Goal: Information Seeking & Learning: Learn about a topic

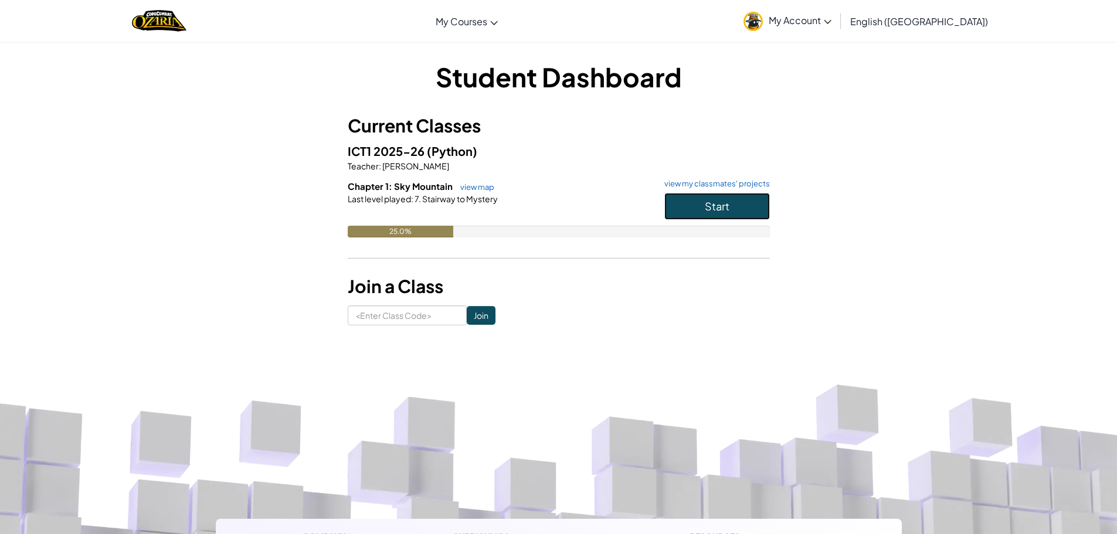
click at [722, 201] on span "Start" at bounding box center [717, 205] width 25 height 13
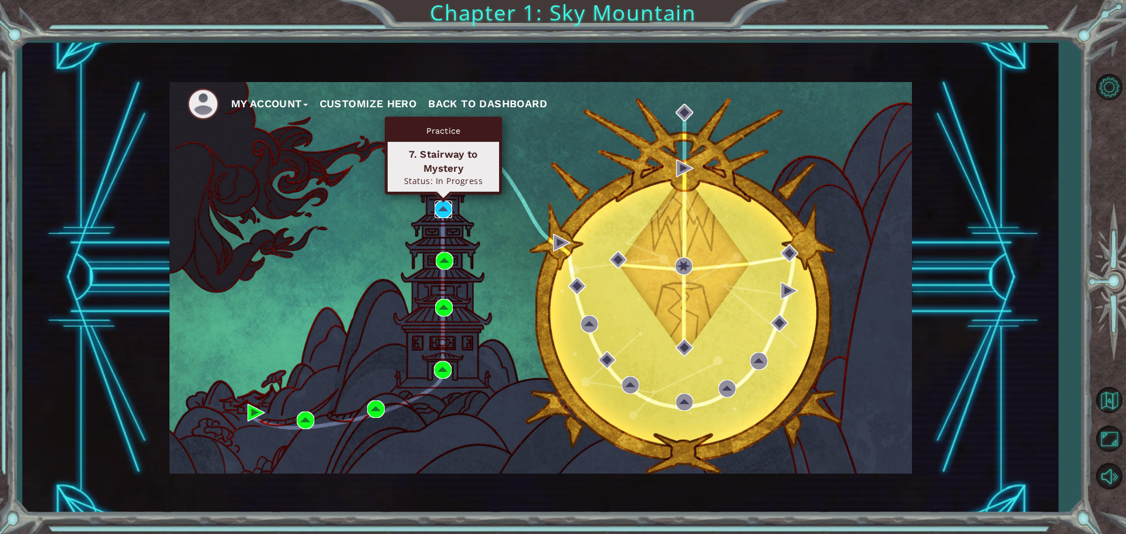
click at [440, 201] on img at bounding box center [443, 209] width 18 height 18
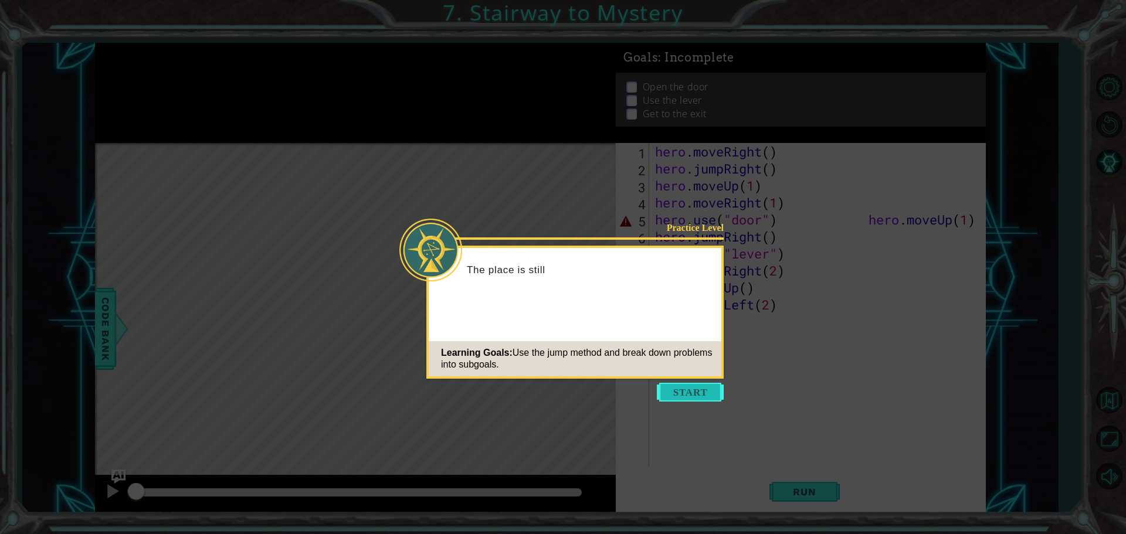
click at [677, 398] on button "Start" at bounding box center [690, 392] width 67 height 19
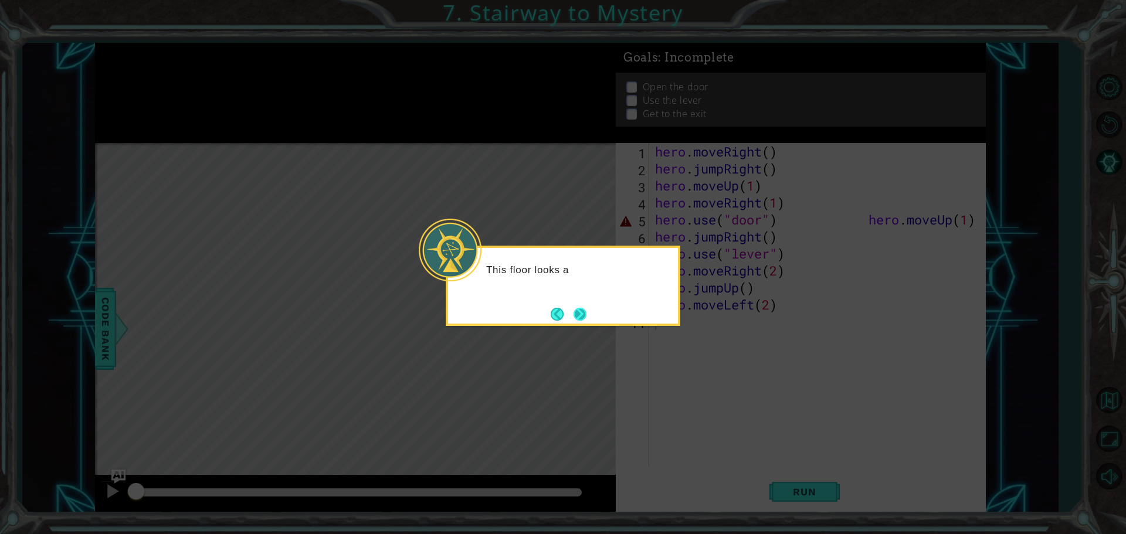
click at [577, 308] on button "Next" at bounding box center [579, 314] width 15 height 15
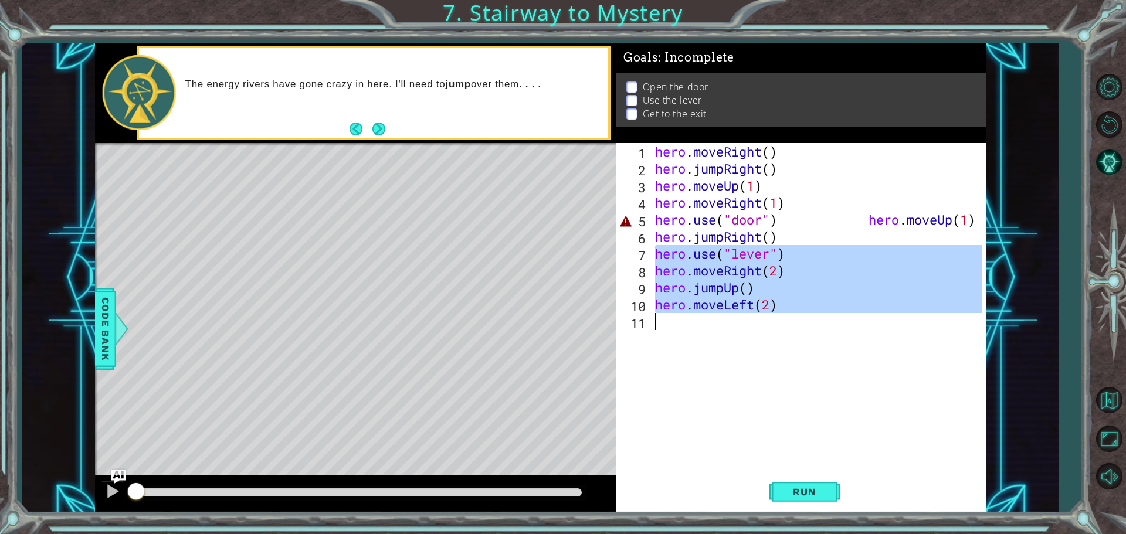
drag, startPoint x: 658, startPoint y: 251, endPoint x: 944, endPoint y: 320, distance: 294.2
click at [944, 320] on div "hero . moveRight ( ) hero . jumpRight ( ) hero . moveUp ( 1 ) hero . moveRight …" at bounding box center [819, 321] width 335 height 357
type textarea "hero.moveLeft(2)"
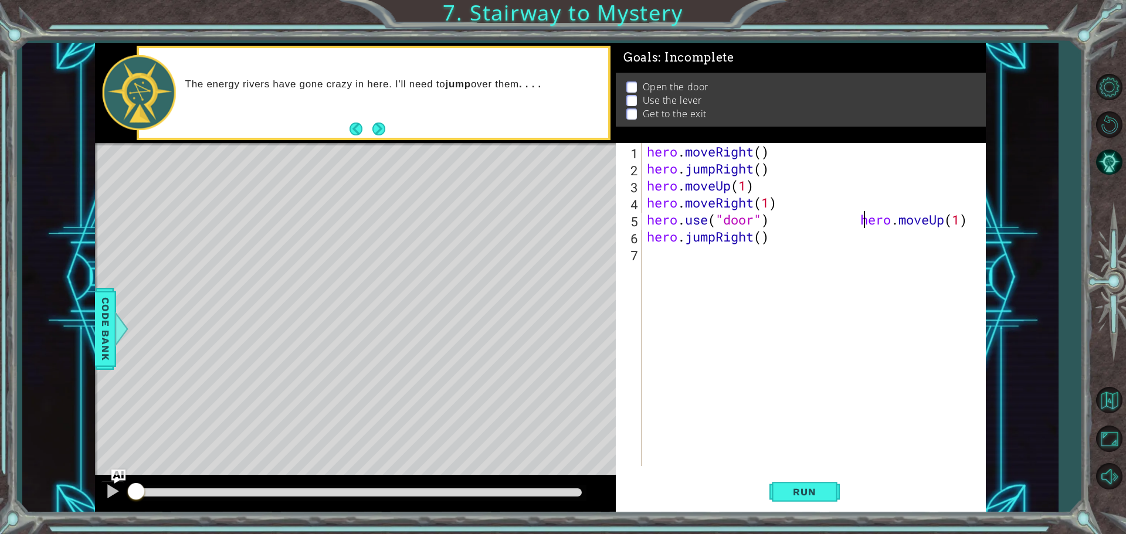
click at [861, 219] on div "hero . moveRight ( ) hero . jumpRight ( ) hero . moveUp ( 1 ) hero . moveRight …" at bounding box center [816, 321] width 344 height 357
drag, startPoint x: 980, startPoint y: 233, endPoint x: 866, endPoint y: 230, distance: 114.3
click at [866, 230] on div "hero . moveRight ( ) hero . jumpRight ( ) hero . moveUp ( 1 ) hero . moveRight …" at bounding box center [816, 321] width 344 height 357
drag, startPoint x: 854, startPoint y: 220, endPoint x: 976, endPoint y: 225, distance: 122.0
click at [976, 225] on div "hero . moveRight ( ) hero . jumpRight ( ) hero . moveUp ( 1 ) hero . moveRight …" at bounding box center [816, 321] width 344 height 357
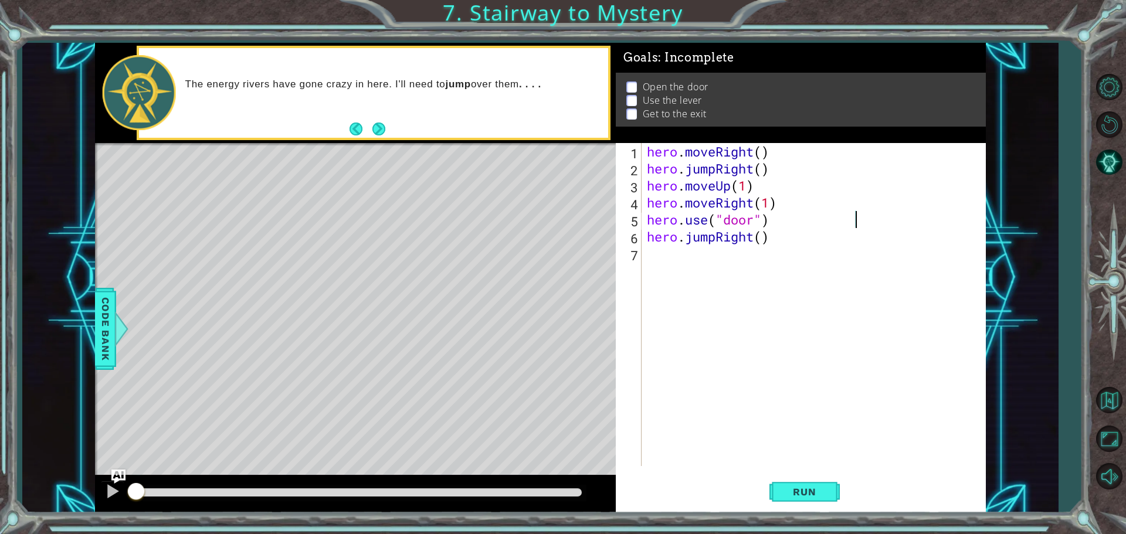
type textarea "hero.use("door")"
paste textarea "hero.moveUp(1)"
type textarea "hero.moveUp(1)"
click at [652, 274] on div "hero . moveRight ( ) hero . jumpRight ( ) hero . moveUp ( 1 ) hero . moveRight …" at bounding box center [816, 321] width 344 height 357
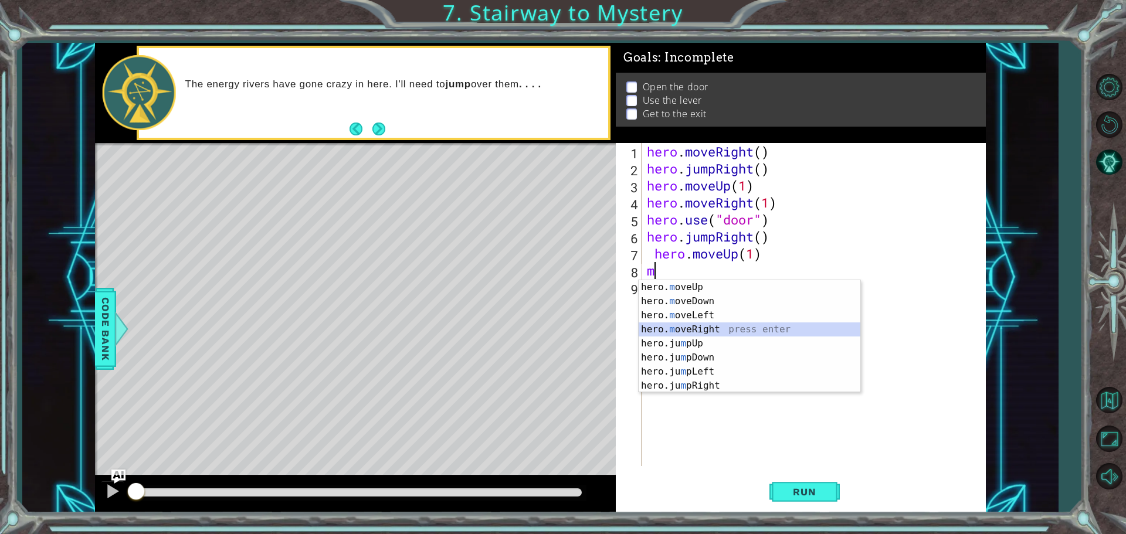
click at [695, 332] on div "hero. m oveUp press enter hero. m oveDown press enter hero. m oveLeft press ent…" at bounding box center [749, 350] width 222 height 141
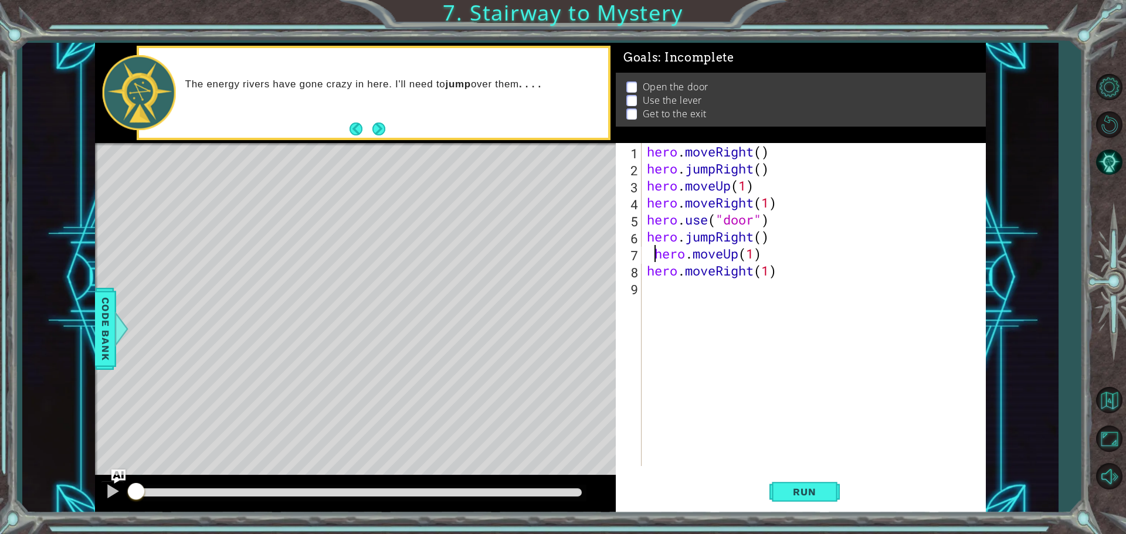
click at [651, 253] on div "hero . moveRight ( ) hero . jumpRight ( ) hero . moveUp ( 1 ) hero . moveRight …" at bounding box center [816, 321] width 344 height 357
type textarea "hero.moveUp(1)"
click at [648, 293] on div "hero . moveRight ( ) hero . jumpRight ( ) hero . moveUp ( 1 ) hero . moveRight …" at bounding box center [816, 321] width 344 height 357
click at [833, 501] on button "Run" at bounding box center [804, 491] width 70 height 37
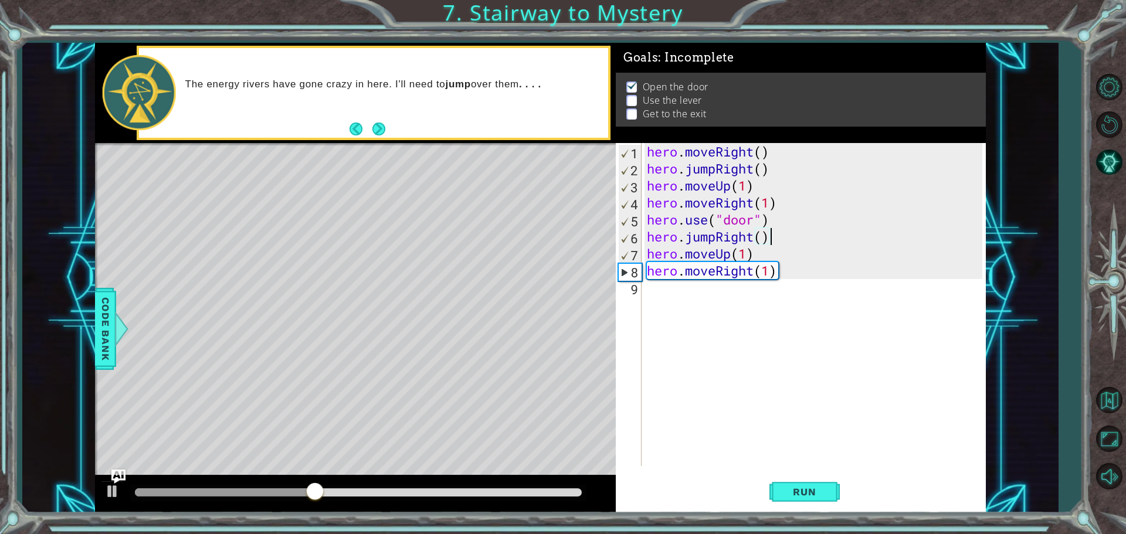
click at [779, 242] on div "hero . moveRight ( ) hero . jumpRight ( ) hero . moveUp ( 1 ) hero . moveRight …" at bounding box center [816, 321] width 344 height 357
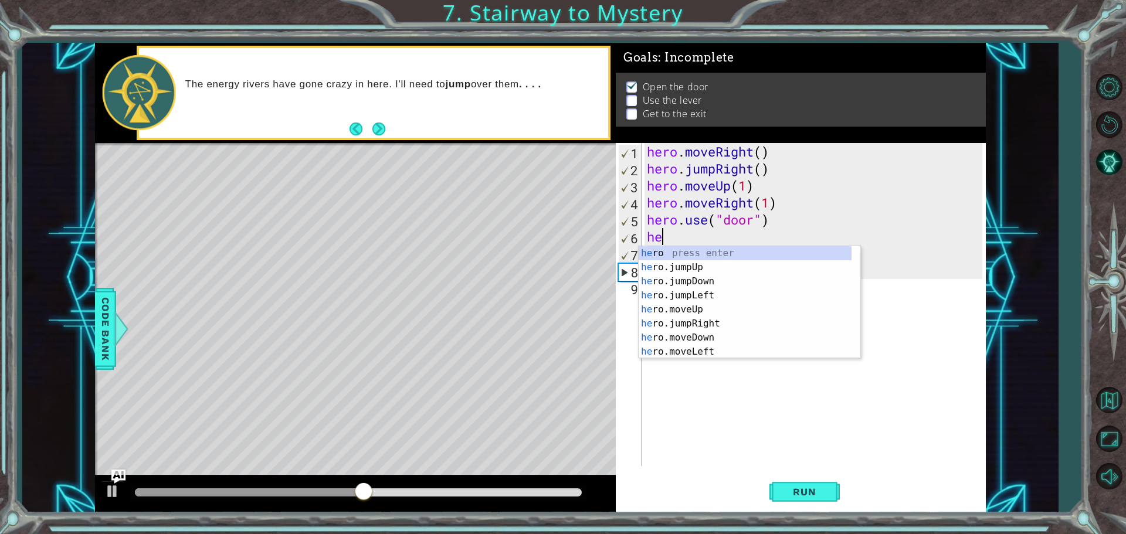
type textarea "h"
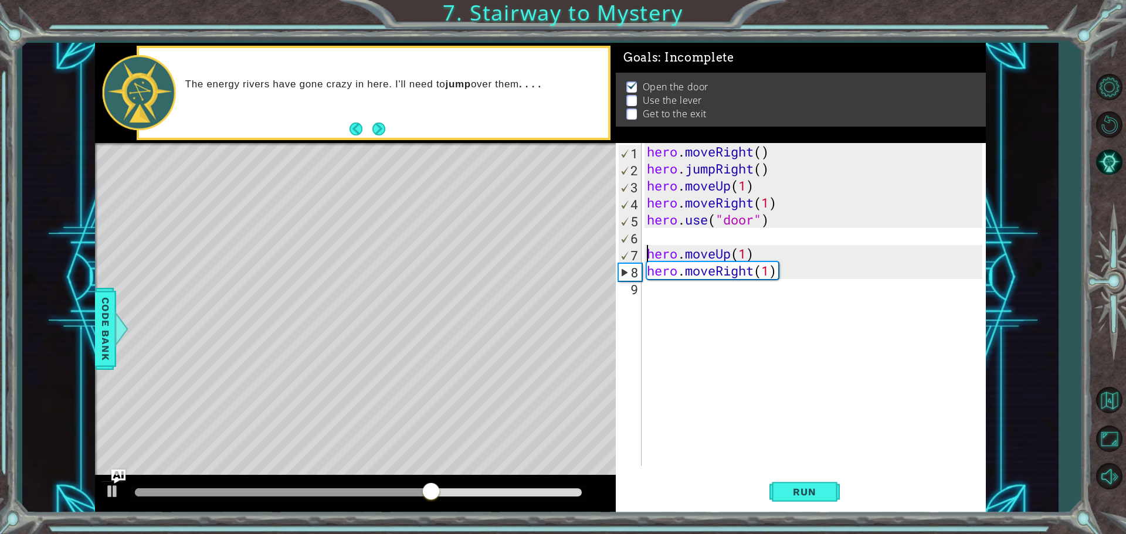
click at [647, 251] on div "hero . moveRight ( ) hero . jumpRight ( ) hero . moveUp ( 1 ) hero . moveRight …" at bounding box center [816, 321] width 344 height 357
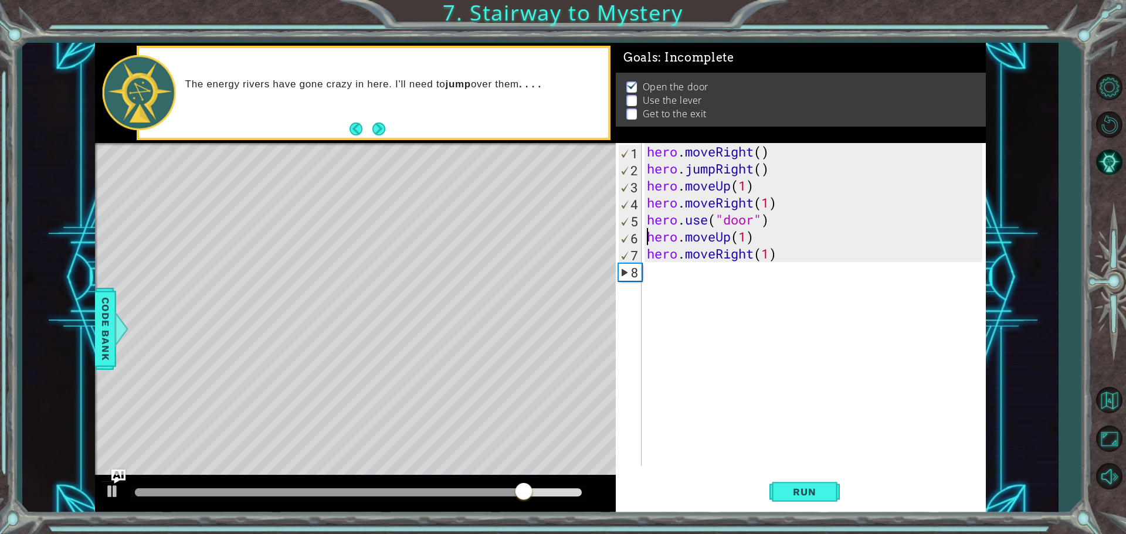
click at [754, 257] on div "hero . moveRight ( ) hero . jumpRight ( ) hero . moveUp ( 1 ) hero . moveRight …" at bounding box center [816, 321] width 344 height 357
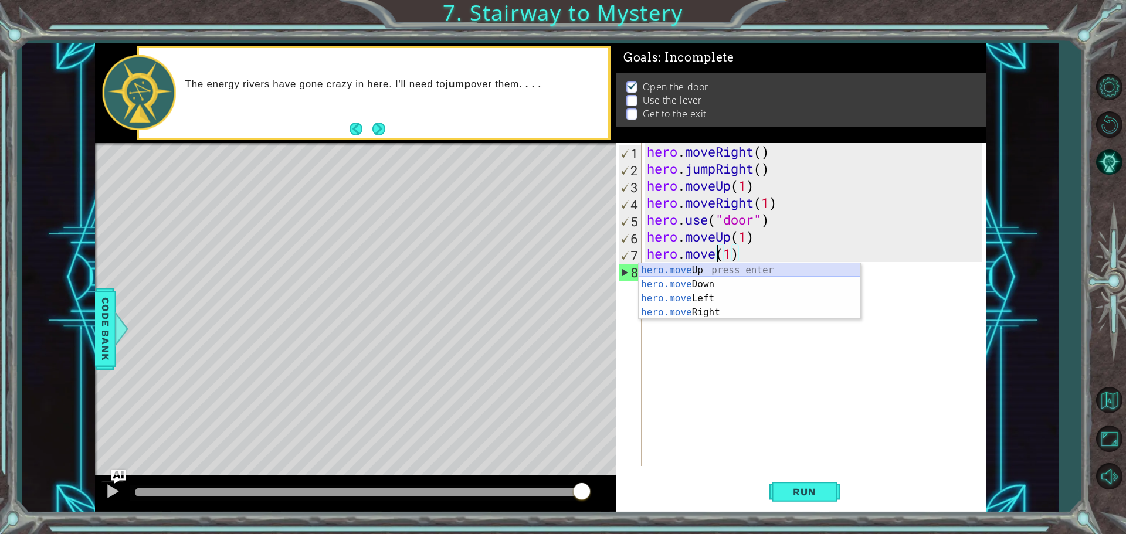
click at [753, 267] on div "hero.move Up press enter hero.move Down press enter hero.move Left press enter …" at bounding box center [749, 305] width 222 height 84
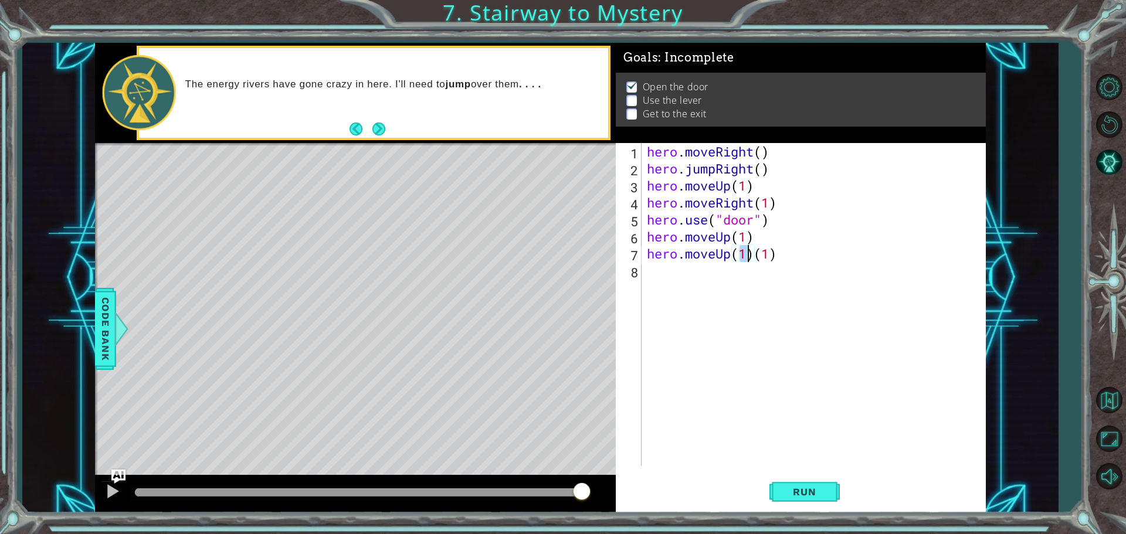
click at [781, 261] on div "hero . moveRight ( ) hero . jumpRight ( ) hero . moveUp ( 1 ) hero . moveRight …" at bounding box center [816, 321] width 344 height 357
type textarea "hero.moveUp(1)"
click at [657, 274] on div "hero . moveRight ( ) hero . jumpRight ( ) hero . moveUp ( 1 ) hero . moveRight …" at bounding box center [816, 321] width 344 height 357
type textarea "m"
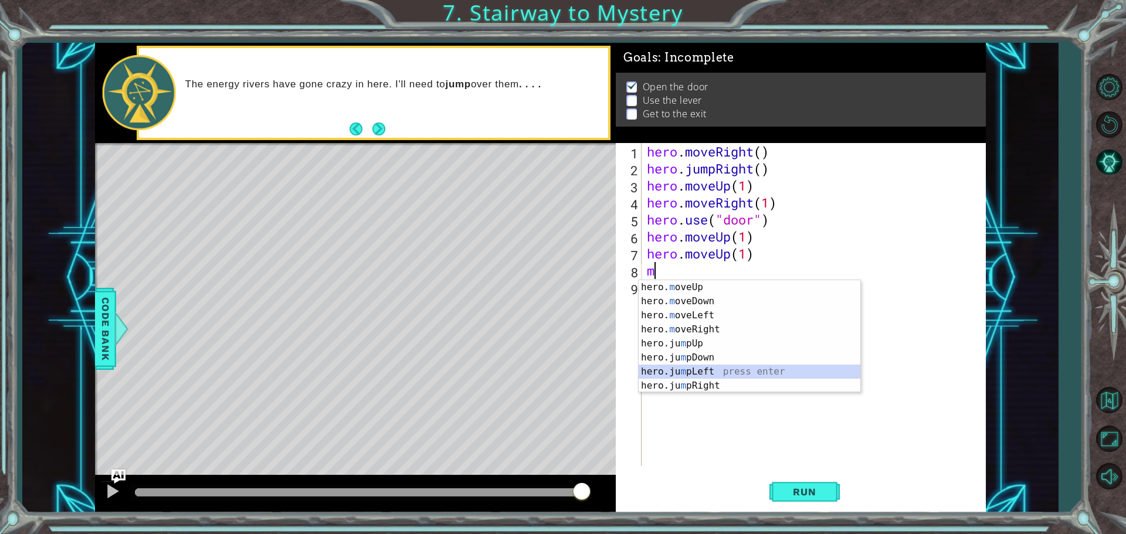
click at [723, 377] on div "hero. m oveUp press enter hero. m oveDown press enter hero. m oveLeft press ent…" at bounding box center [749, 350] width 222 height 141
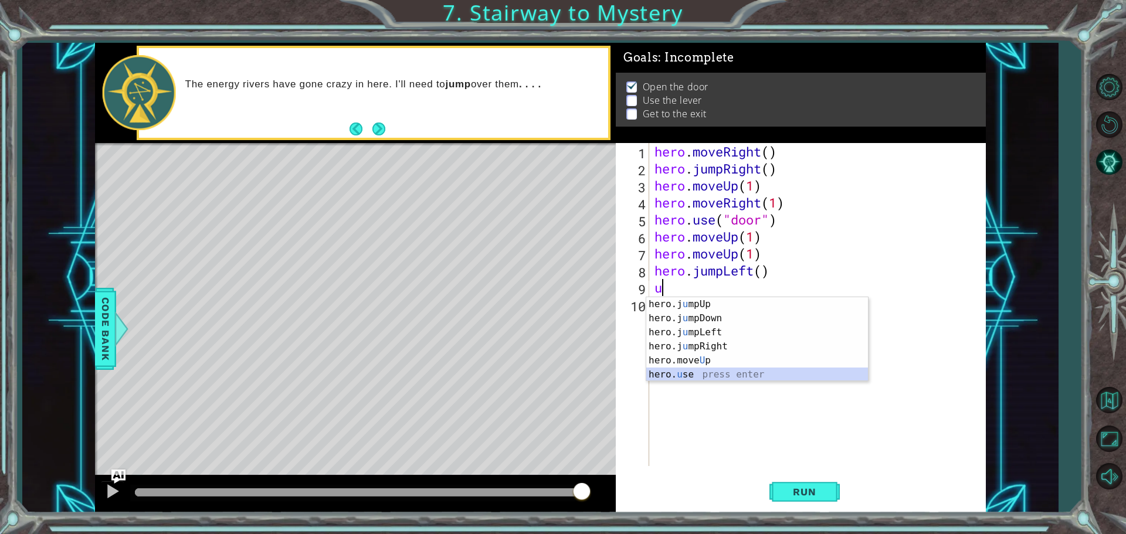
click at [693, 379] on div "hero.j u mpUp press enter hero.j u mpDown press enter hero.j u mpLeft press ent…" at bounding box center [757, 353] width 222 height 113
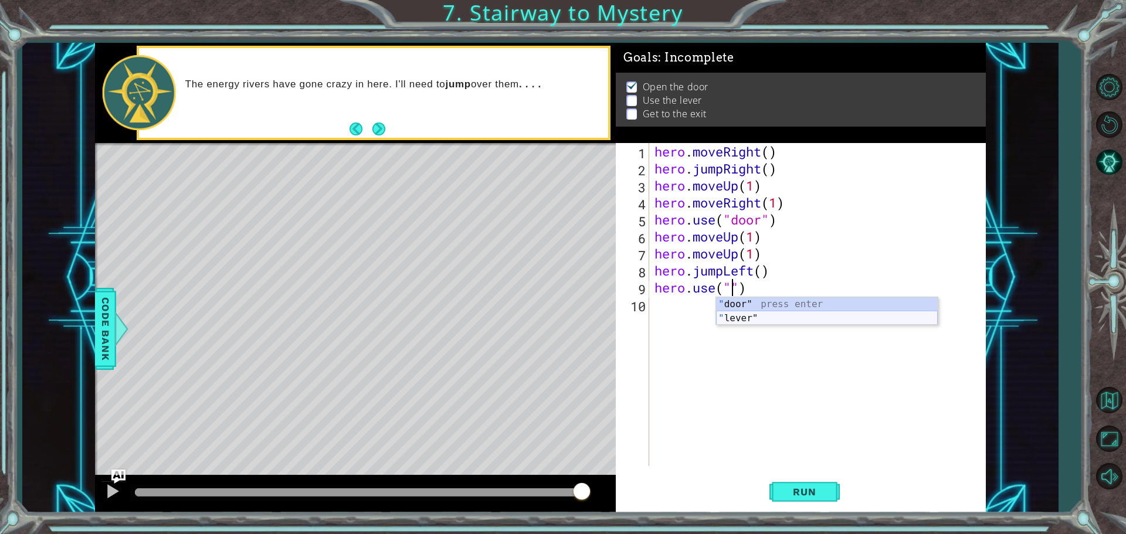
click at [737, 320] on div "" door" press enter " lever" press enter" at bounding box center [827, 325] width 222 height 56
type textarea "hero.use("lever")"
click at [642, 308] on div "10" at bounding box center [633, 306] width 31 height 17
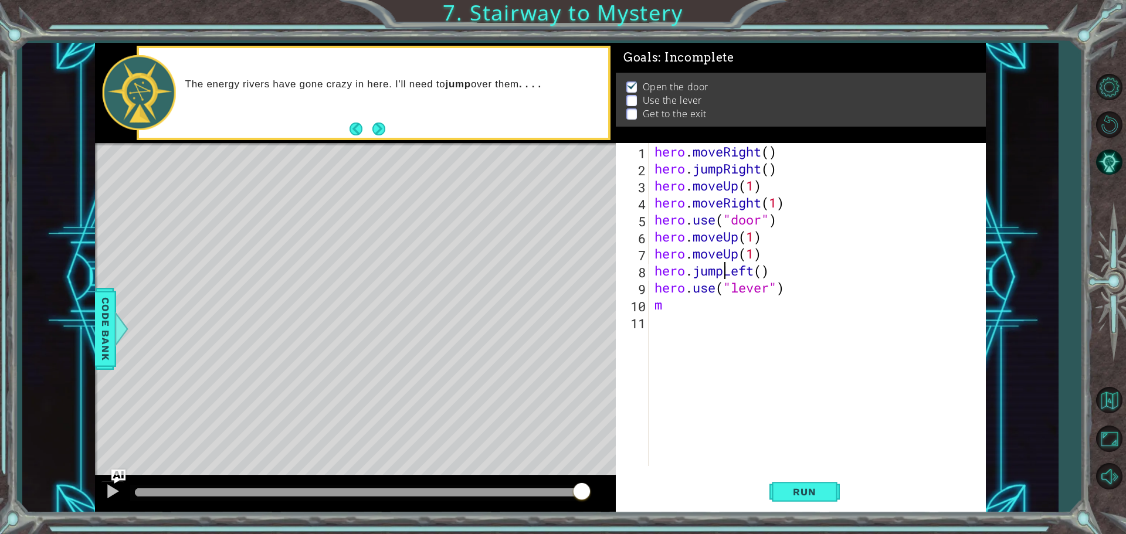
click at [722, 271] on div "hero . moveRight ( ) hero . jumpRight ( ) hero . moveUp ( 1 ) hero . moveRight …" at bounding box center [820, 321] width 336 height 357
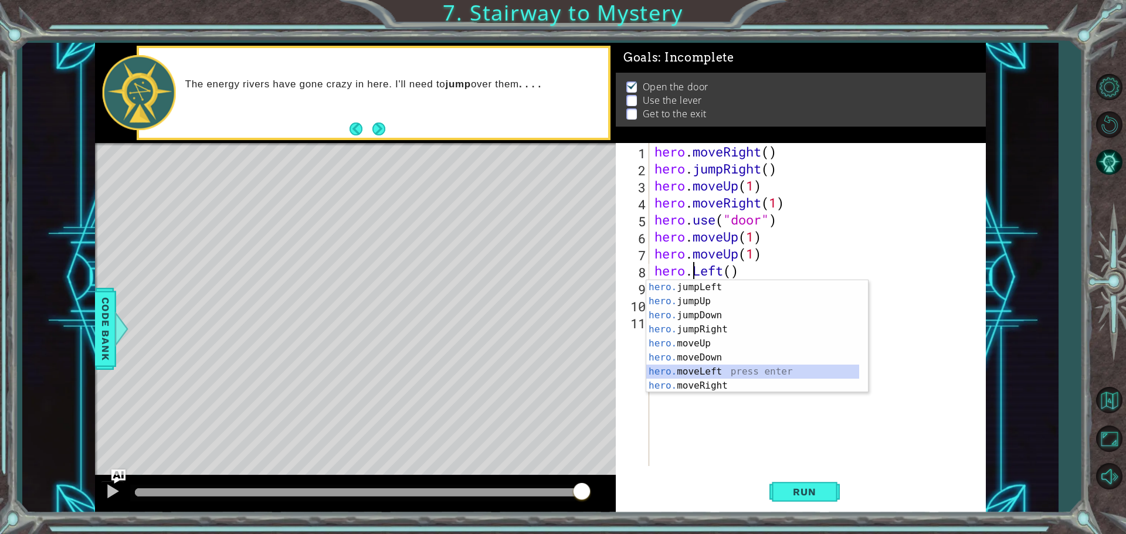
click at [686, 376] on div "hero. jumpLeft press enter hero. jumpUp press enter hero. jumpDown press enter …" at bounding box center [752, 350] width 213 height 141
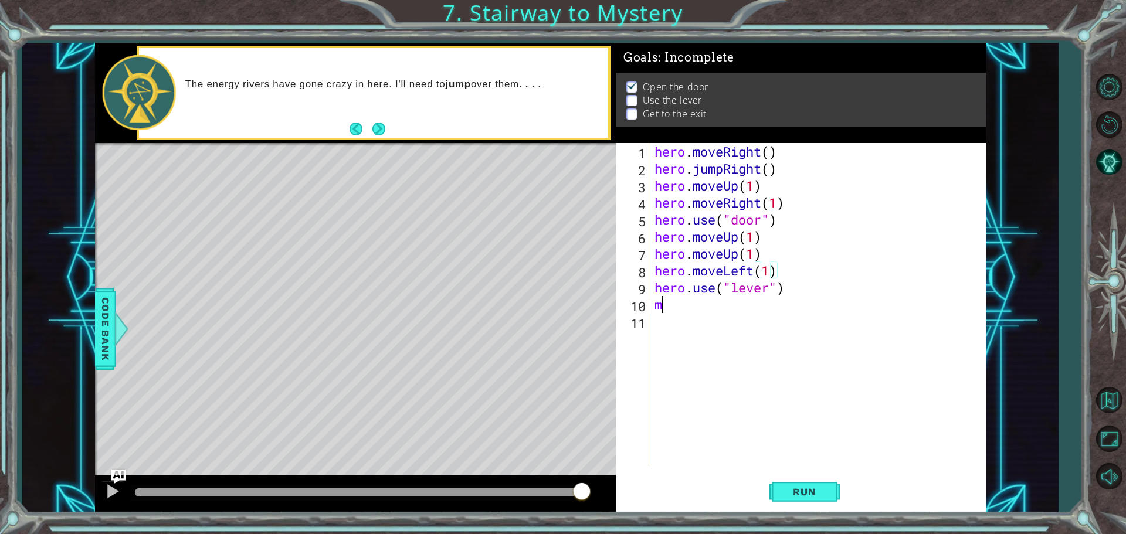
click at [667, 308] on div "hero . moveRight ( ) hero . jumpRight ( ) hero . moveUp ( 1 ) hero . moveRight …" at bounding box center [820, 321] width 336 height 357
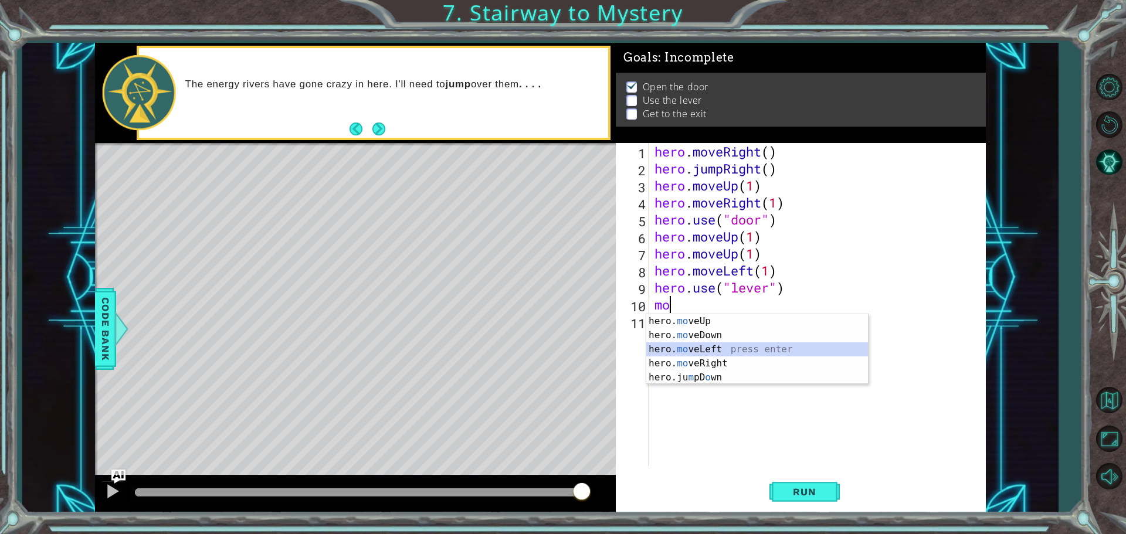
click at [679, 345] on div "hero. mo veUp press enter hero. mo veDown press enter hero. mo veLeft press ent…" at bounding box center [757, 363] width 222 height 98
type textarea "hero.moveLeft(1)"
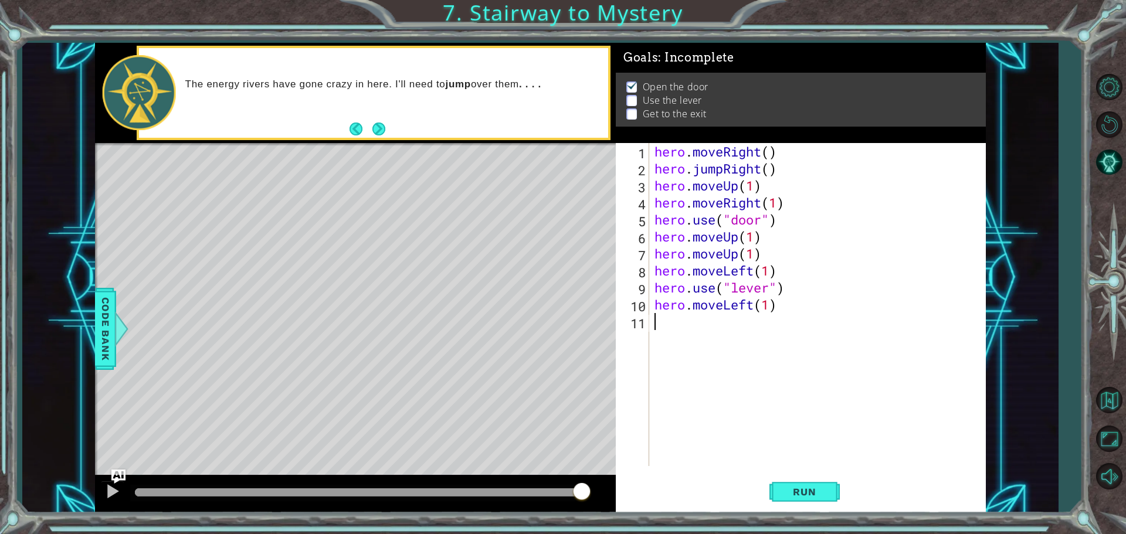
click at [654, 322] on div "hero . moveRight ( ) hero . jumpRight ( ) hero . moveUp ( 1 ) hero . moveRight …" at bounding box center [820, 321] width 336 height 357
click at [771, 305] on div "hero . moveRight ( ) hero . jumpRight ( ) hero . moveUp ( 1 ) hero . moveRight …" at bounding box center [820, 321] width 336 height 357
type textarea "hero.moveLeft(2)"
click at [654, 322] on div "hero . moveRight ( ) hero . jumpRight ( ) hero . moveUp ( 1 ) hero . moveRight …" at bounding box center [820, 321] width 336 height 357
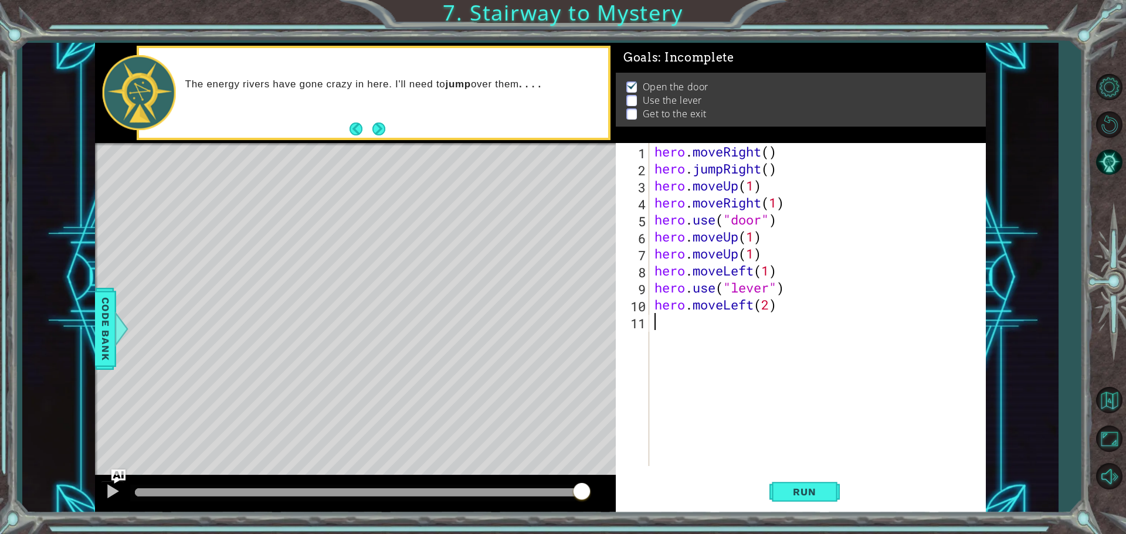
scroll to position [0, 0]
type textarea "j"
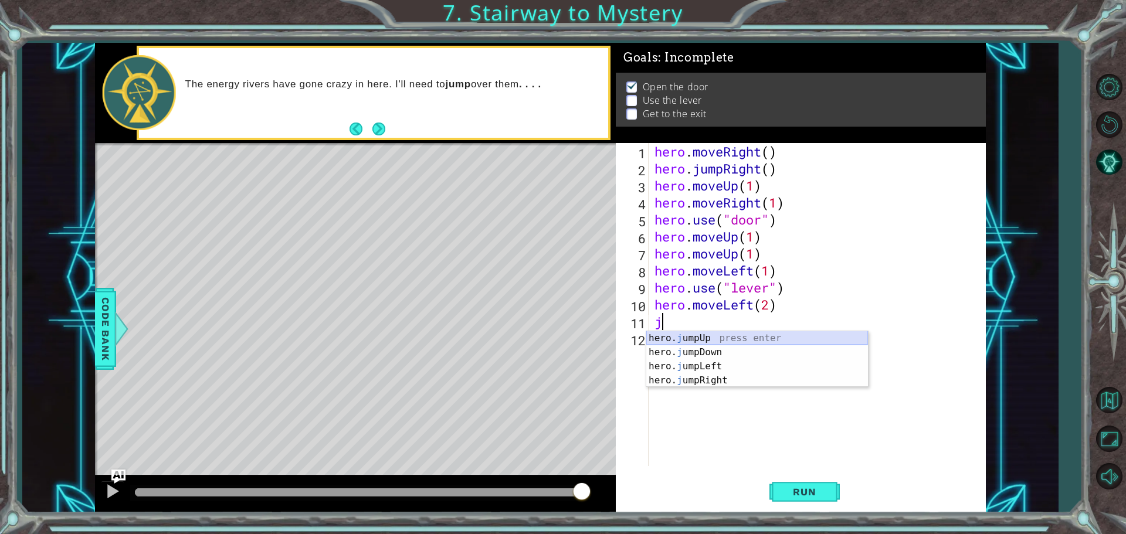
click at [681, 334] on div "hero. j umpUp press enter hero. j umpDown press enter hero. j umpLeft press ent…" at bounding box center [757, 373] width 222 height 84
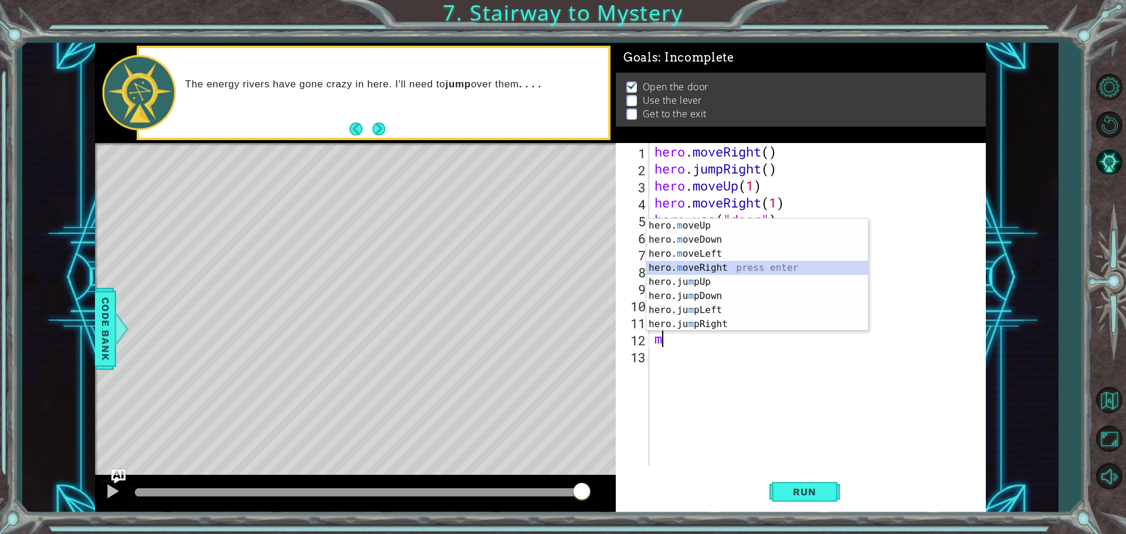
click at [692, 261] on div "hero. m oveUp press enter hero. m oveDown press enter hero. m oveLeft press ent…" at bounding box center [757, 289] width 222 height 141
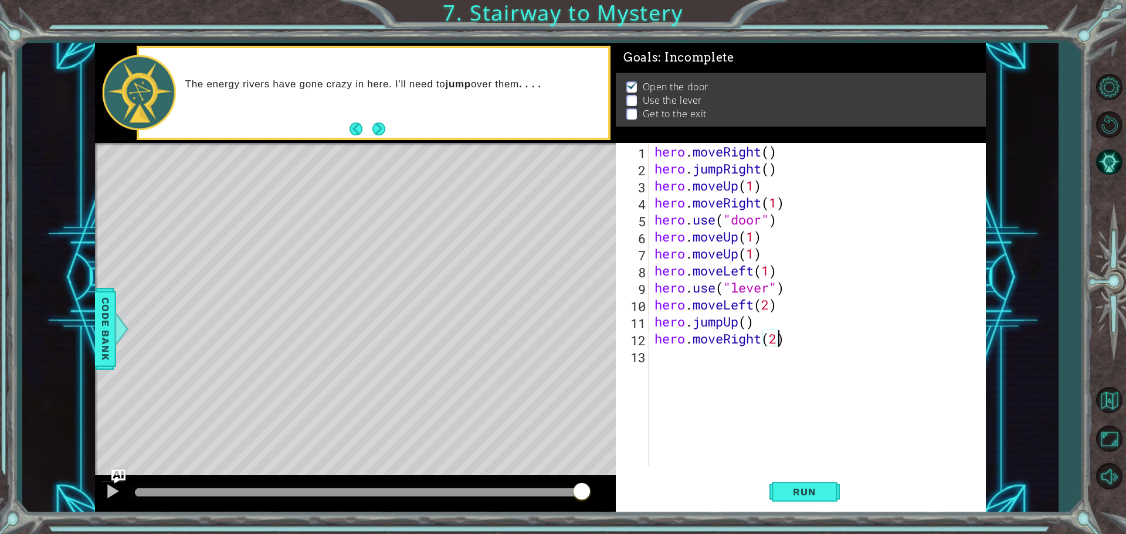
scroll to position [0, 5]
type textarea "hero.moveRight(2)"
click at [804, 501] on button "Run" at bounding box center [804, 491] width 70 height 37
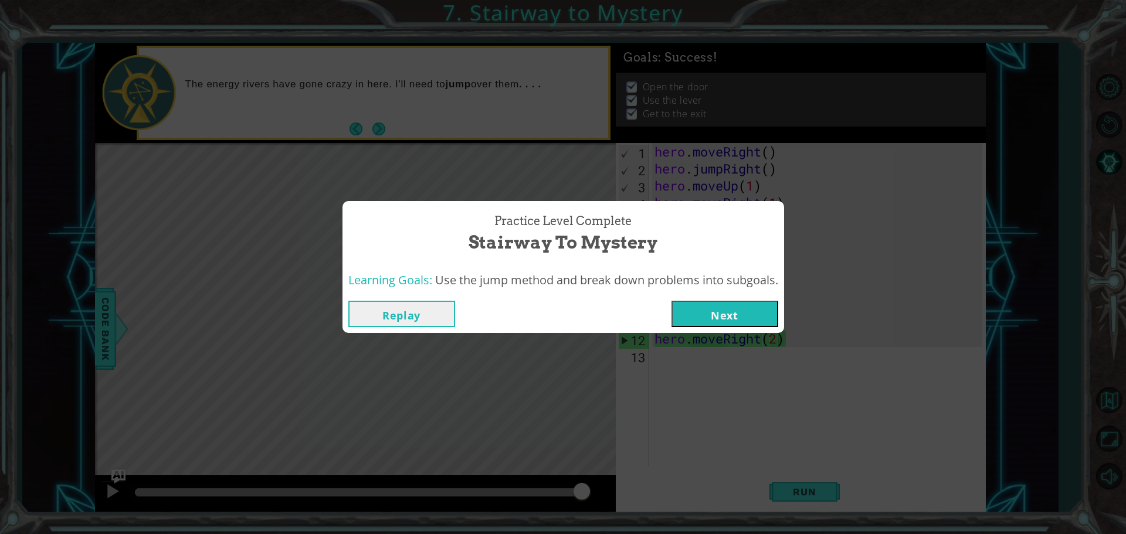
drag, startPoint x: 704, startPoint y: 315, endPoint x: 699, endPoint y: 318, distance: 6.0
click at [699, 318] on button "Next" at bounding box center [724, 314] width 107 height 26
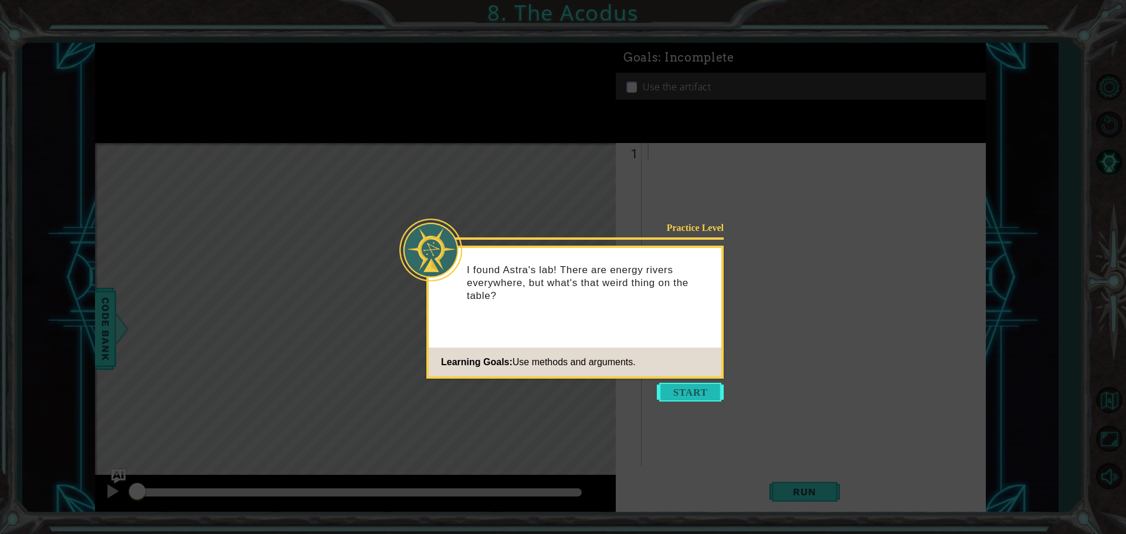
click at [689, 393] on button "Start" at bounding box center [690, 392] width 67 height 19
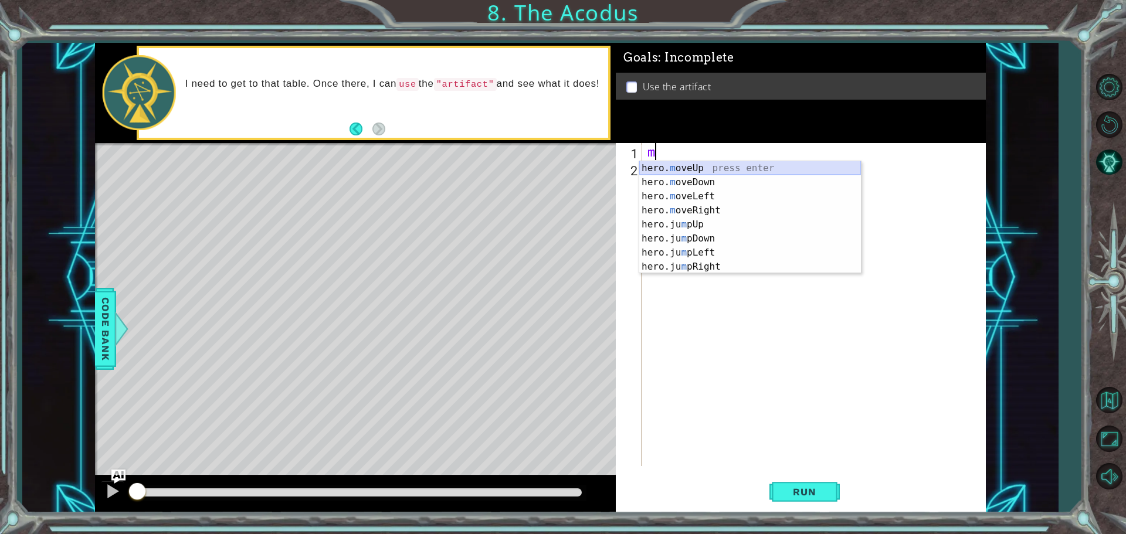
click at [707, 171] on div "hero. m oveUp press enter hero. m oveDown press enter hero. m oveLeft press ent…" at bounding box center [750, 231] width 222 height 141
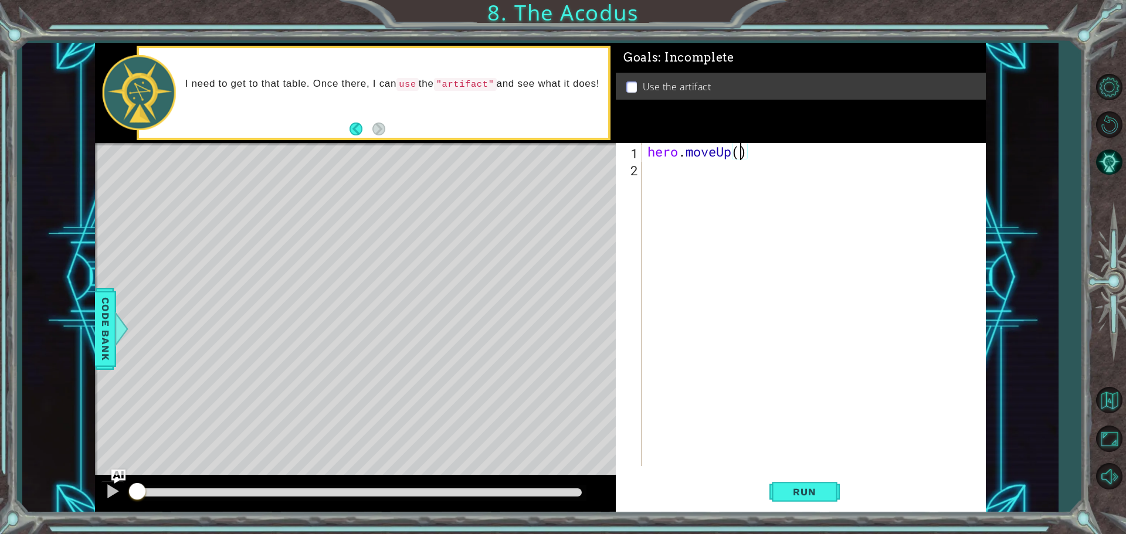
type textarea "hero.moveUp(2)"
click at [645, 166] on div "hero . moveUp ( 2 )" at bounding box center [816, 321] width 343 height 357
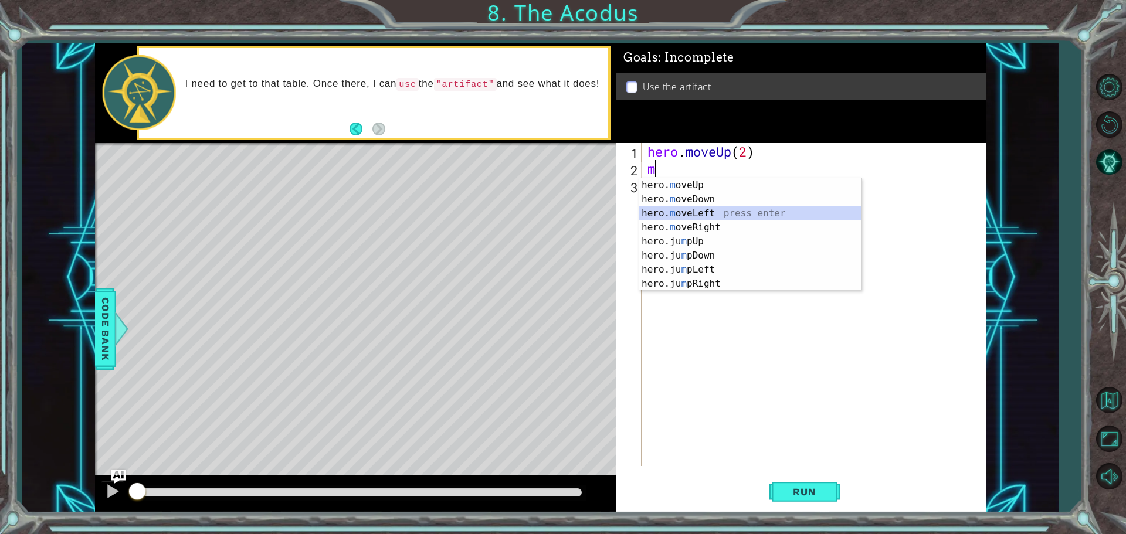
click at [714, 213] on div "hero. m oveUp press enter hero. m oveDown press enter hero. m oveLeft press ent…" at bounding box center [750, 248] width 222 height 141
type textarea "hero.moveLeft(1)"
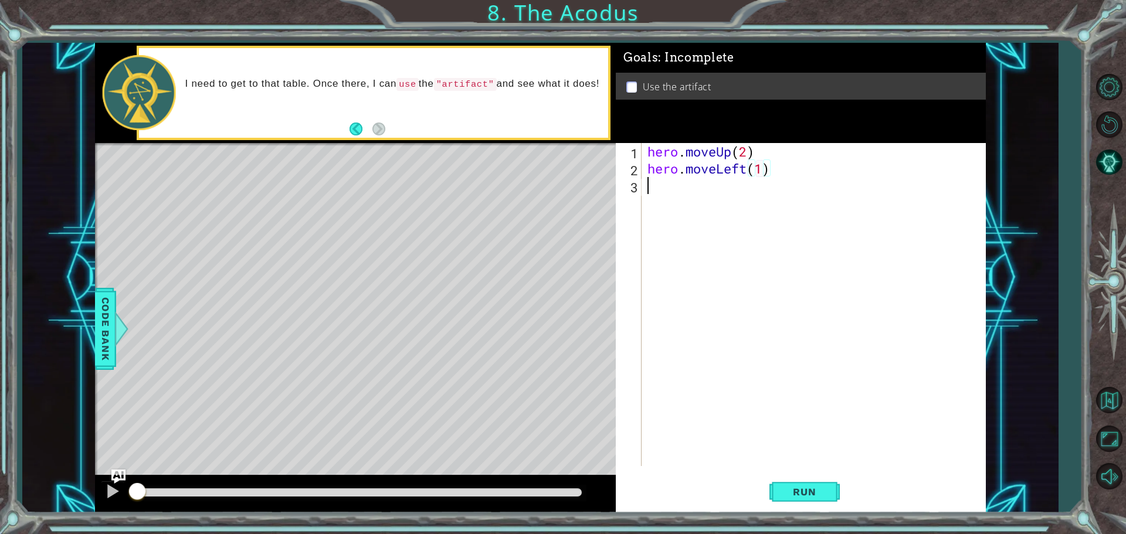
click at [651, 184] on div "hero . moveUp ( 2 ) hero . moveLeft ( 1 )" at bounding box center [816, 321] width 343 height 357
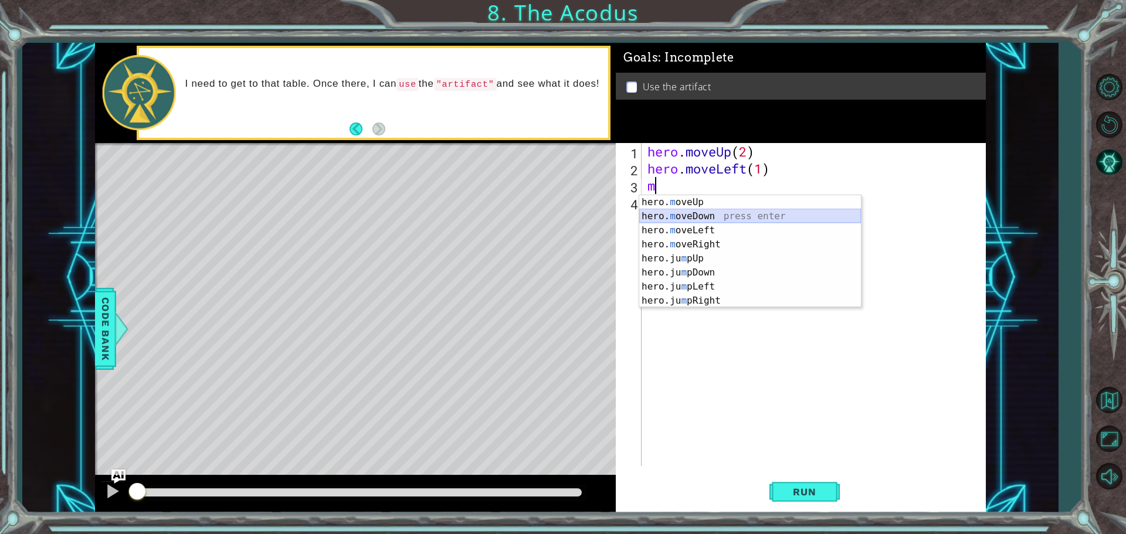
click at [682, 217] on div "hero. m oveUp press enter hero. m oveDown press enter hero. m oveLeft press ent…" at bounding box center [750, 265] width 222 height 141
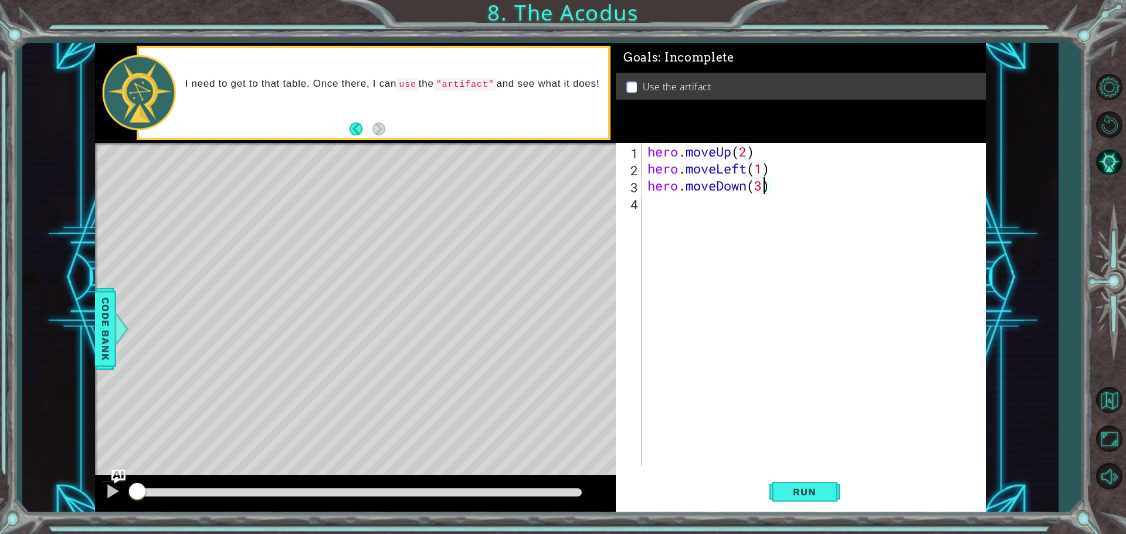
scroll to position [0, 5]
type textarea "hero.moveDown(3)"
click at [644, 199] on div "hero.moveDown(3) 1 2 3 4 hero . moveUp ( 2 ) hero . moveLeft ( 1 ) hero . moveD…" at bounding box center [799, 304] width 366 height 323
click at [644, 203] on div "hero.moveDown(3) 1 2 3 4 hero . moveUp ( 2 ) hero . moveLeft ( 1 ) hero . moveD…" at bounding box center [799, 304] width 366 height 323
click at [651, 207] on div "hero . moveUp ( 2 ) hero . moveLeft ( 1 ) hero . moveDown ( 3 )" at bounding box center [816, 321] width 343 height 357
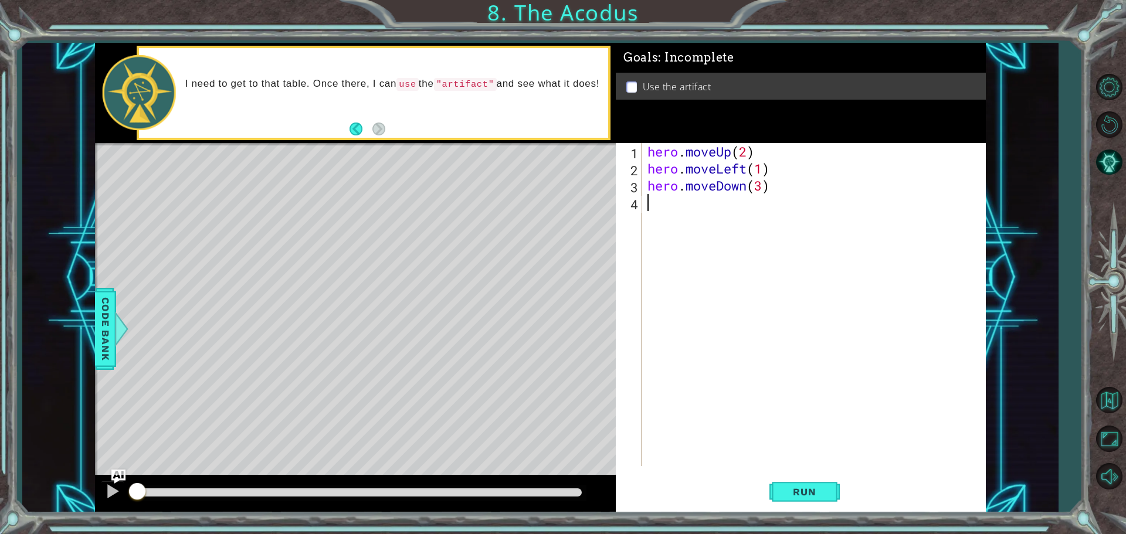
scroll to position [0, 0]
type textarea "j"
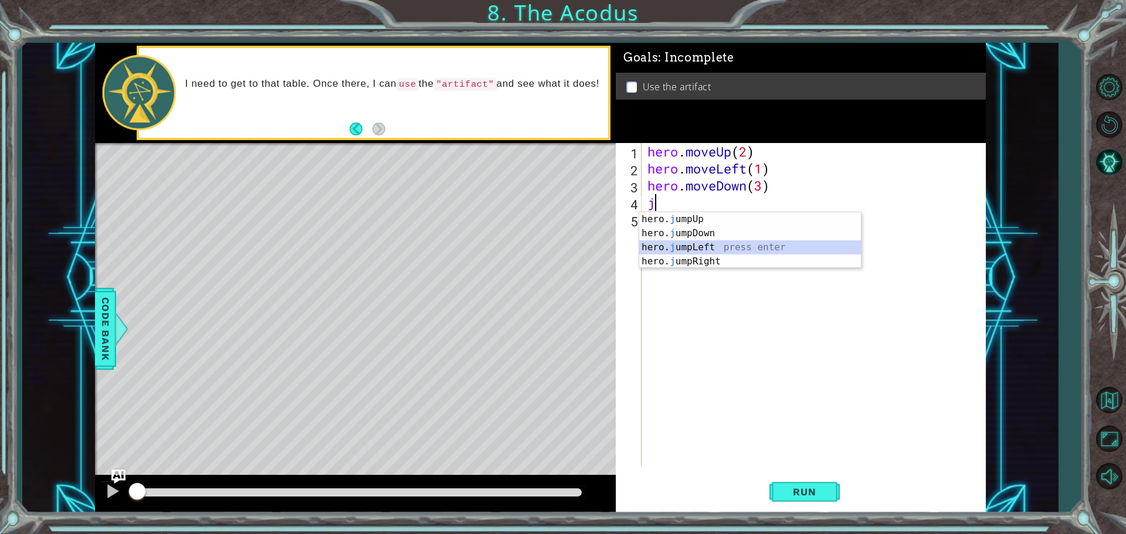
click at [697, 252] on div "hero. j umpUp press enter hero. j umpDown press enter hero. j umpLeft press ent…" at bounding box center [750, 254] width 222 height 84
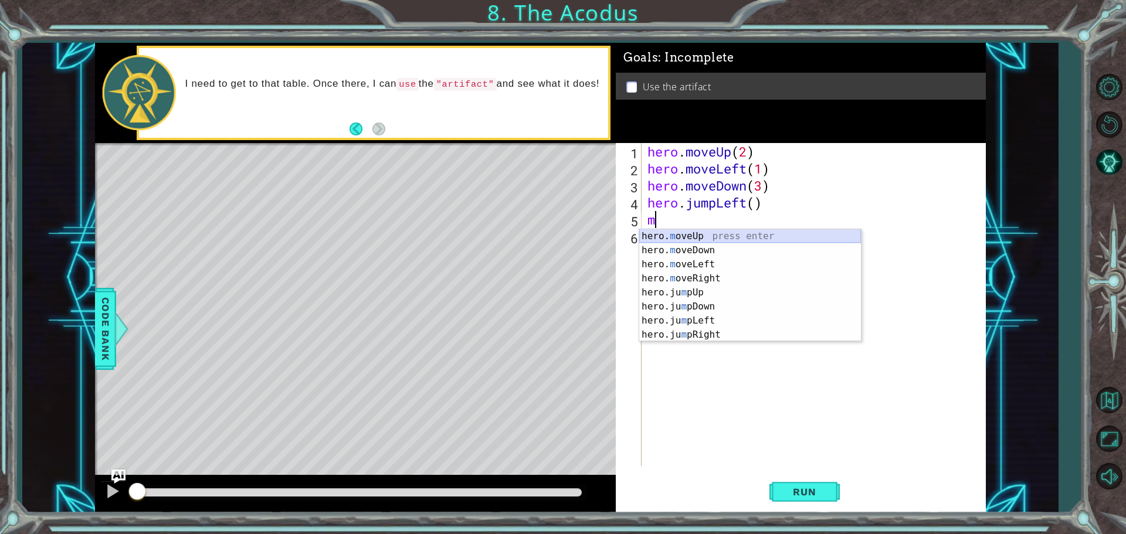
click at [681, 239] on div "hero. m oveUp press enter hero. m oveDown press enter hero. m oveLeft press ent…" at bounding box center [750, 299] width 222 height 141
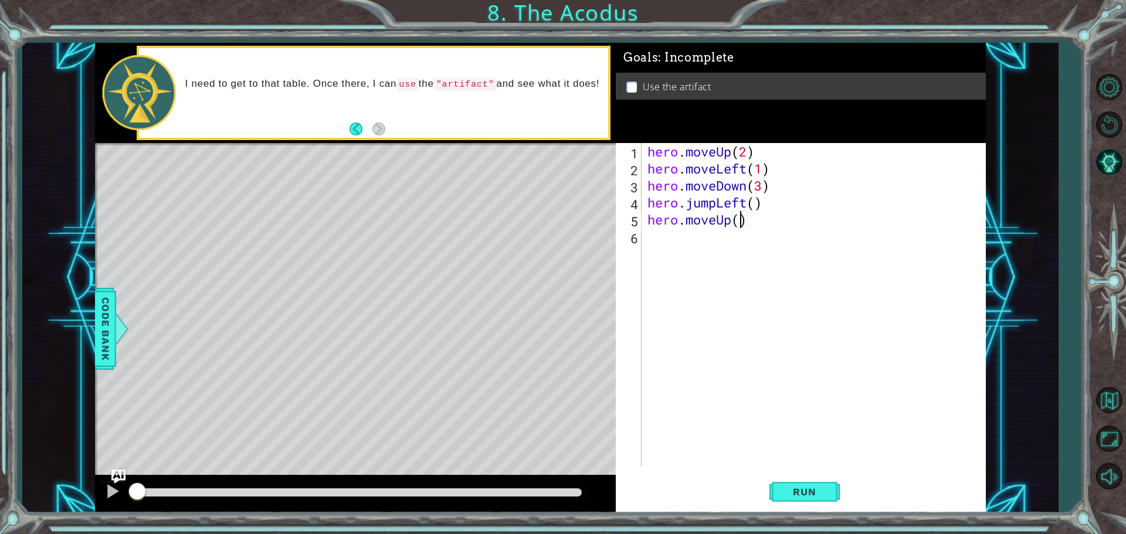
type textarea "hero.moveUp(3)"
click at [678, 239] on div "hero . moveUp ( 2 ) hero . moveLeft ( 1 ) hero . moveDown ( 3 ) hero . jumpLeft…" at bounding box center [816, 321] width 343 height 357
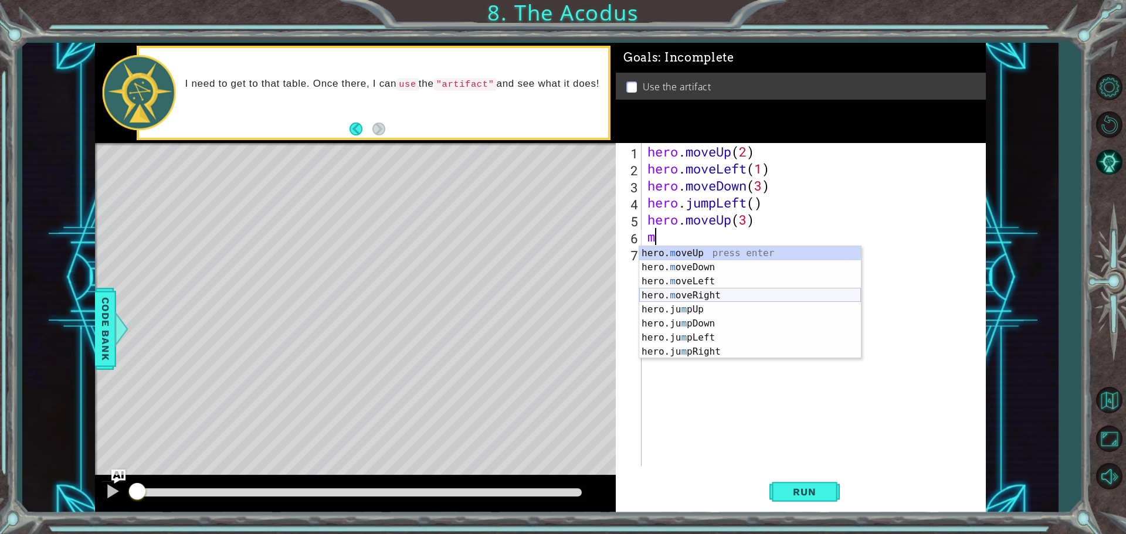
click at [665, 292] on div "hero. m oveUp press enter hero. m oveDown press enter hero. m oveLeft press ent…" at bounding box center [750, 316] width 222 height 141
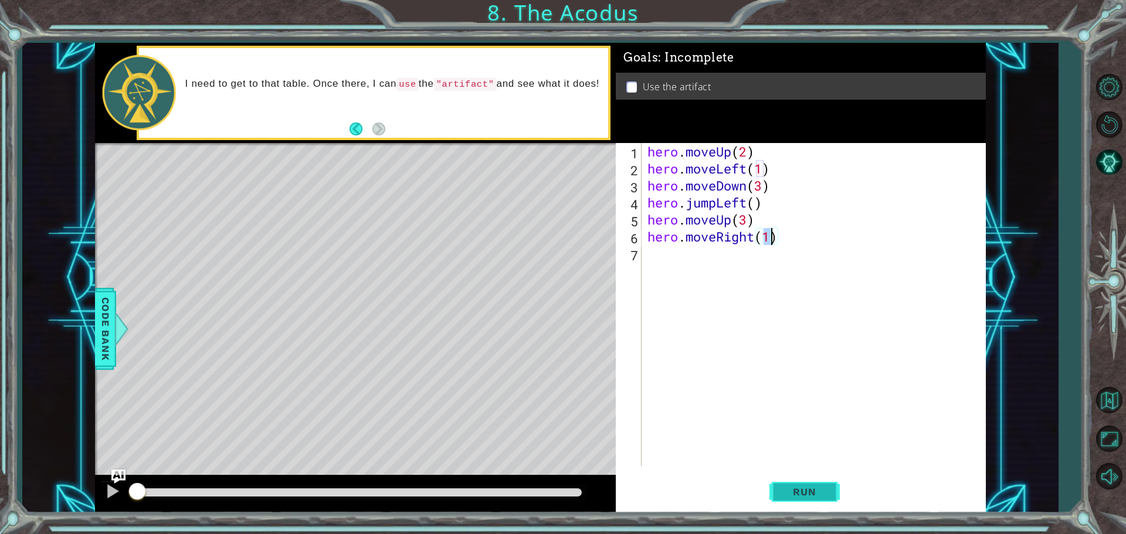
type textarea "hero.moveRight(1)"
click at [800, 487] on span "Run" at bounding box center [804, 492] width 46 height 12
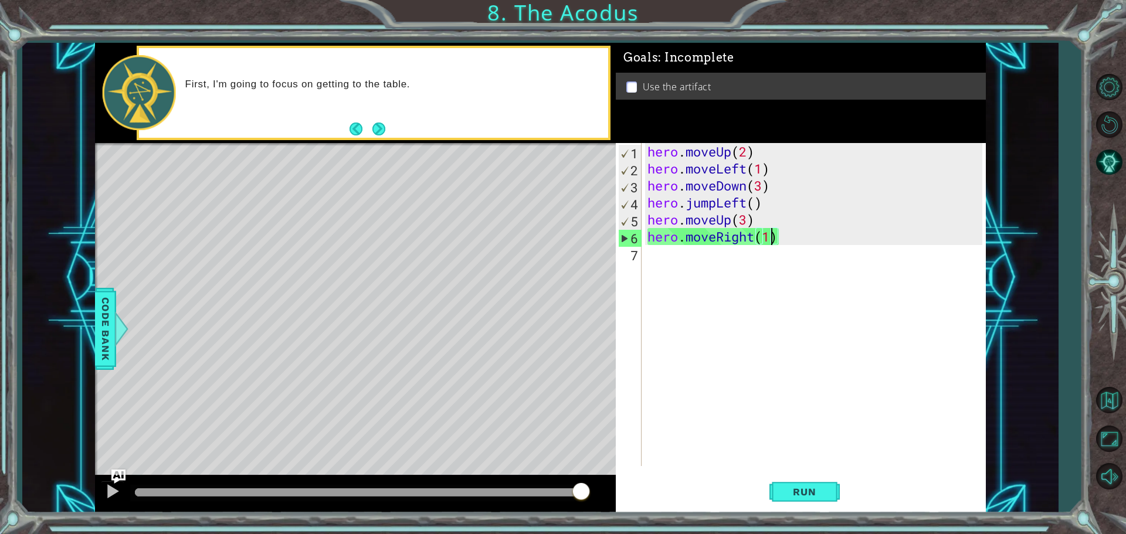
click at [660, 263] on div "hero . moveUp ( 2 ) hero . moveLeft ( 1 ) hero . moveDown ( 3 ) hero . jumpLeft…" at bounding box center [816, 321] width 343 height 357
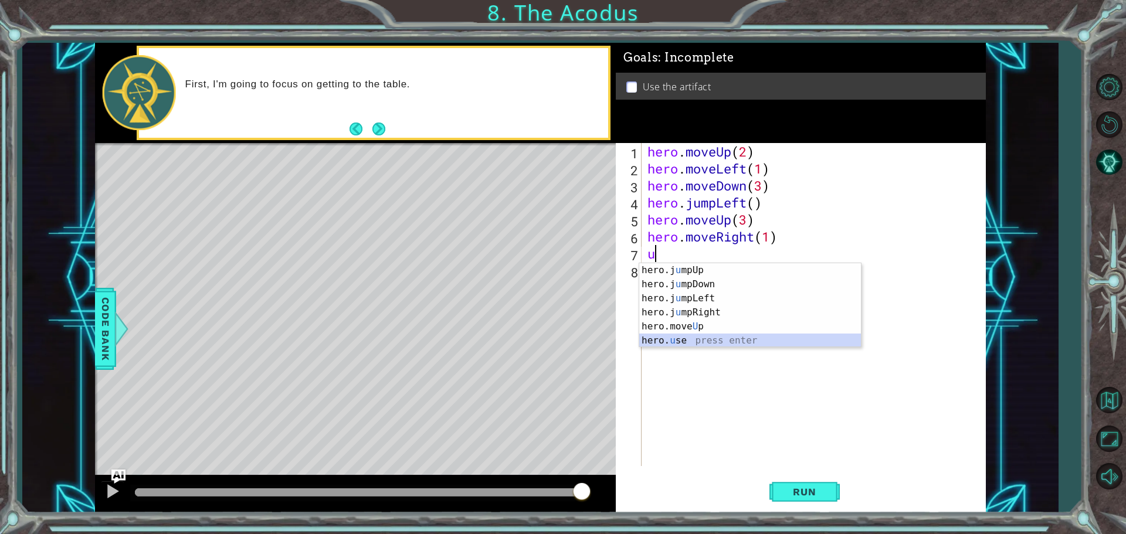
click at [682, 342] on div "hero.j u mpUp press enter hero.j u mpDown press enter hero.j u mpLeft press ent…" at bounding box center [750, 319] width 222 height 113
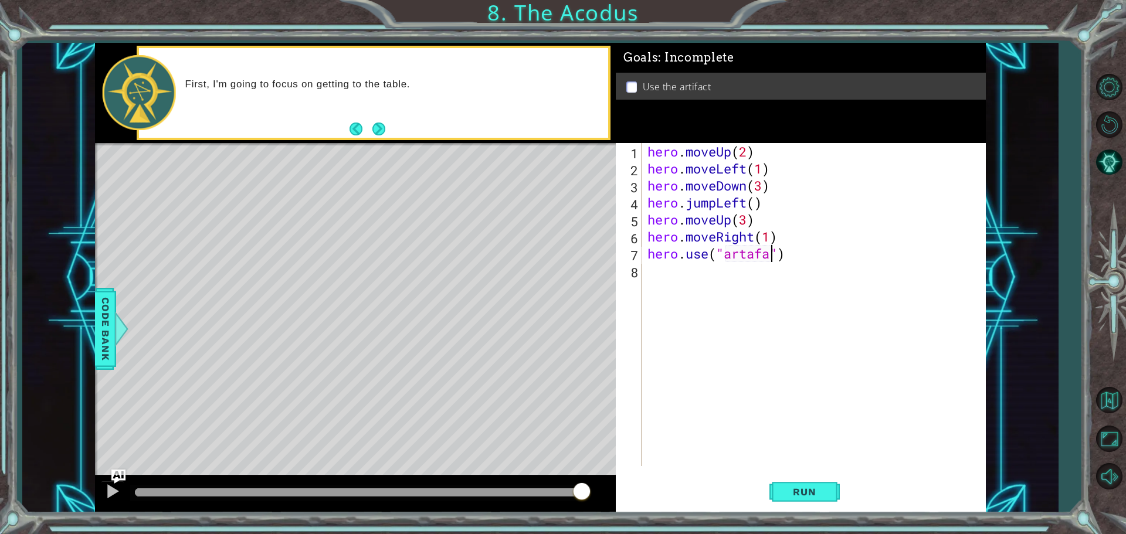
scroll to position [0, 6]
type textarea "hero.use("artafact")"
click at [780, 487] on button "Run" at bounding box center [804, 491] width 70 height 37
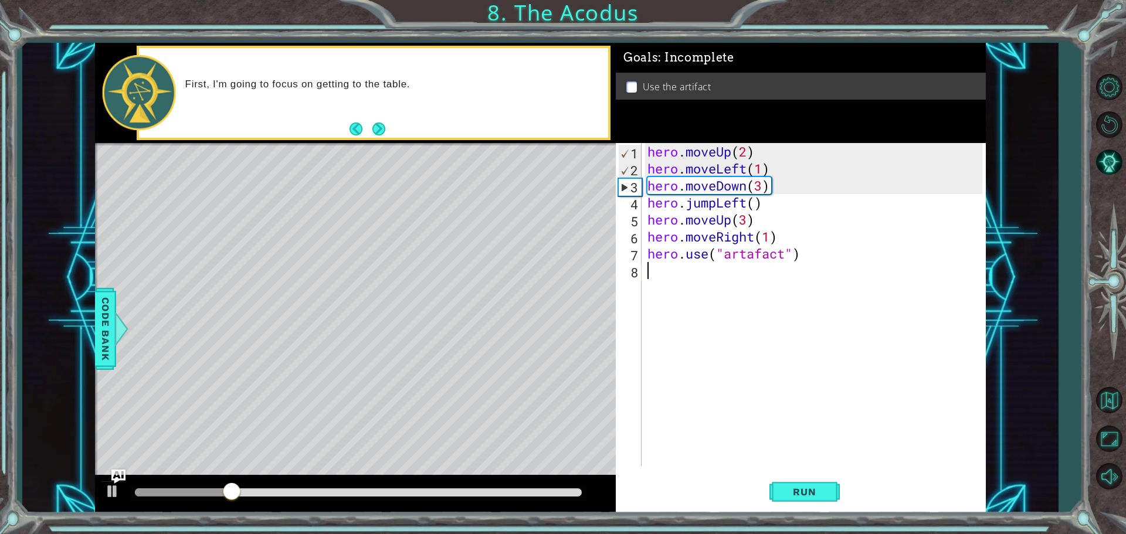
click at [759, 264] on div "hero . moveUp ( 2 ) hero . moveLeft ( 1 ) hero . moveDown ( 3 ) hero . jumpLeft…" at bounding box center [816, 321] width 343 height 357
click at [753, 254] on div "hero . moveUp ( 2 ) hero . moveLeft ( 1 ) hero . moveDown ( 3 ) hero . jumpLeft…" at bounding box center [816, 321] width 343 height 357
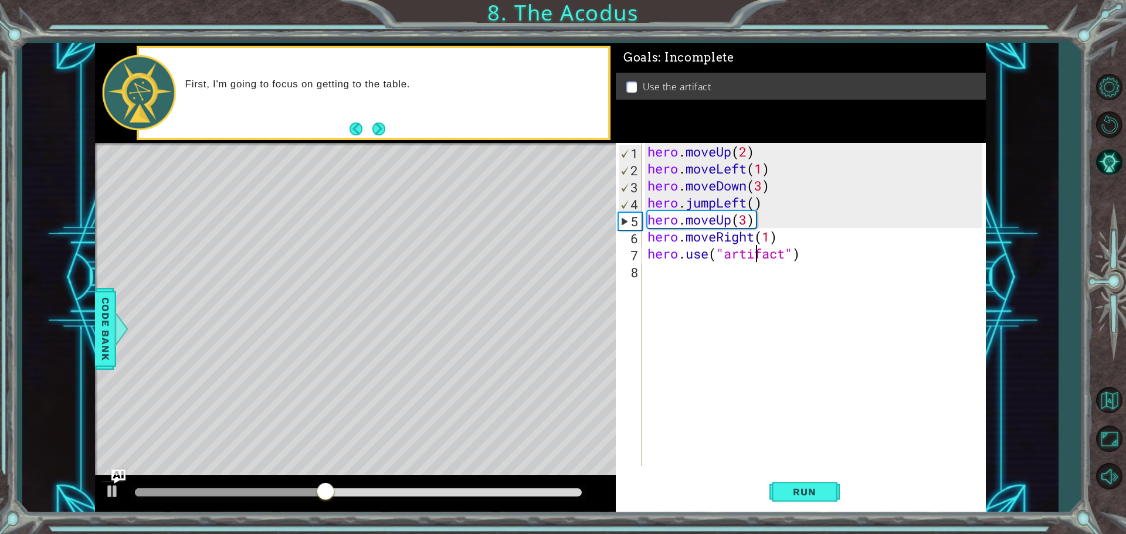
scroll to position [0, 5]
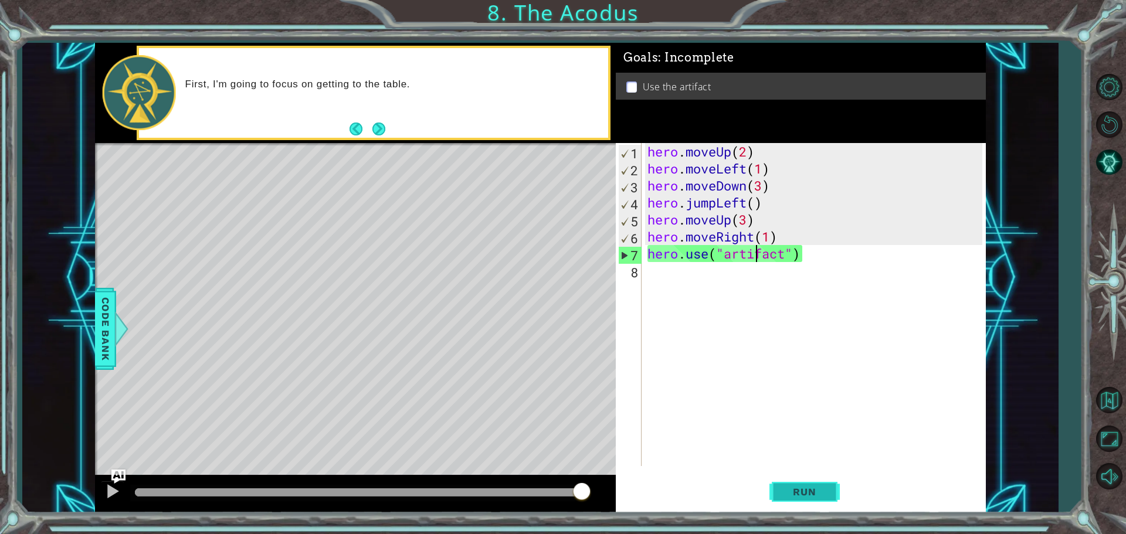
type textarea "hero.use("artifact")"
click at [786, 490] on span "Run" at bounding box center [804, 492] width 46 height 12
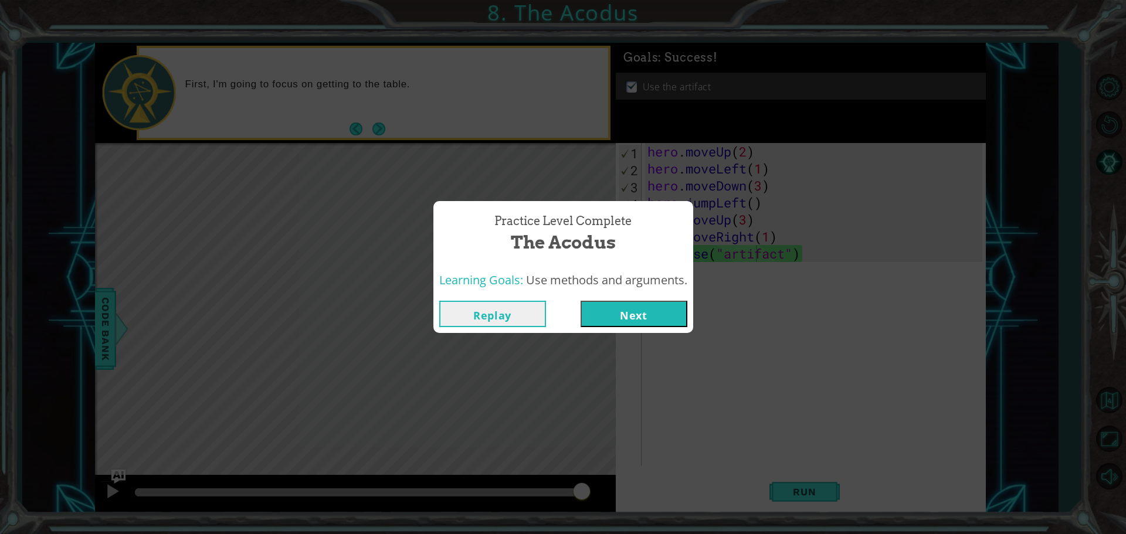
click at [610, 313] on button "Next" at bounding box center [633, 314] width 107 height 26
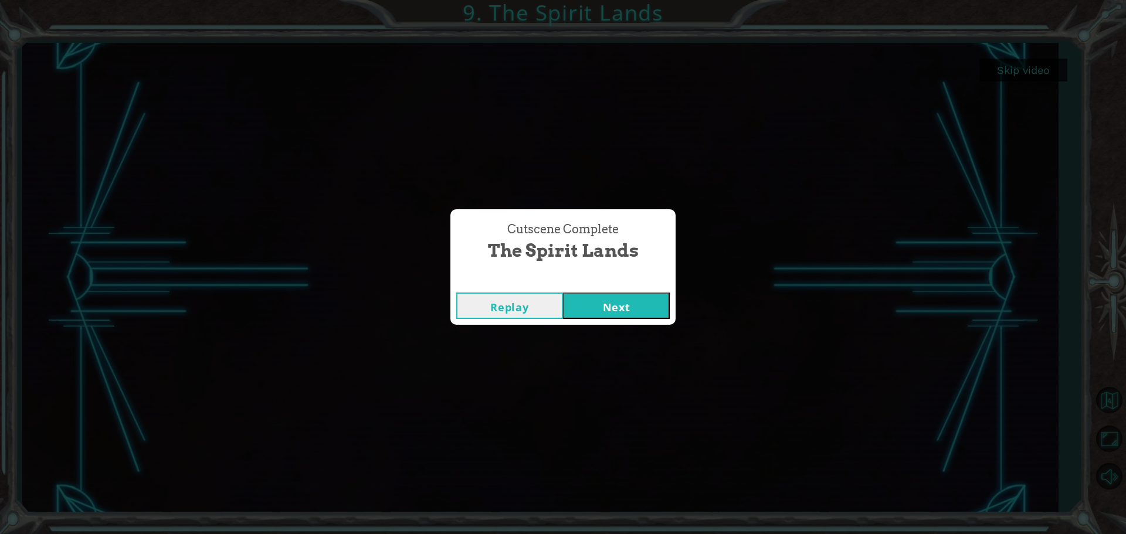
click at [640, 304] on button "Next" at bounding box center [616, 306] width 107 height 26
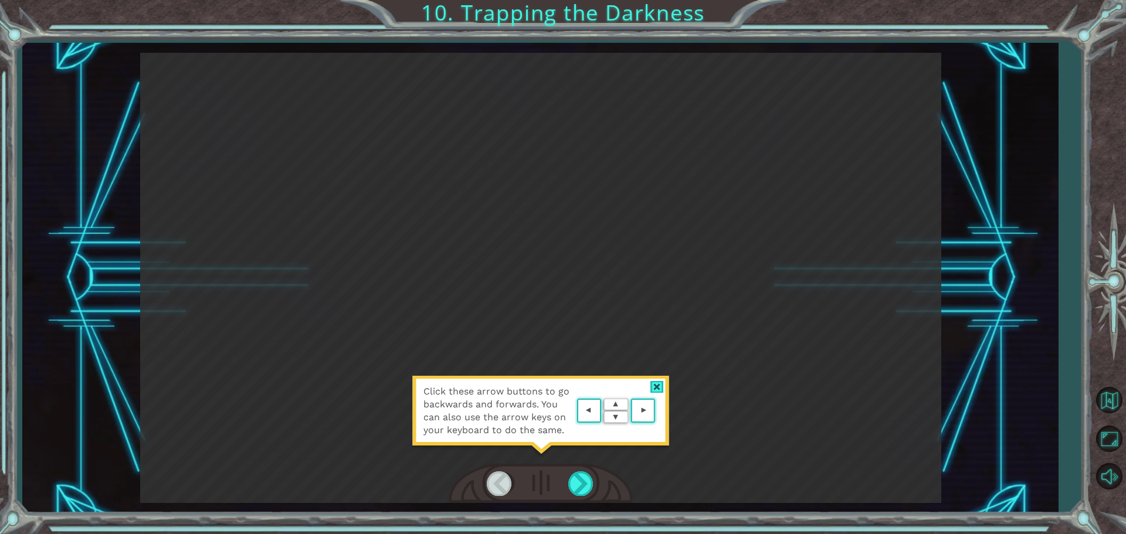
click at [658, 411] on area at bounding box center [658, 411] width 0 height 0
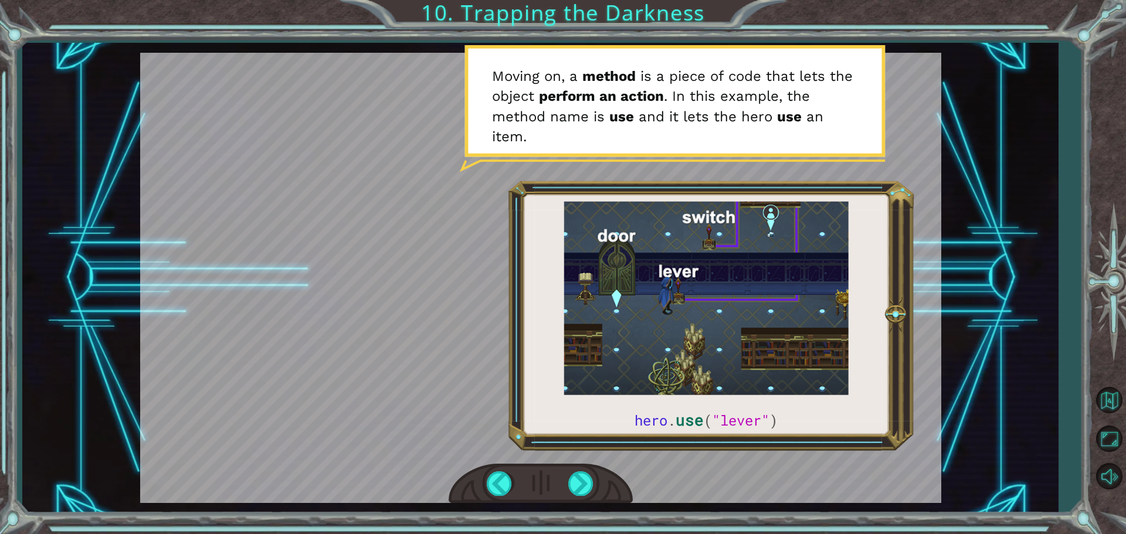
click at [586, 431] on div at bounding box center [540, 278] width 801 height 450
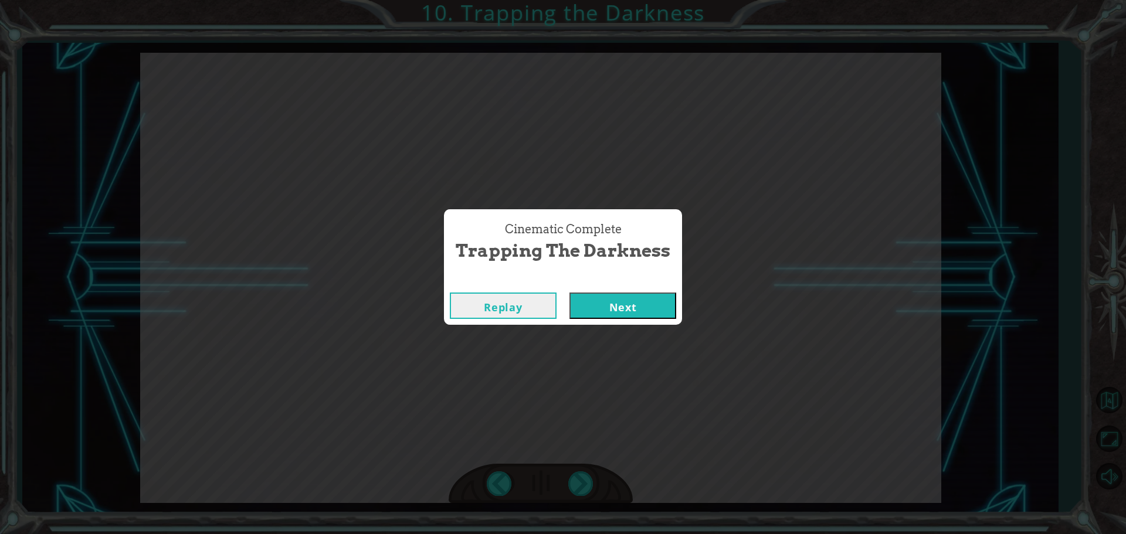
click at [648, 300] on button "Next" at bounding box center [622, 306] width 107 height 26
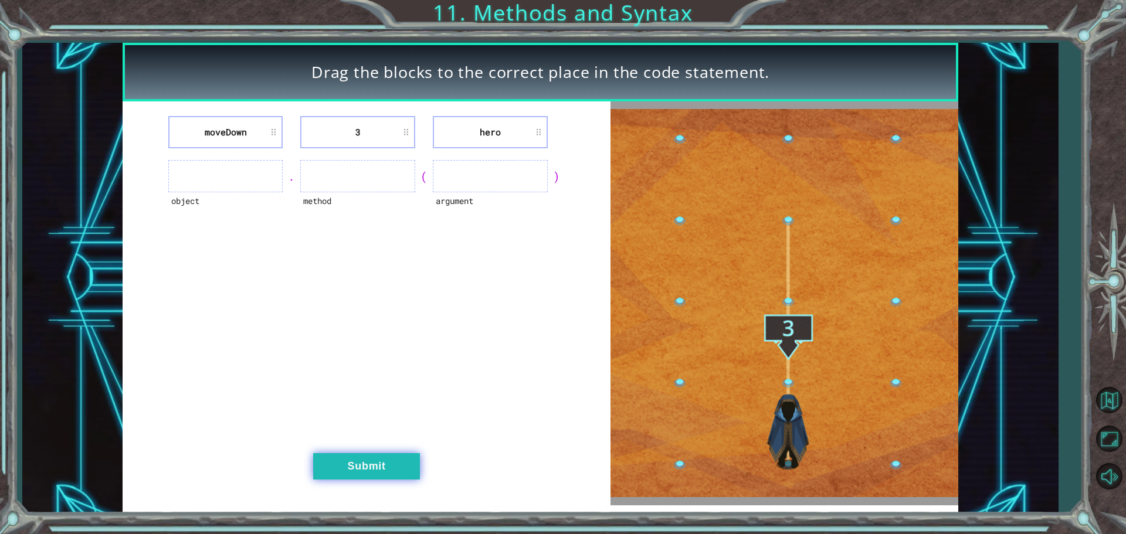
click at [376, 472] on button "Submit" at bounding box center [366, 466] width 107 height 26
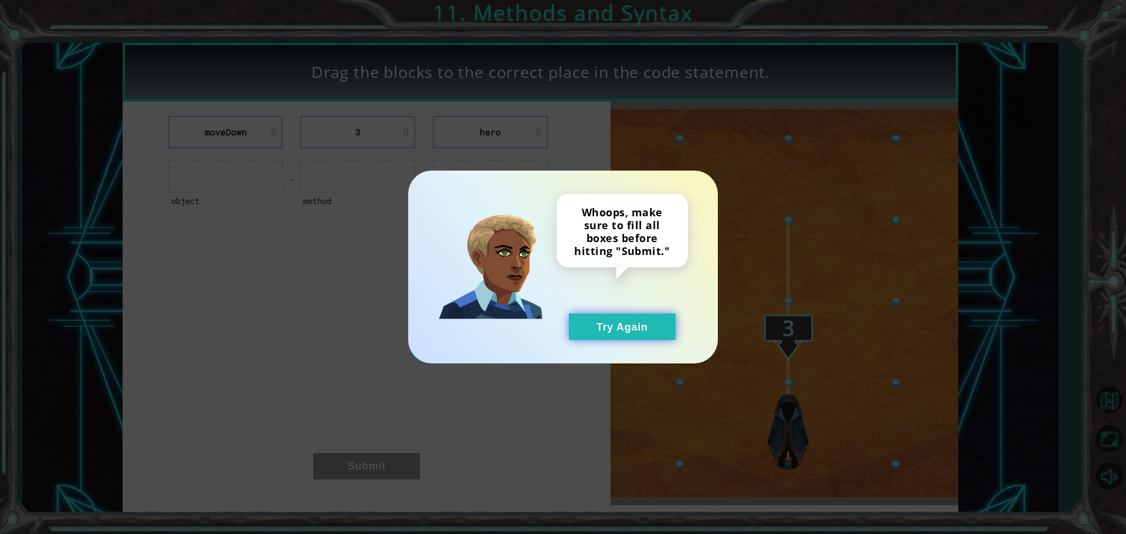
click at [598, 324] on button "Try Again" at bounding box center [622, 327] width 107 height 26
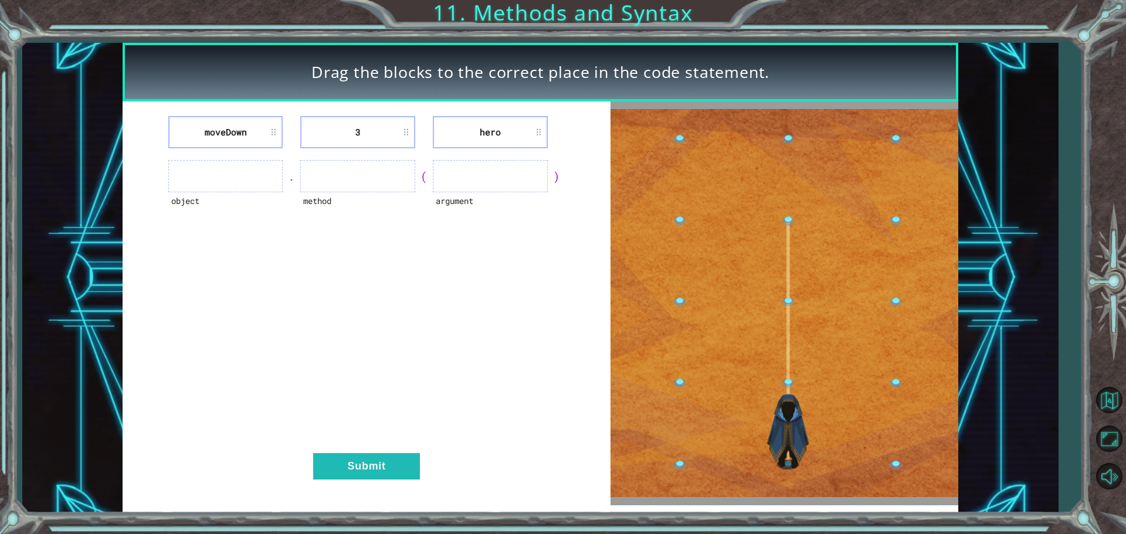
click at [384, 140] on li "3" at bounding box center [357, 132] width 115 height 32
click at [361, 155] on div "moveDown 3 hero object . method ( argument ) Submit" at bounding box center [367, 303] width 488 height 404
click at [163, 182] on div "object . method ( argument )" at bounding box center [366, 176] width 458 height 32
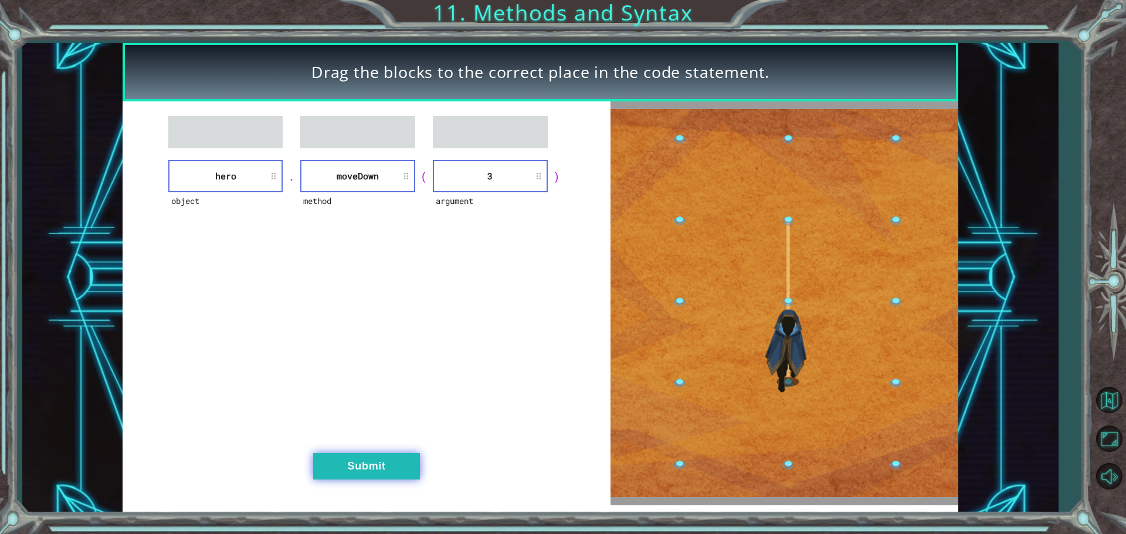
click at [395, 463] on button "Submit" at bounding box center [366, 466] width 107 height 26
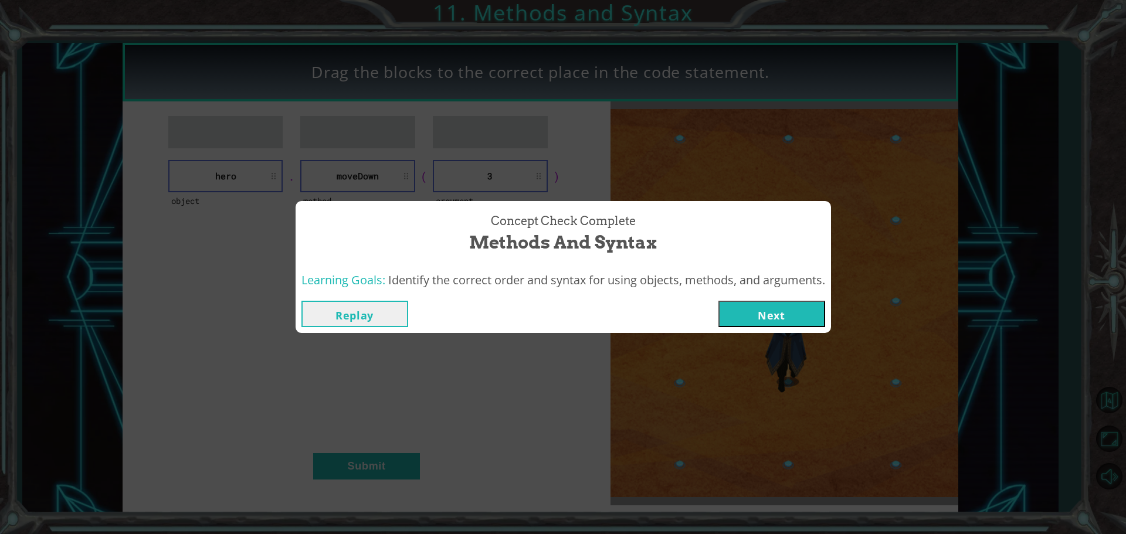
click at [759, 316] on button "Next" at bounding box center [771, 314] width 107 height 26
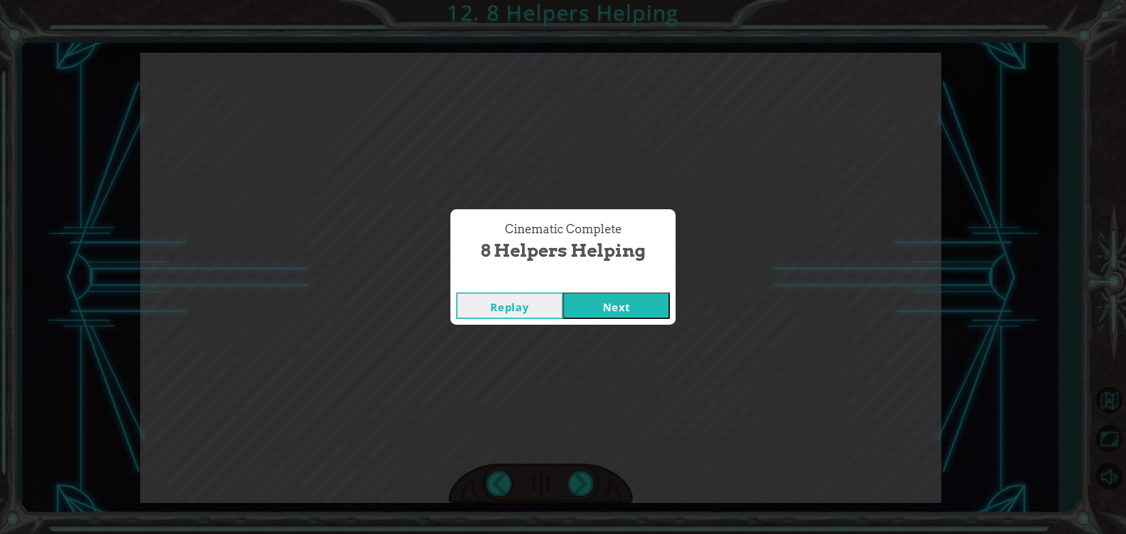
click at [614, 315] on button "Next" at bounding box center [616, 306] width 107 height 26
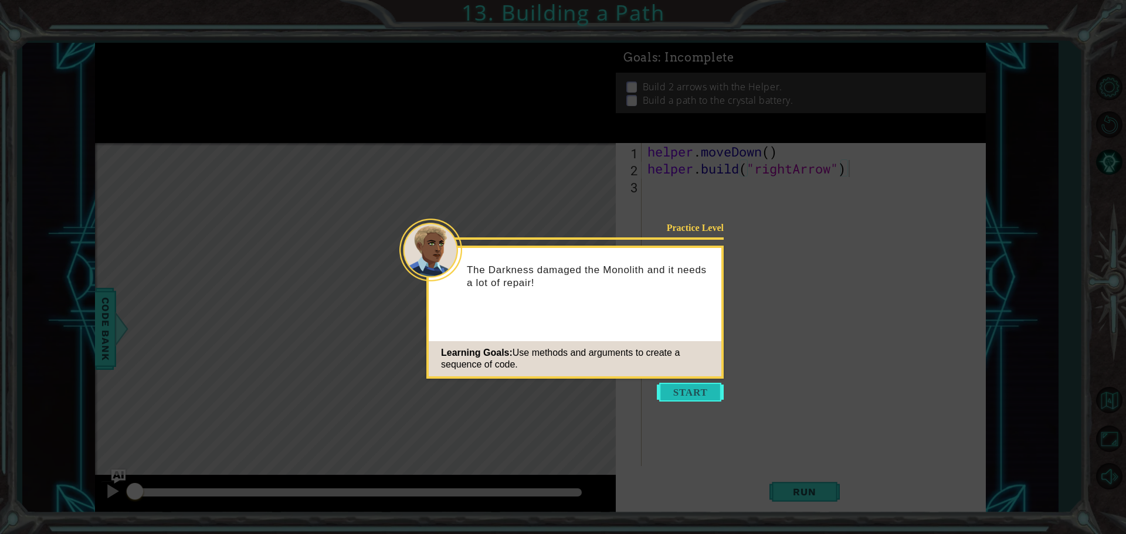
click at [698, 383] on button "Start" at bounding box center [690, 392] width 67 height 19
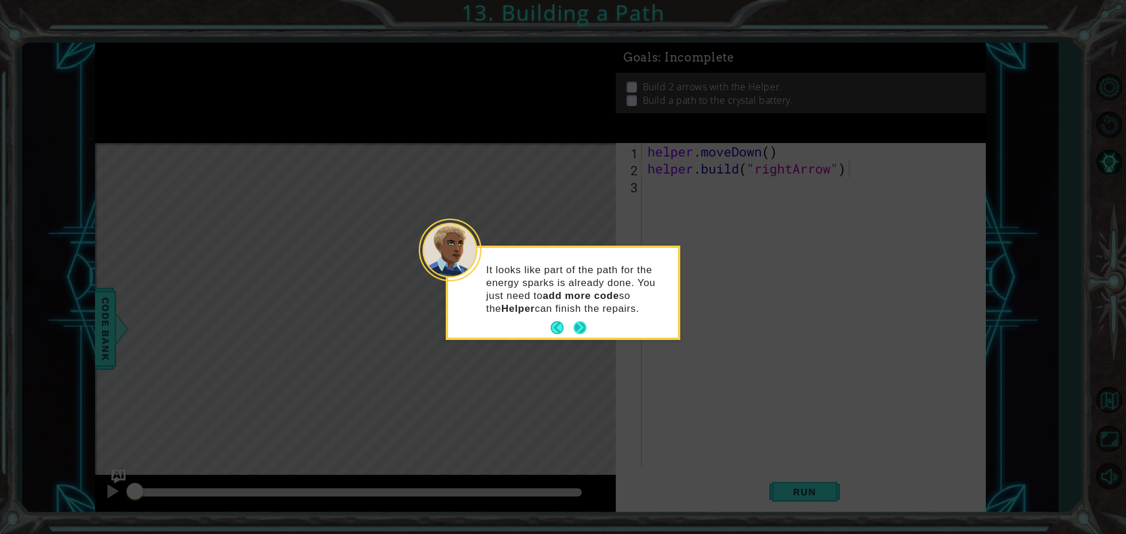
click at [583, 334] on button "Next" at bounding box center [579, 328] width 15 height 15
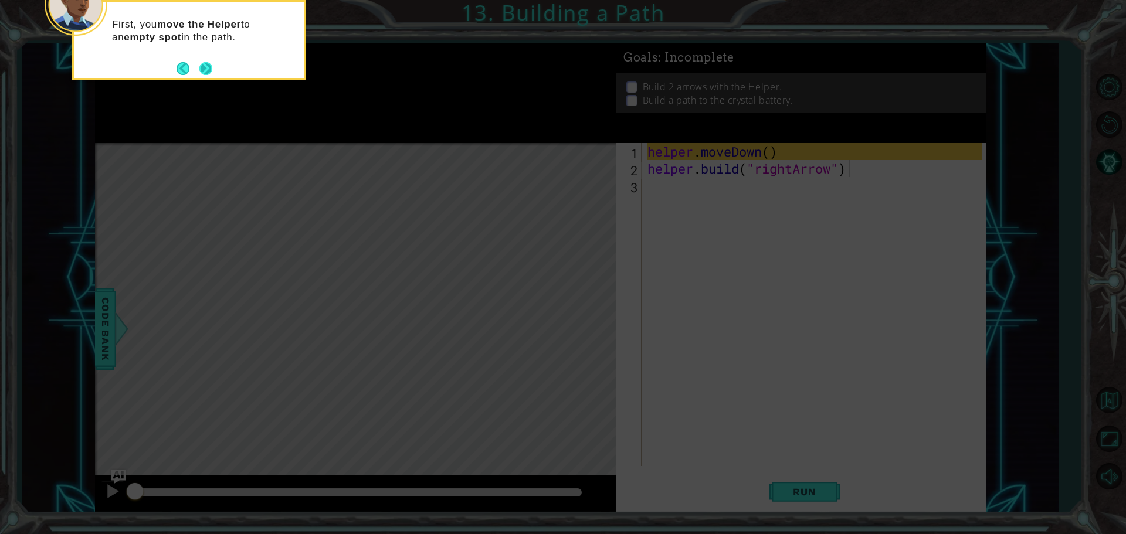
click at [209, 64] on button "Next" at bounding box center [205, 68] width 13 height 13
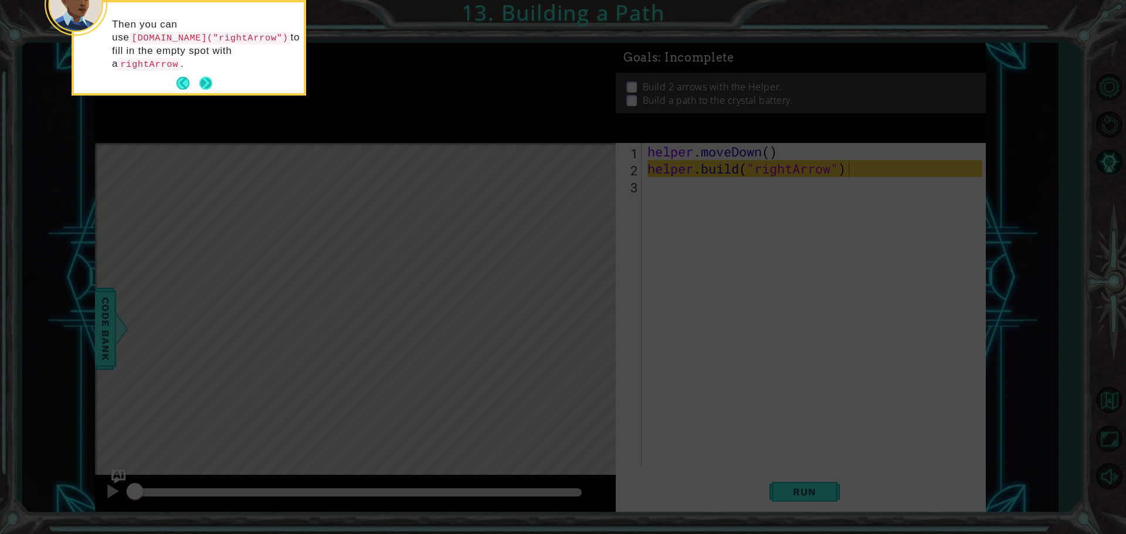
click at [205, 77] on button "Next" at bounding box center [205, 83] width 13 height 13
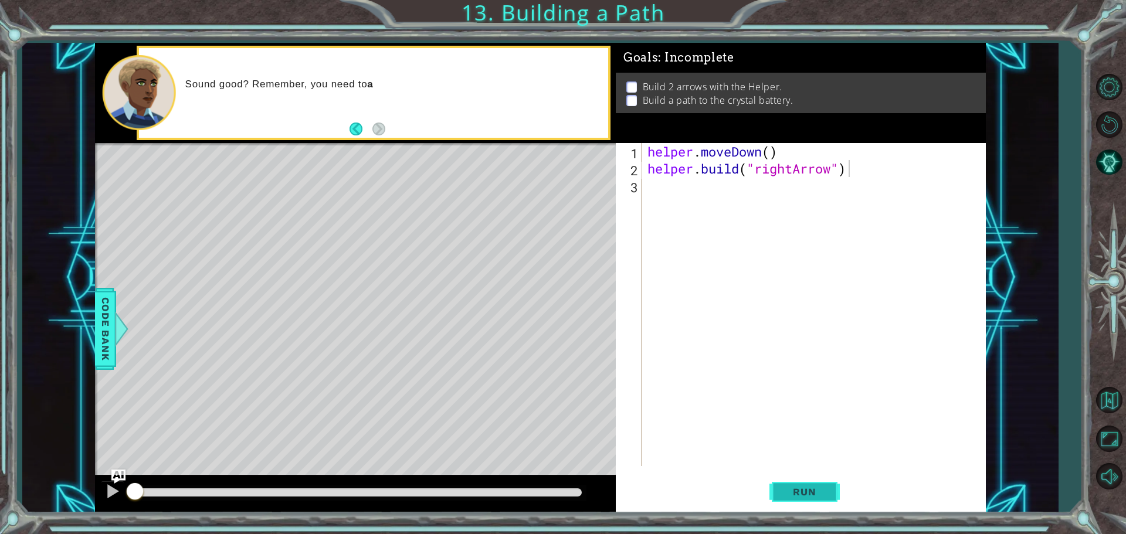
click at [801, 497] on span "Run" at bounding box center [804, 492] width 46 height 12
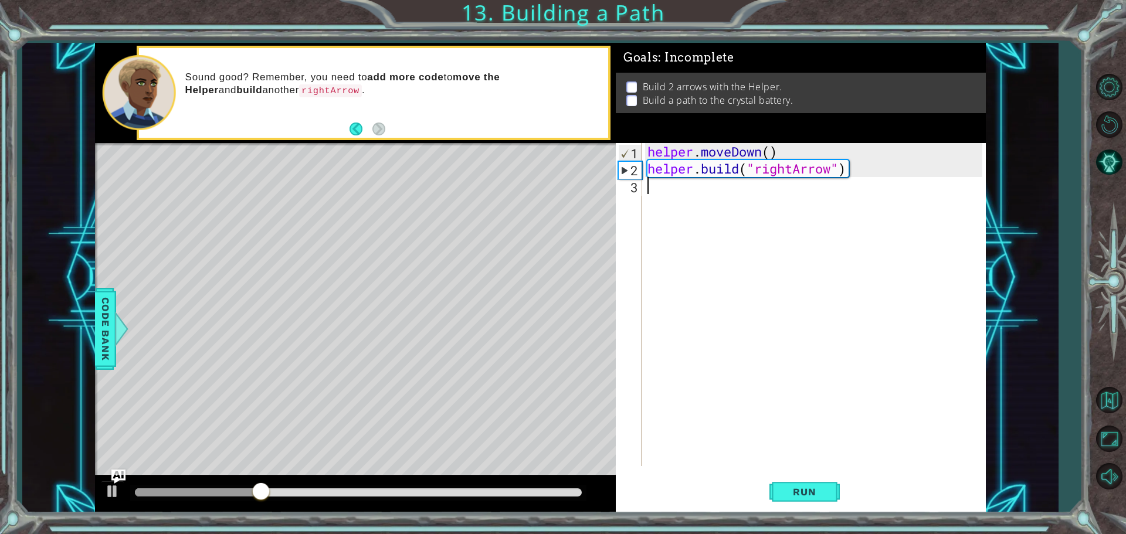
click at [661, 183] on div "helper . moveDown ( ) helper . build ( "rightArrow" )" at bounding box center [816, 321] width 343 height 357
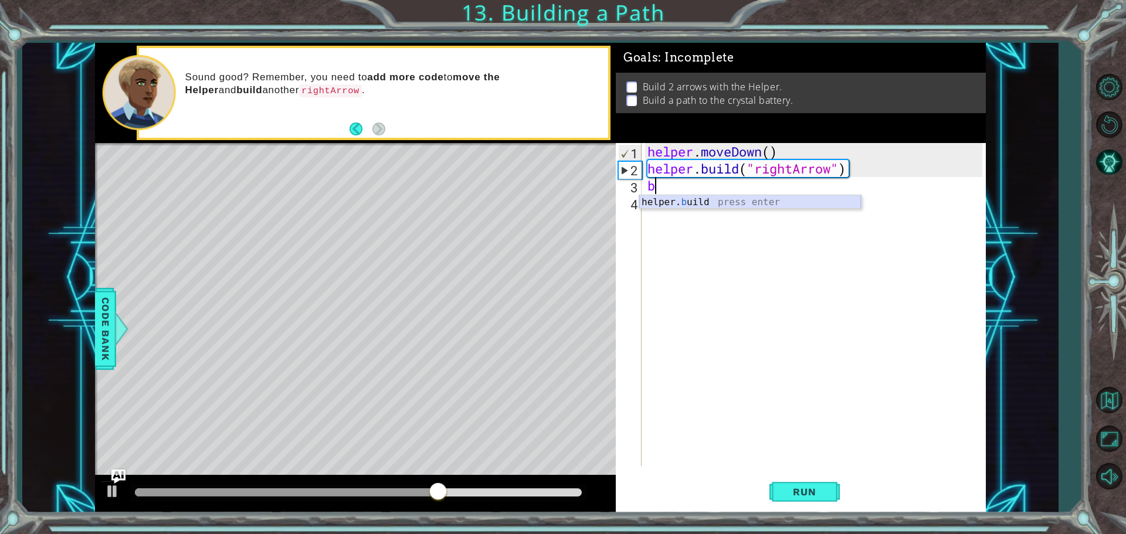
click at [689, 206] on div "helper. b uild press enter" at bounding box center [750, 216] width 222 height 42
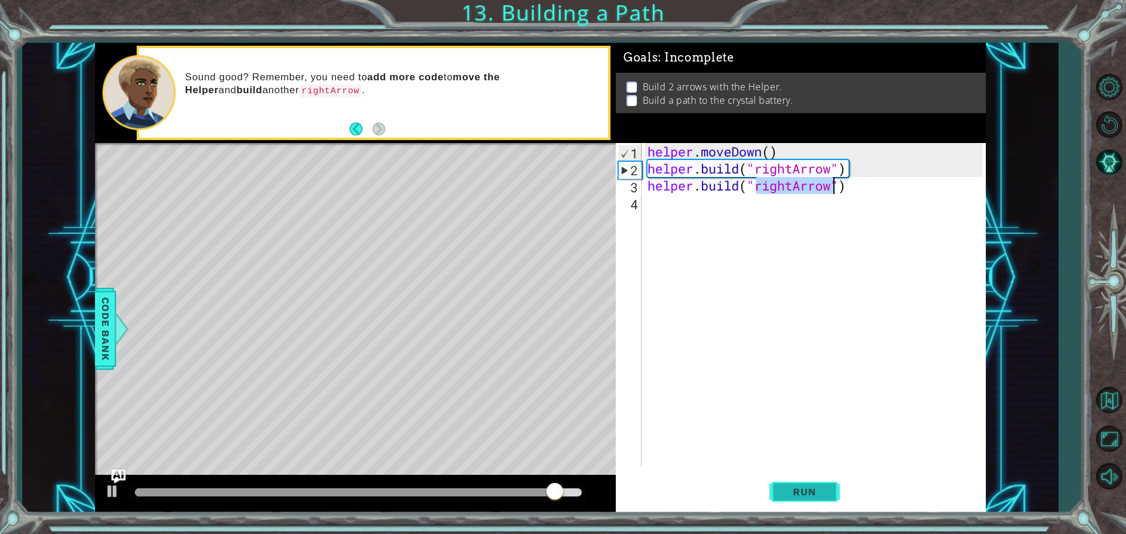
click at [789, 488] on span "Run" at bounding box center [804, 492] width 46 height 12
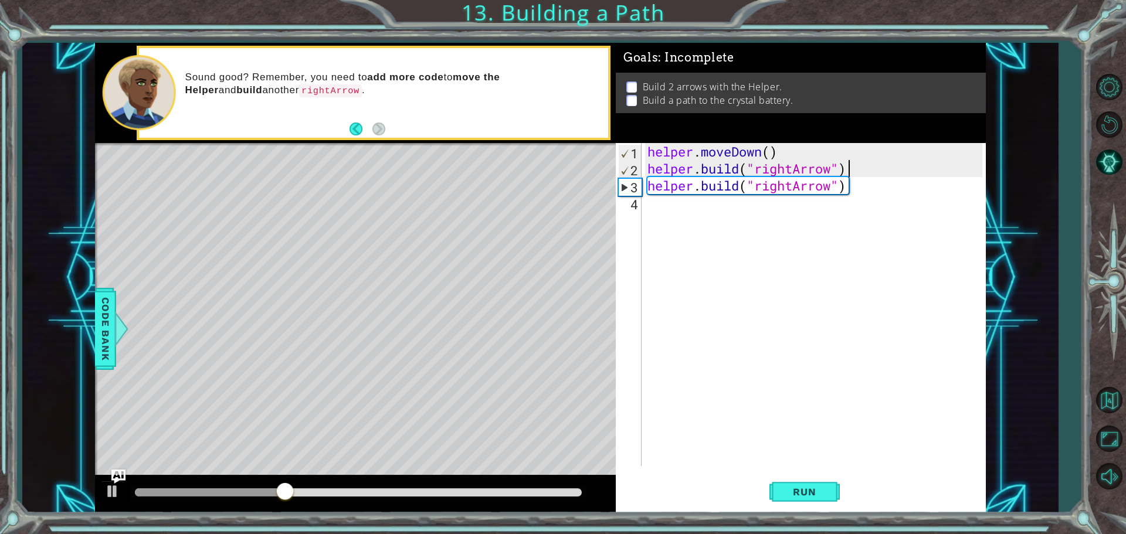
click at [856, 177] on div "helper . moveDown ( ) helper . build ( "rightArrow" ) helper . build ( "rightAr…" at bounding box center [816, 321] width 343 height 357
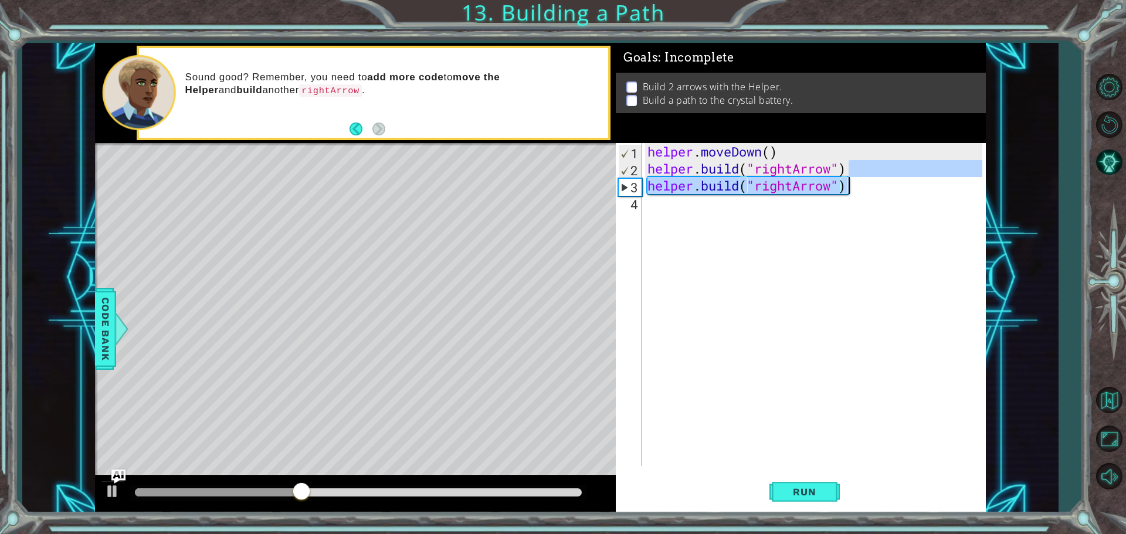
click at [857, 188] on div "helper . moveDown ( ) helper . build ( "rightArrow" ) helper . build ( "rightAr…" at bounding box center [813, 304] width 337 height 323
type textarea "[DOMAIN_NAME]("rightArrow")"
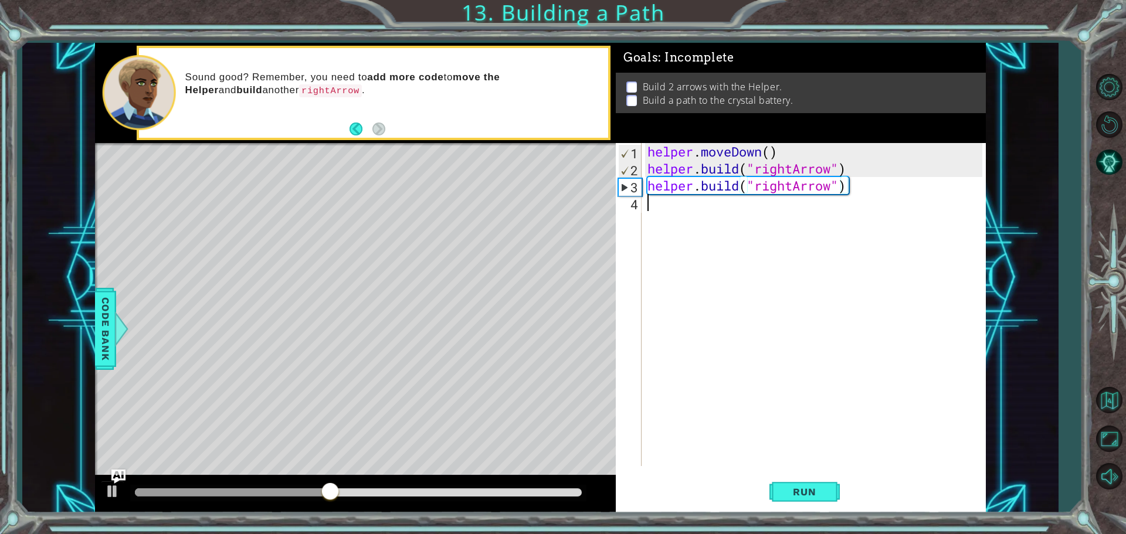
click at [855, 196] on div "helper . moveDown ( ) helper . build ( "rightArrow" ) helper . build ( "rightAr…" at bounding box center [816, 321] width 343 height 357
click at [855, 184] on div "helper . moveDown ( ) helper . build ( "rightArrow" ) helper . build ( "rightAr…" at bounding box center [816, 321] width 343 height 357
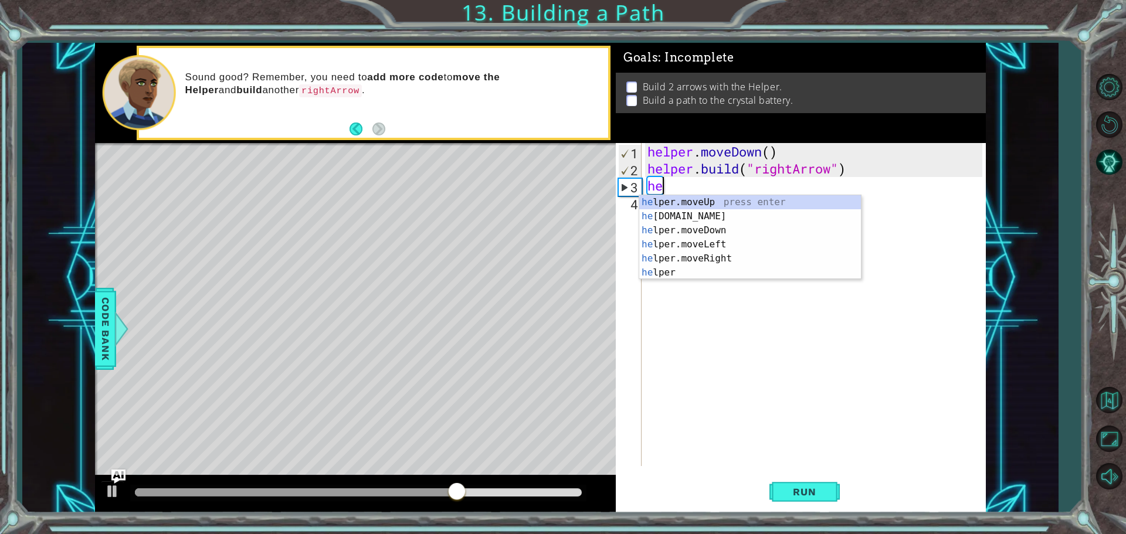
type textarea "h"
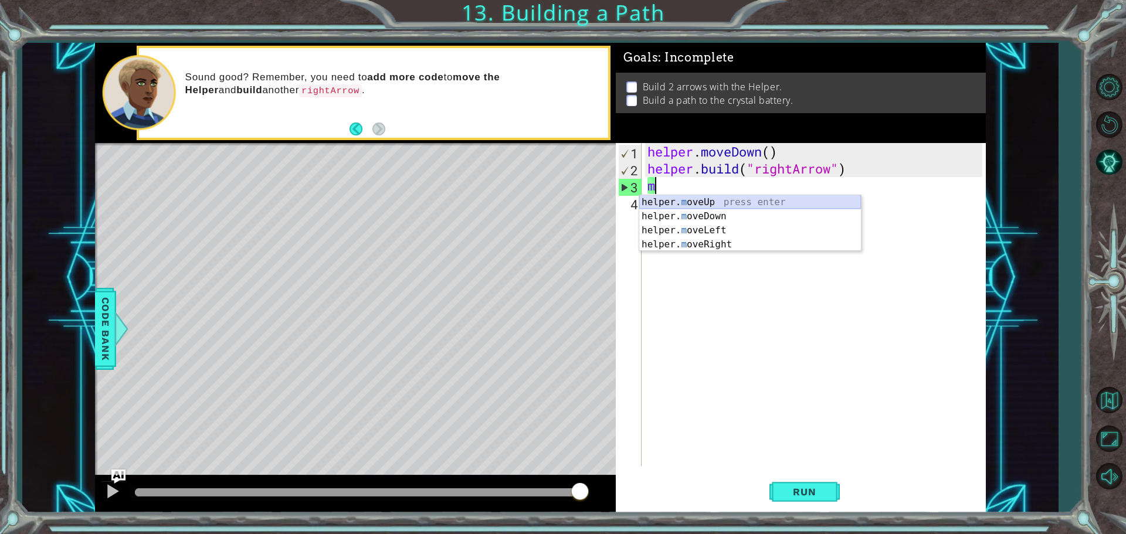
click at [714, 200] on div "helper. m oveUp press enter helper. m oveDown press enter helper. m oveLeft pre…" at bounding box center [750, 237] width 222 height 84
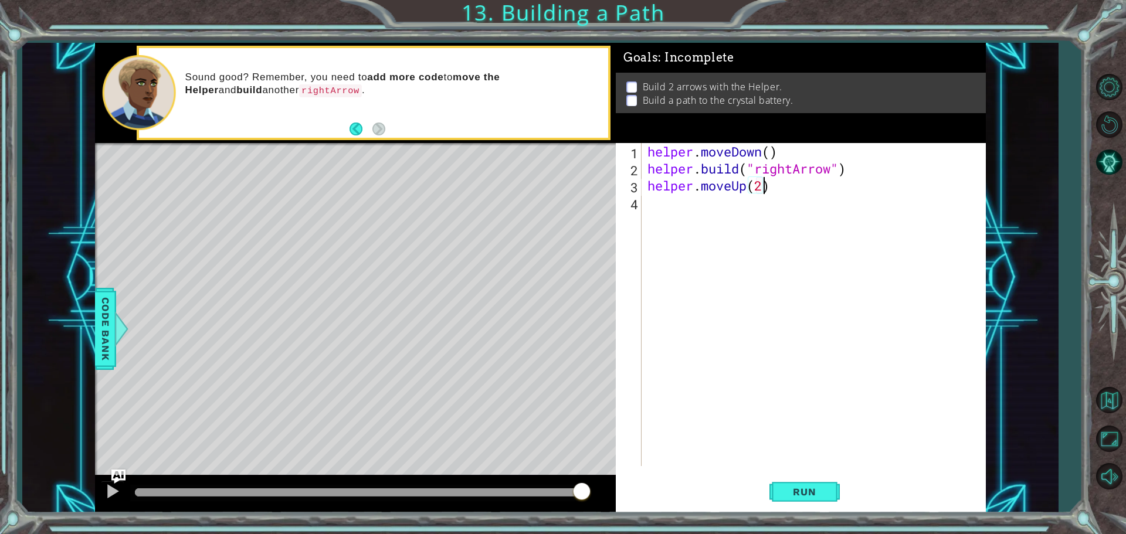
scroll to position [0, 5]
type textarea "helper.moveUp(2)"
click at [644, 209] on div "helper.moveUp(2) 1 2 3 4 helper . moveDown ( ) helper . build ( "rightArrow" ) …" at bounding box center [799, 304] width 366 height 323
click at [658, 212] on div "helper . moveDown ( ) helper . build ( "rightArrow" ) helper . moveUp ( 2 )" at bounding box center [816, 321] width 343 height 357
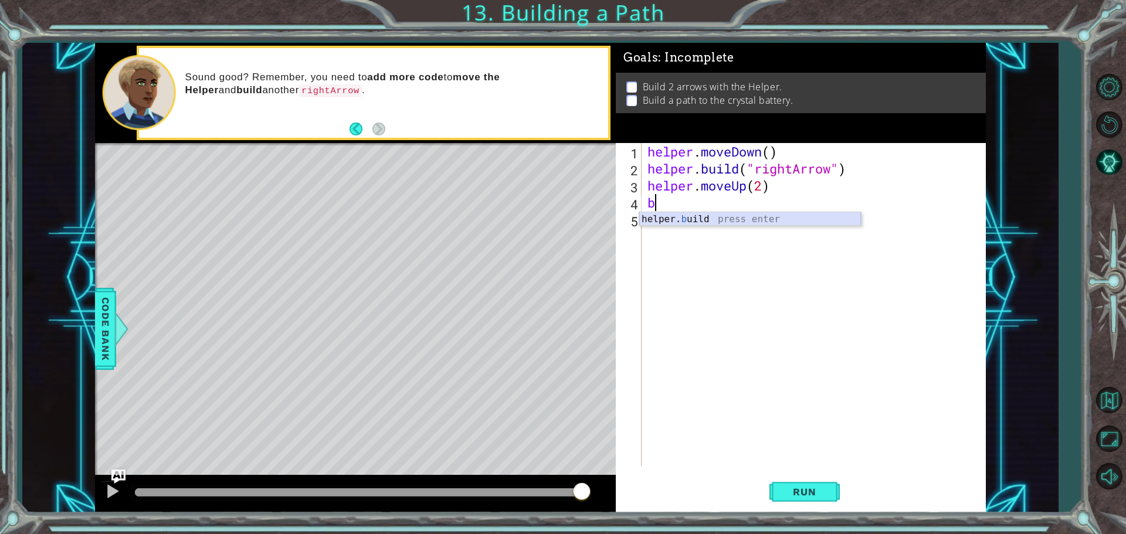
click at [675, 223] on div "helper. b uild press enter" at bounding box center [750, 233] width 222 height 42
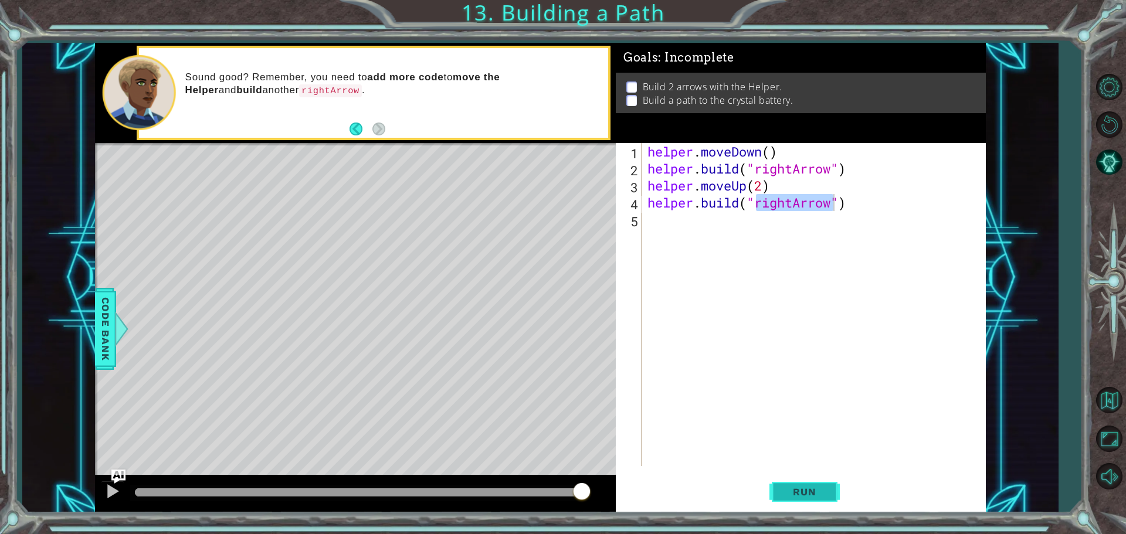
click at [808, 503] on button "Run" at bounding box center [804, 491] width 70 height 37
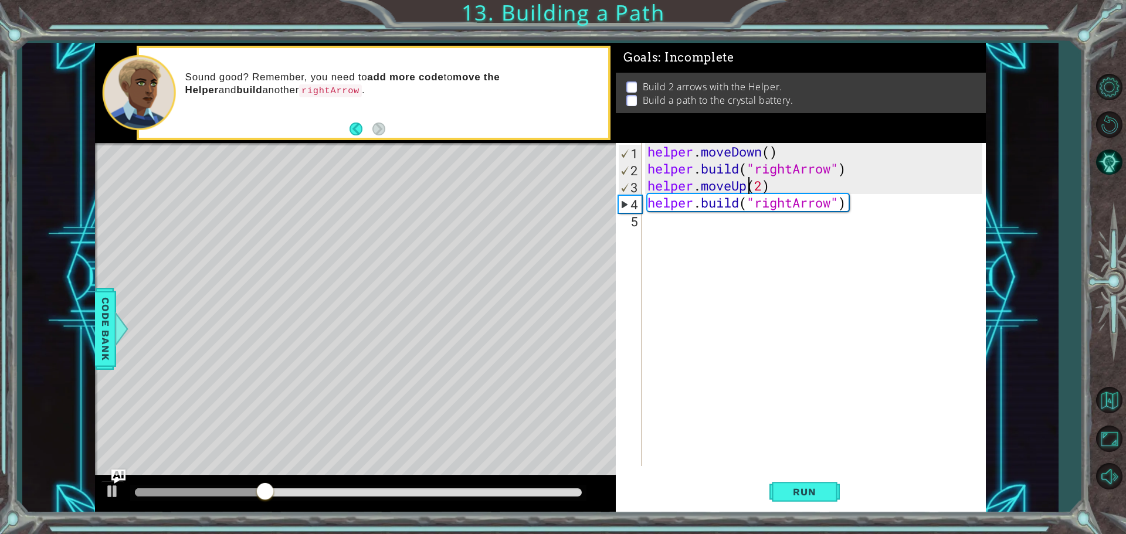
click at [745, 191] on div "helper . moveDown ( ) helper . build ( "rightArrow" ) helper . moveUp ( 2 ) hel…" at bounding box center [816, 321] width 343 height 357
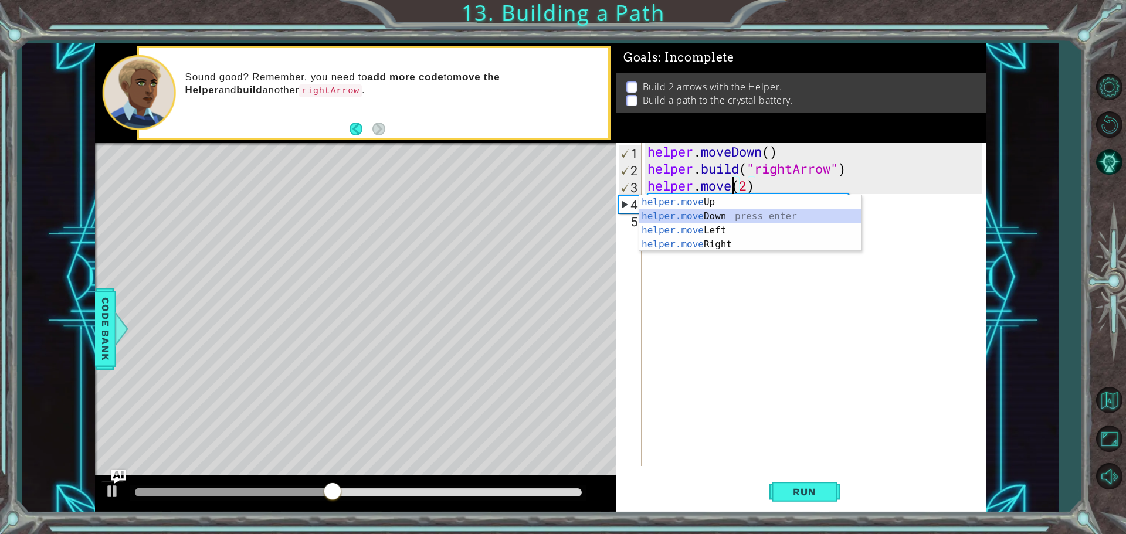
click at [730, 209] on div "helper.move Up press enter helper.move Down press enter helper.move Left press …" at bounding box center [750, 237] width 222 height 84
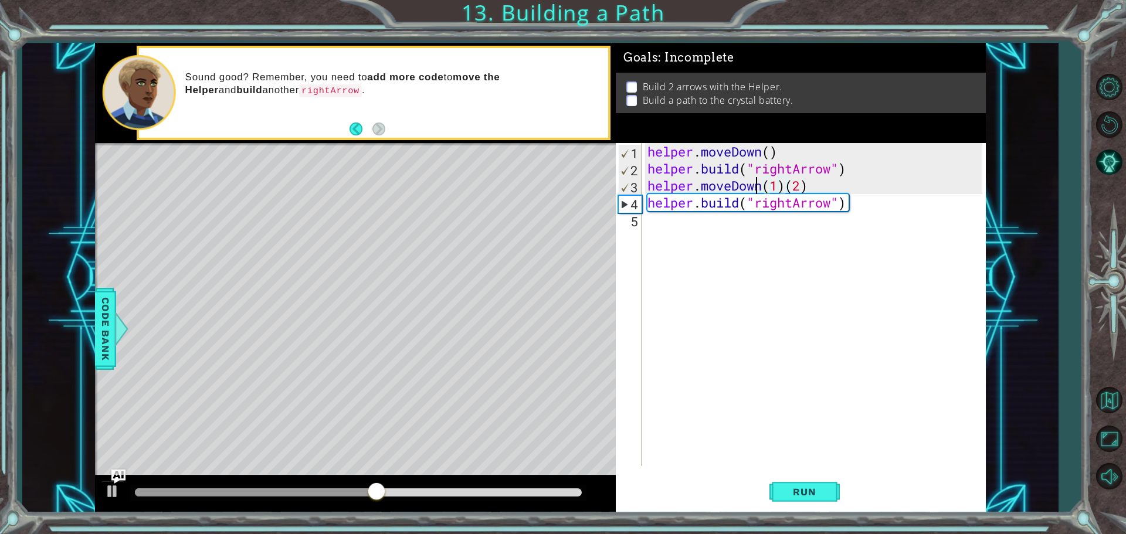
click at [759, 183] on div "helper . moveDown ( ) helper . build ( "rightArrow" ) helper . moveDown ( 1 ) (…" at bounding box center [816, 321] width 343 height 357
click at [764, 188] on div "helper . moveDown ( ) helper . build ( "rightArrow" ) helper . moveDown ( 1 ) (…" at bounding box center [816, 321] width 343 height 357
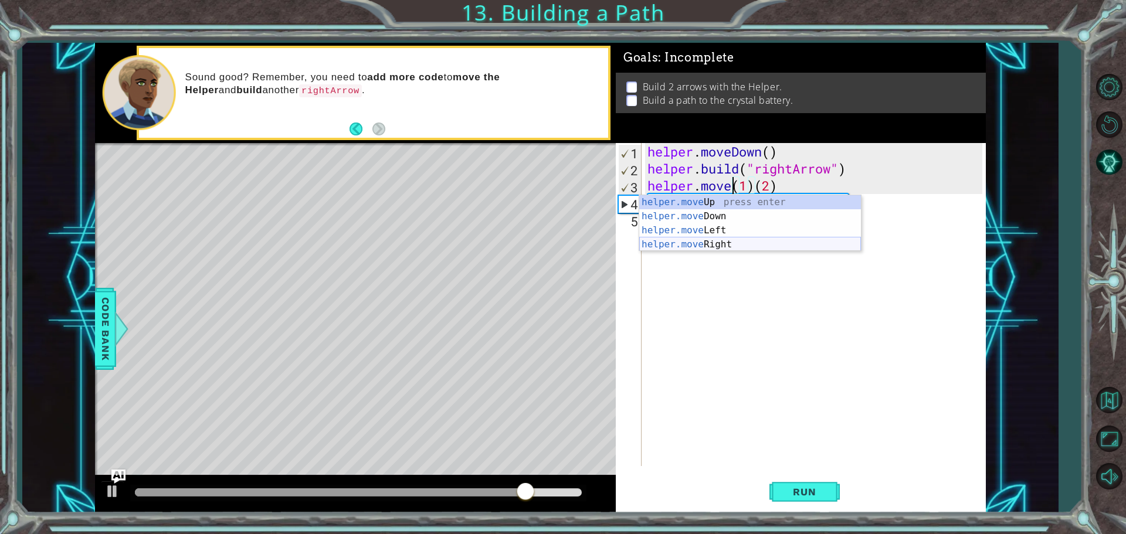
click at [742, 247] on div "helper.move Up press enter helper.move Down press enter helper.move Left press …" at bounding box center [750, 237] width 222 height 84
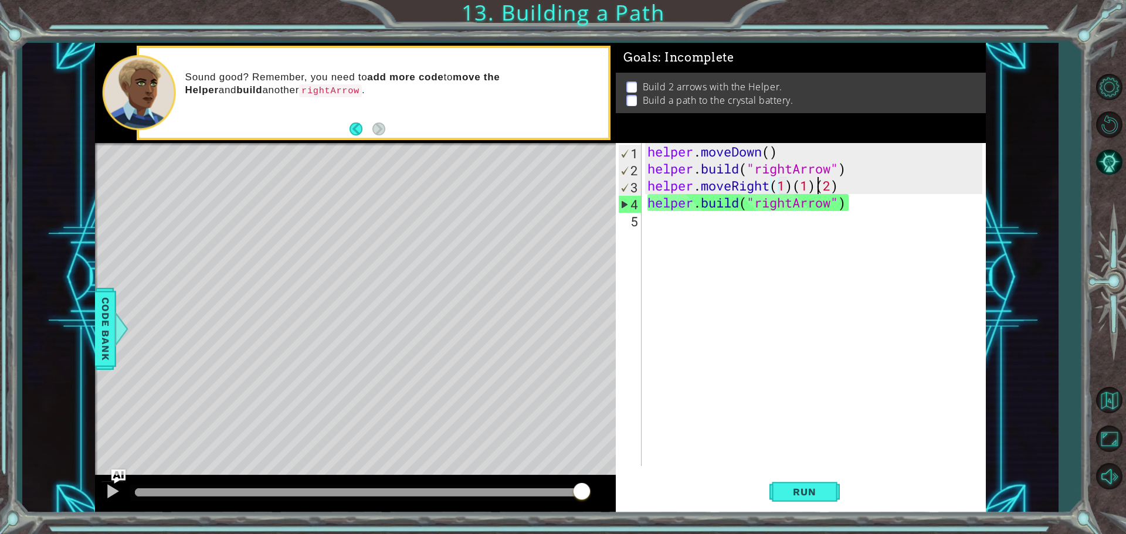
click at [814, 188] on div "helper . moveDown ( ) helper . build ( "rightArrow" ) helper . moveRight ( 1 ) …" at bounding box center [816, 321] width 343 height 357
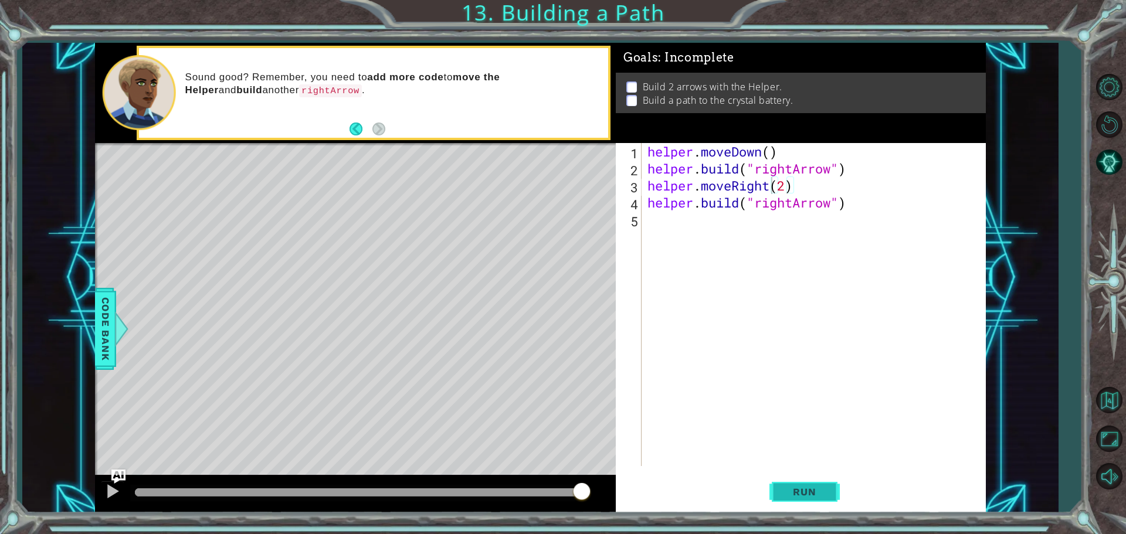
click at [811, 494] on span "Run" at bounding box center [804, 492] width 46 height 12
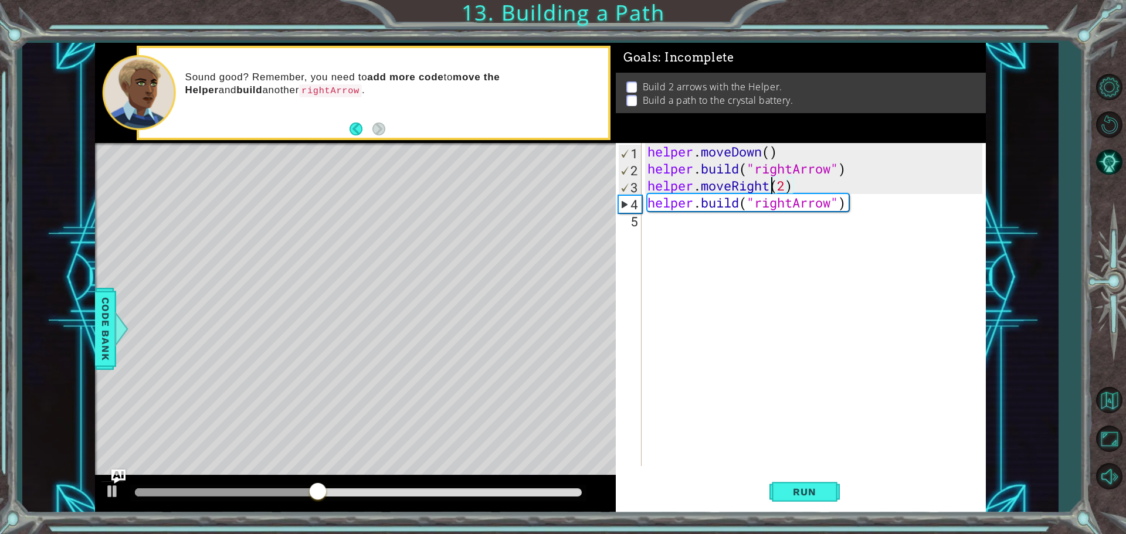
click at [791, 191] on div "helper . moveDown ( ) helper . build ( "rightArrow" ) helper . moveRight ( 2 ) …" at bounding box center [816, 321] width 343 height 357
click at [787, 190] on div "helper . moveDown ( ) helper . build ( "rightArrow" ) helper . moveRight ( 2 ) …" at bounding box center [816, 321] width 343 height 357
type textarea "helper.moveRight(3)"
click at [801, 499] on button "Run" at bounding box center [804, 491] width 70 height 37
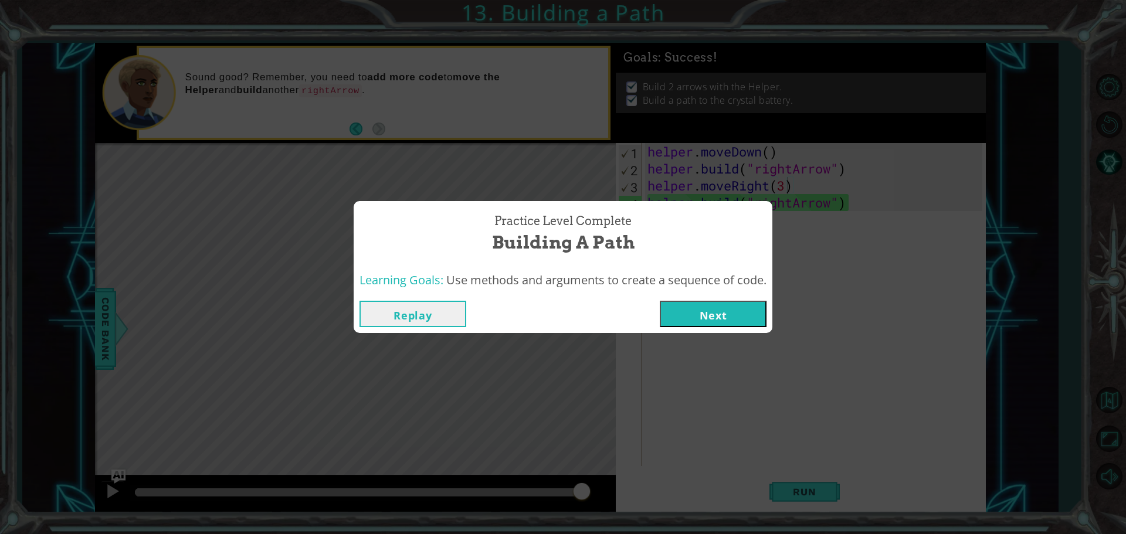
click at [714, 322] on button "Next" at bounding box center [713, 314] width 107 height 26
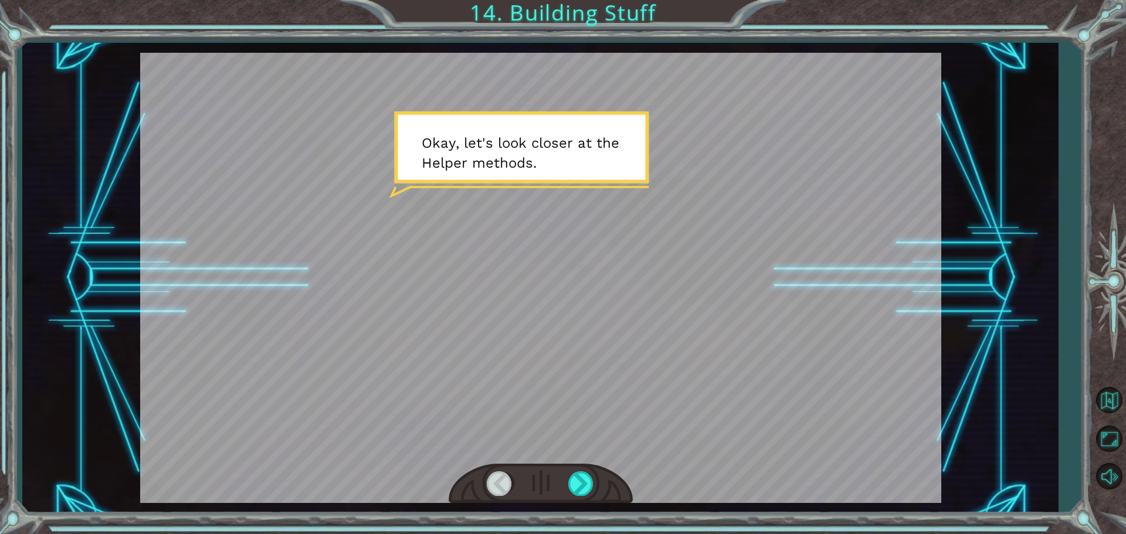
click at [677, 243] on div at bounding box center [540, 278] width 801 height 450
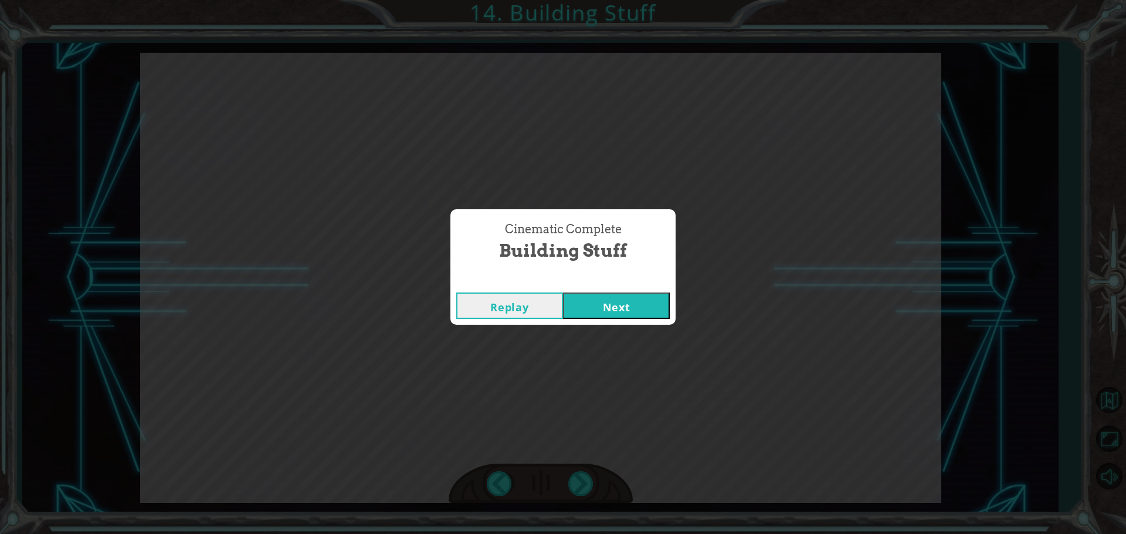
click at [606, 317] on button "Next" at bounding box center [616, 306] width 107 height 26
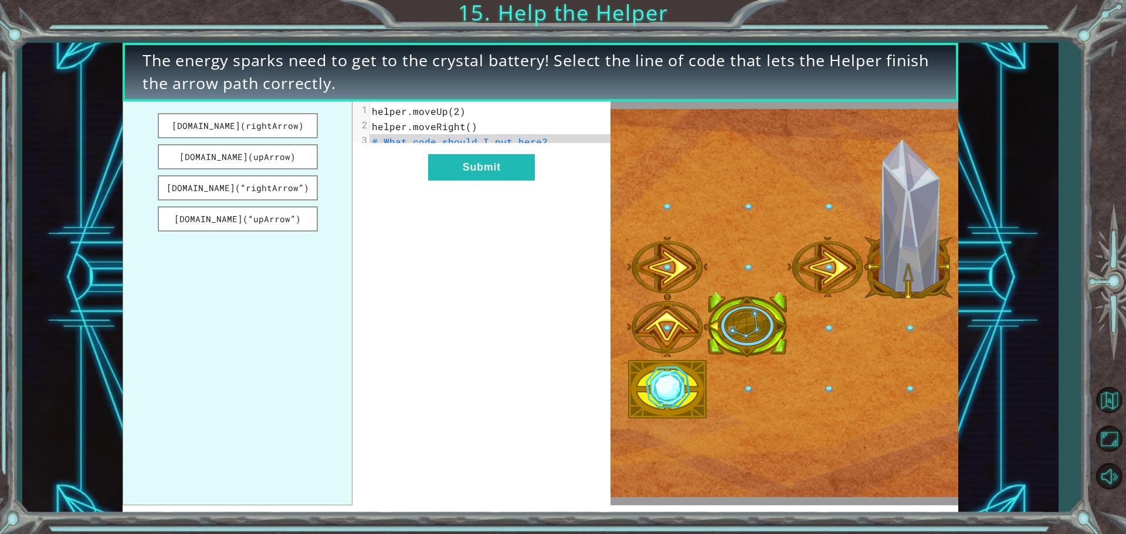
click at [750, 320] on img at bounding box center [784, 303] width 348 height 388
click at [483, 179] on button "Submit" at bounding box center [481, 167] width 107 height 26
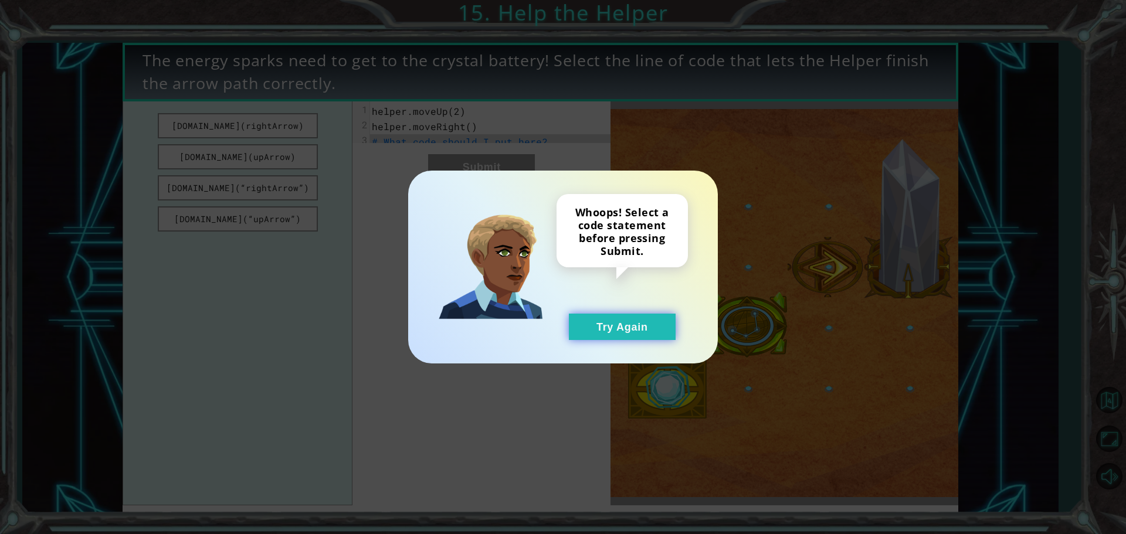
click at [656, 322] on button "Try Again" at bounding box center [622, 327] width 107 height 26
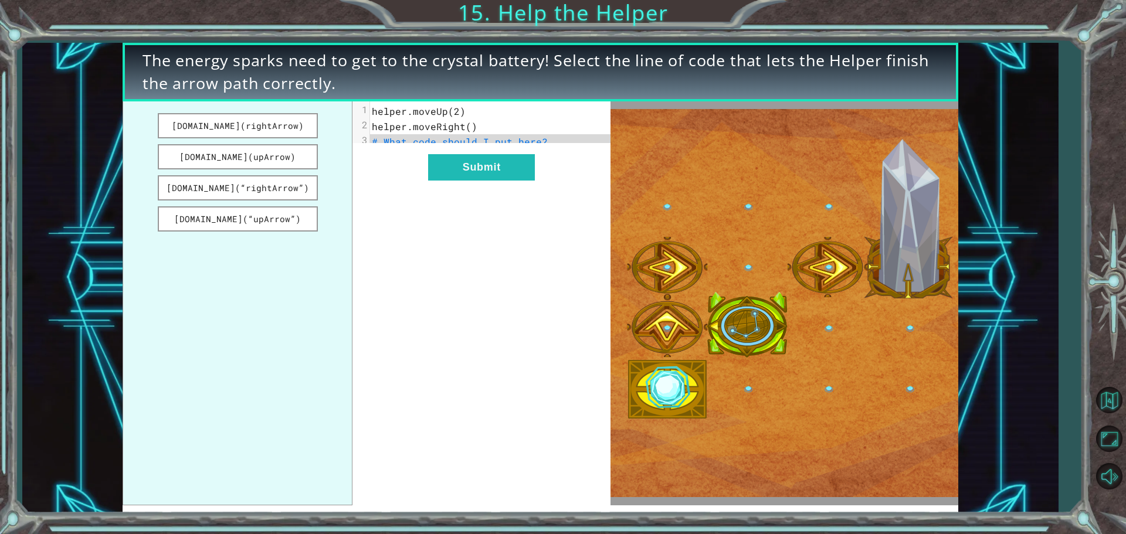
drag, startPoint x: 271, startPoint y: 126, endPoint x: 431, endPoint y: 107, distance: 161.1
click at [431, 107] on div "[DOMAIN_NAME](rightArrow) [DOMAIN_NAME](upArrow) [DOMAIN_NAME](“rightArrow”) [D…" at bounding box center [367, 303] width 488 height 404
click at [240, 122] on button "[DOMAIN_NAME](rightArrow)" at bounding box center [238, 125] width 160 height 25
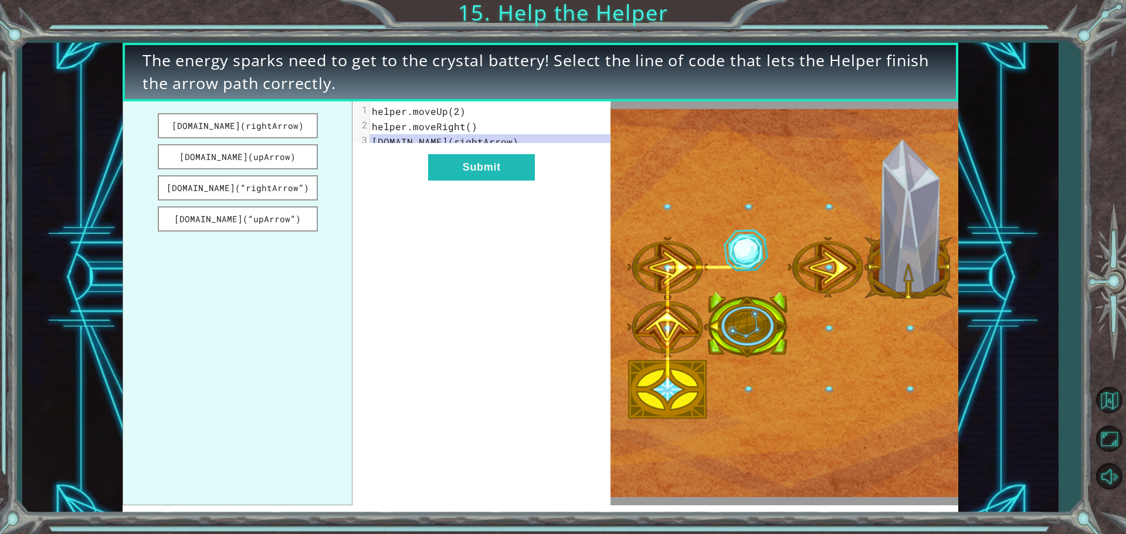
drag, startPoint x: 240, startPoint y: 122, endPoint x: 427, endPoint y: 149, distance: 188.5
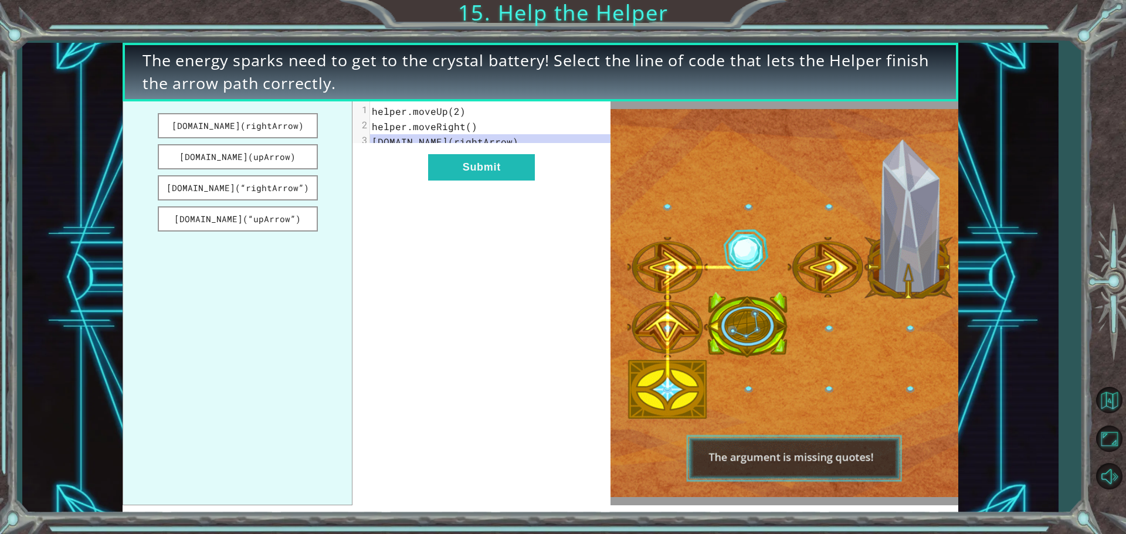
click at [426, 154] on div "[DOMAIN_NAME](rightArrow) [DOMAIN_NAME](upArrow) [DOMAIN_NAME](“rightArrow”) [D…" at bounding box center [367, 303] width 488 height 404
click at [427, 146] on span "[DOMAIN_NAME](rightArrow)" at bounding box center [445, 141] width 147 height 12
drag, startPoint x: 285, startPoint y: 146, endPoint x: 284, endPoint y: 158, distance: 11.7
click at [284, 158] on button "[DOMAIN_NAME](upArrow)" at bounding box center [238, 156] width 160 height 25
click at [277, 188] on button "[DOMAIN_NAME](“rightArrow”)" at bounding box center [238, 187] width 160 height 25
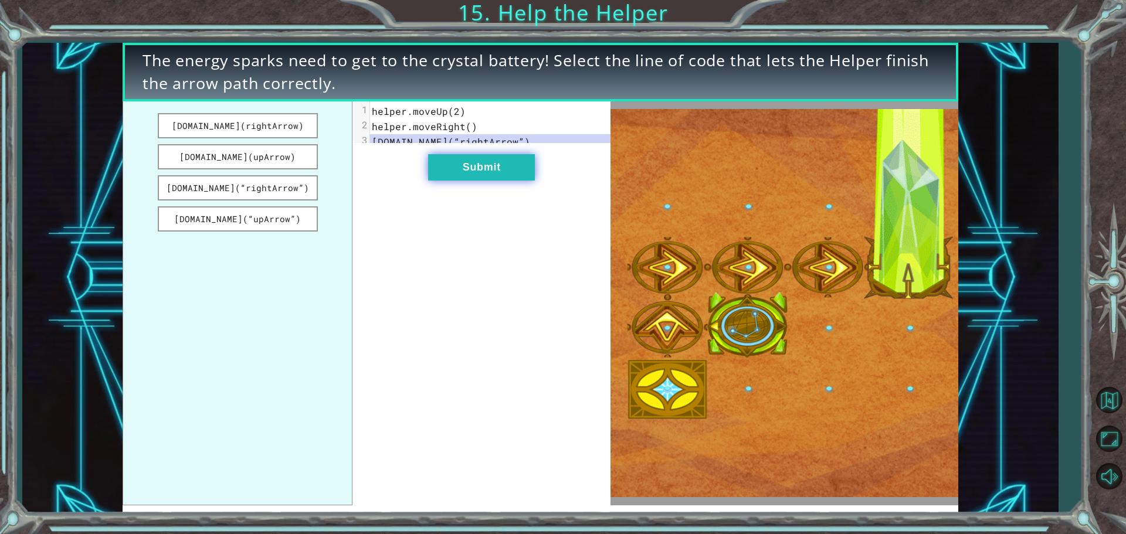
click at [456, 178] on button "Submit" at bounding box center [481, 167] width 107 height 26
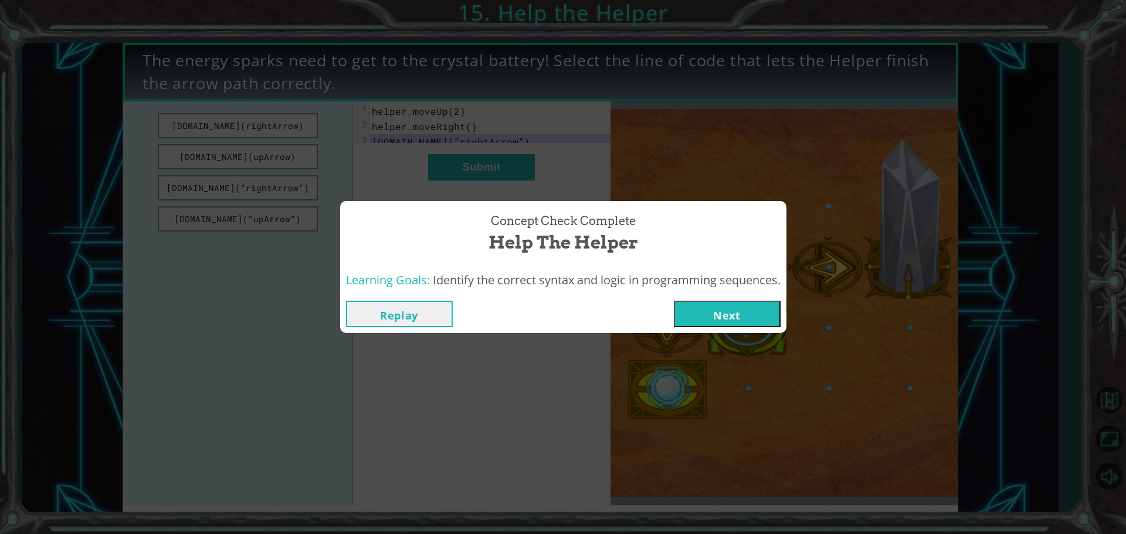
click at [742, 320] on button "Next" at bounding box center [727, 314] width 107 height 26
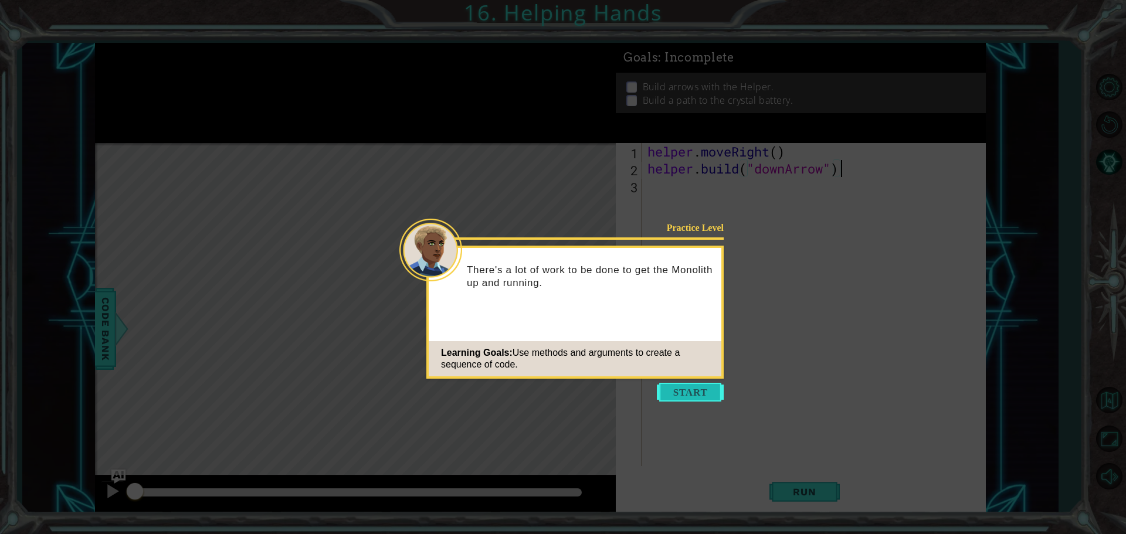
click at [688, 385] on button "Start" at bounding box center [690, 392] width 67 height 19
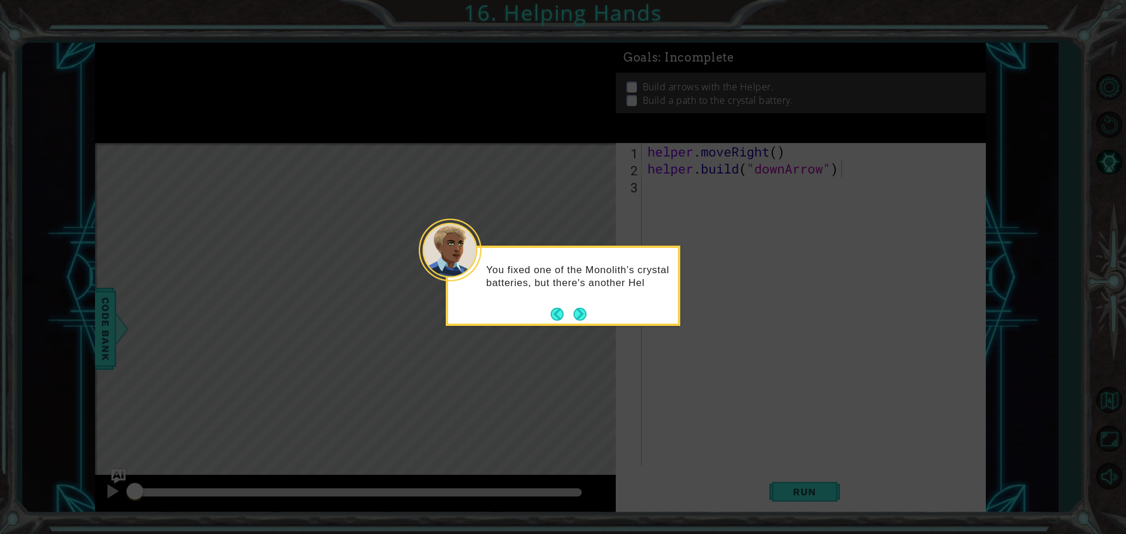
click at [589, 315] on div "You fixed one of the Monolith’s crystal batteries, but there's another Hel" at bounding box center [563, 286] width 234 height 80
click at [574, 314] on button "Next" at bounding box center [579, 314] width 13 height 13
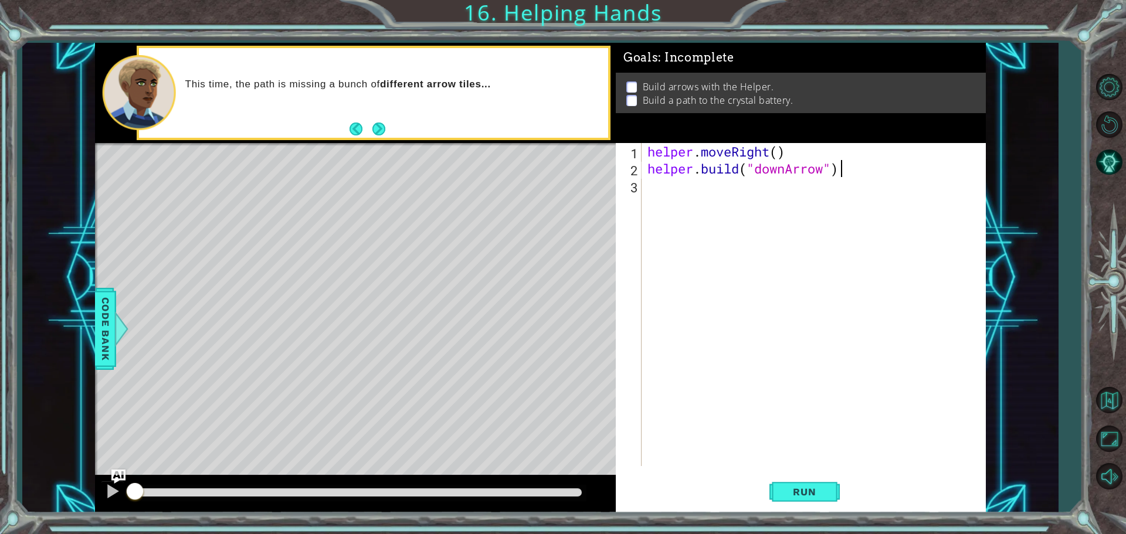
click at [657, 189] on div "helper . moveRight ( ) helper . build ( "downArrow" )" at bounding box center [816, 321] width 343 height 357
click at [741, 199] on div "helper. b uild press enter" at bounding box center [750, 216] width 222 height 42
click at [791, 189] on div "helper . moveRight ( ) helper . build ( "downArrow" ) helper . build ( "rightAr…" at bounding box center [813, 304] width 337 height 323
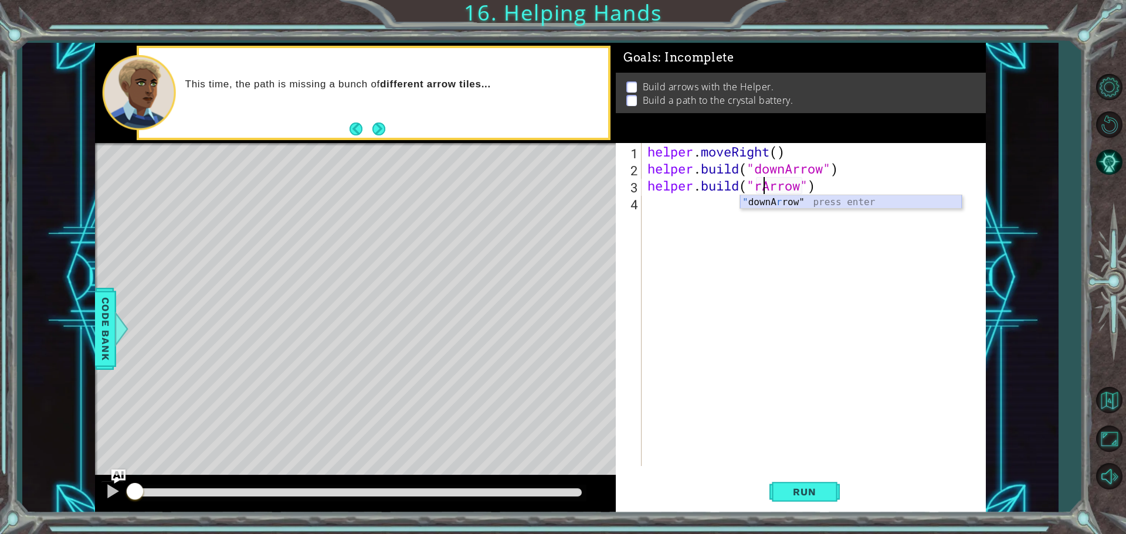
click at [779, 204] on div "" downA r row" press enter" at bounding box center [851, 216] width 222 height 42
type textarea "[DOMAIN_NAME]("downArrow"")"
click at [651, 199] on div "helper . moveRight ( ) helper . build ( "downArrow" ) helper . build ( "downArr…" at bounding box center [816, 321] width 343 height 357
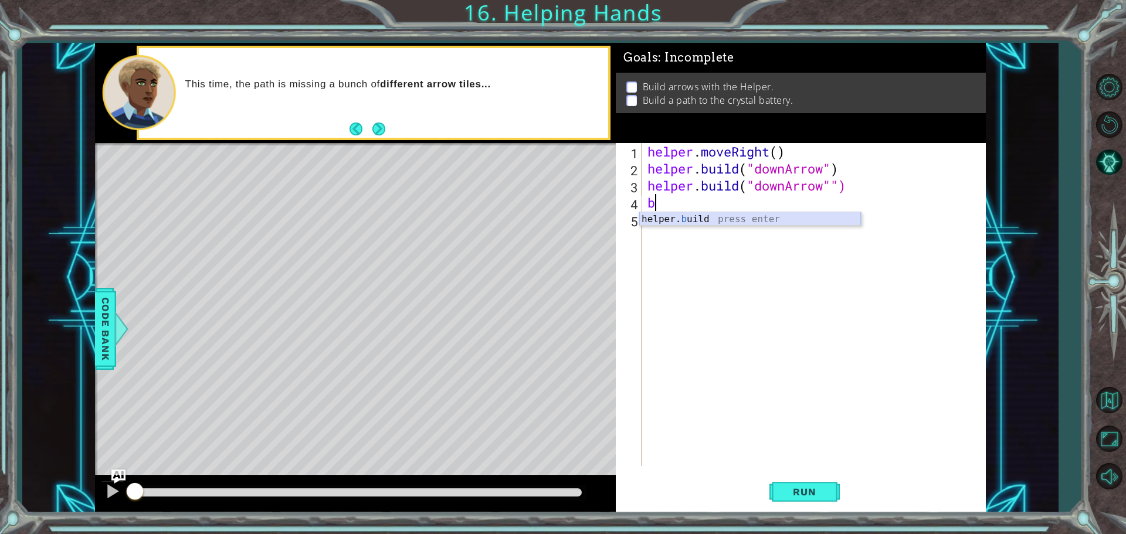
click at [682, 213] on div "helper. b uild press enter" at bounding box center [750, 233] width 222 height 42
type textarea "[DOMAIN_NAME]("rightArrow")"
click at [659, 228] on div "helper . moveRight ( ) helper . build ( "downArrow" ) helper . build ( "downArr…" at bounding box center [816, 321] width 343 height 357
type textarea "b"
click at [711, 242] on div "helper . moveRight ( ) helper . build ( "downArrow" ) helper . build ( "downArr…" at bounding box center [816, 321] width 343 height 357
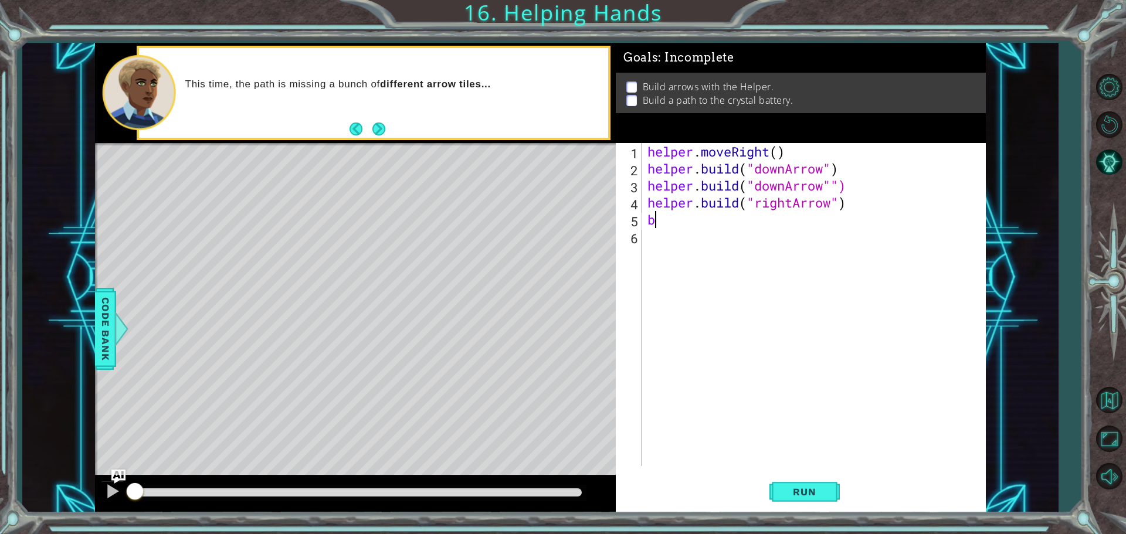
click at [654, 222] on div "helper . moveRight ( ) helper . build ( "downArrow" ) helper . build ( "downArr…" at bounding box center [816, 321] width 343 height 357
click at [680, 232] on div "helper. bu ild press enter" at bounding box center [750, 250] width 222 height 42
type textarea "[DOMAIN_NAME]("rightArrow")"
click at [651, 236] on div "helper . moveRight ( ) helper . build ( "downArrow" ) helper . build ( "downArr…" at bounding box center [816, 321] width 343 height 357
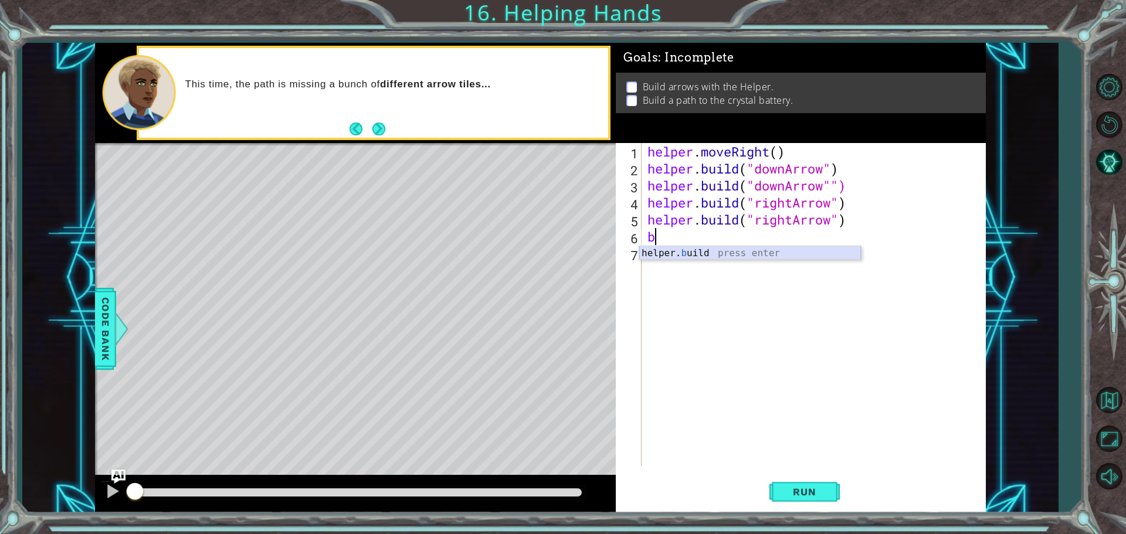
click at [691, 256] on div "helper. b uild press enter" at bounding box center [750, 267] width 222 height 42
click at [794, 237] on div "helper . moveRight ( ) helper . build ( "downArrow" ) helper . build ( "downArr…" at bounding box center [813, 304] width 337 height 323
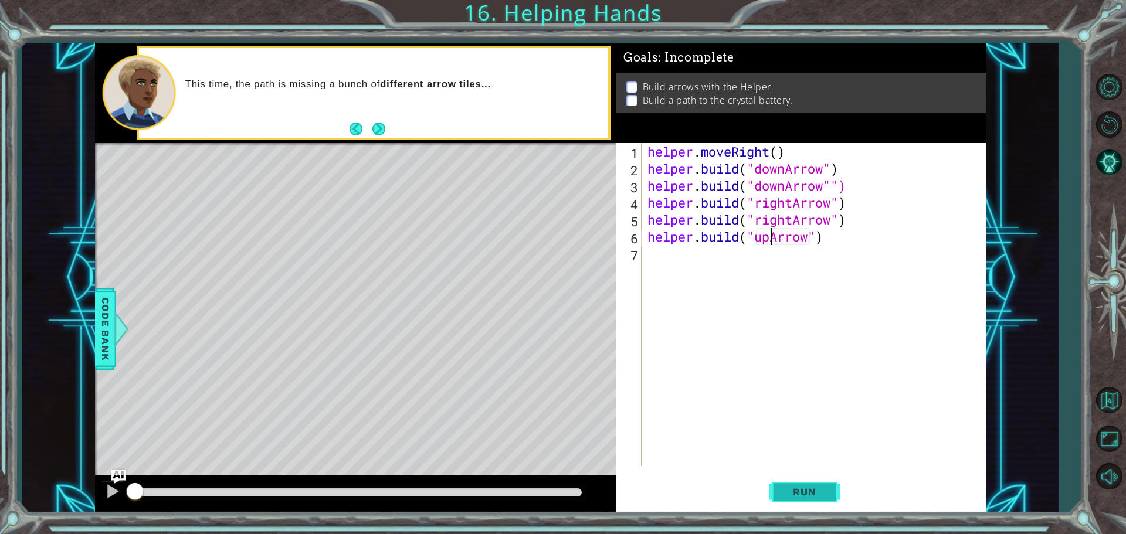
click at [822, 494] on span "Run" at bounding box center [804, 492] width 46 height 12
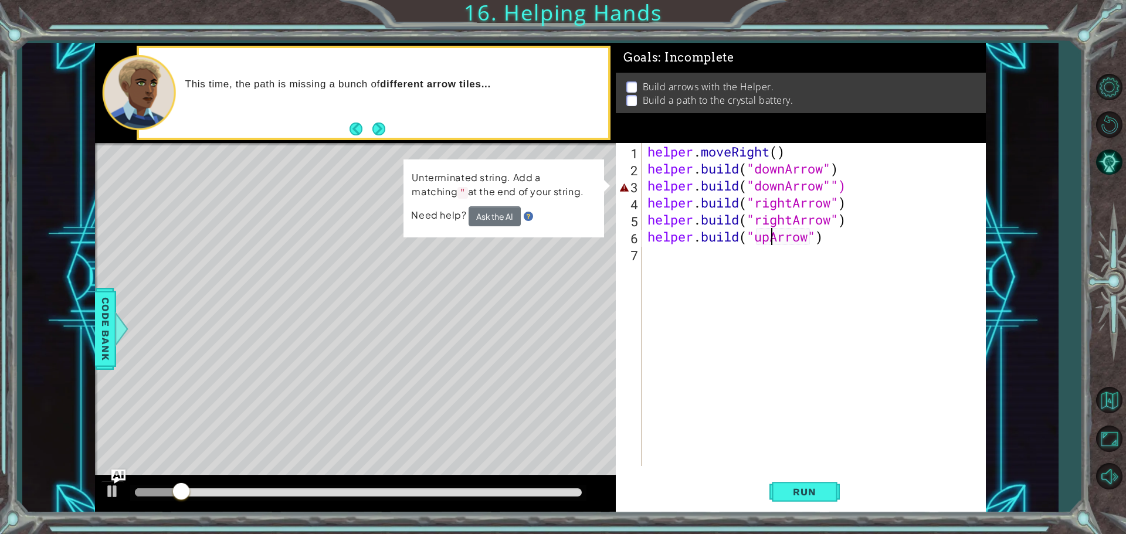
click at [798, 186] on div "helper . moveRight ( ) helper . build ( "downArrow" ) helper . build ( "downArr…" at bounding box center [816, 321] width 343 height 357
click at [855, 192] on div "helper . moveRight ( ) helper . build ( "downArrow" ) helper . build ( "downArr…" at bounding box center [816, 321] width 343 height 357
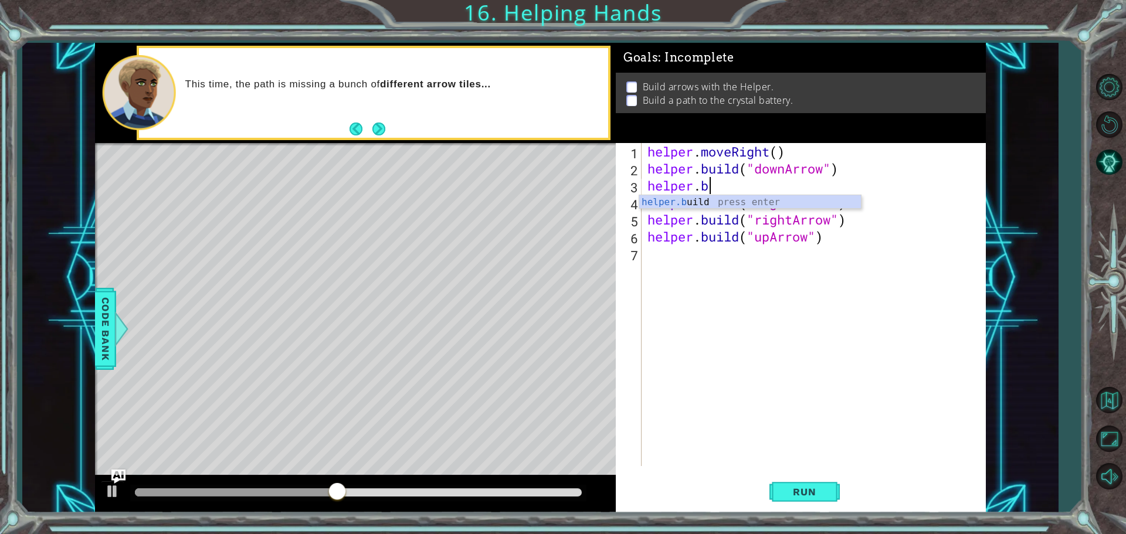
scroll to position [0, 2]
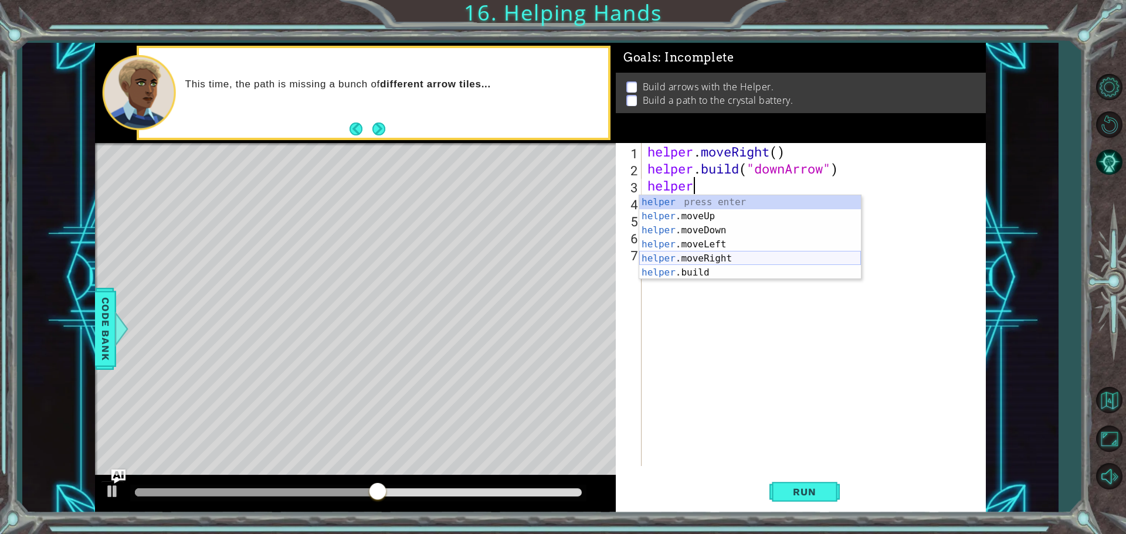
click at [716, 254] on div "helper press enter helper .moveUp press enter helper .moveDown press enter help…" at bounding box center [750, 251] width 222 height 113
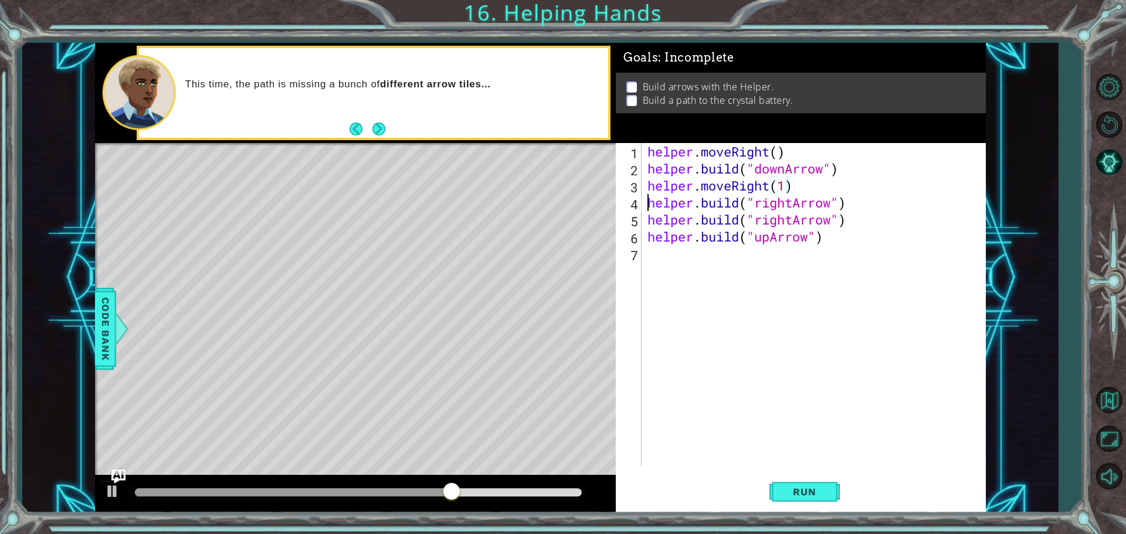
click at [646, 200] on div "helper . moveRight ( ) helper . build ( "downArrow" ) helper . moveRight ( 1 ) …" at bounding box center [816, 321] width 343 height 357
type textarea "[DOMAIN_NAME]("rightArrow")"
click at [811, 497] on span "Run" at bounding box center [804, 492] width 46 height 12
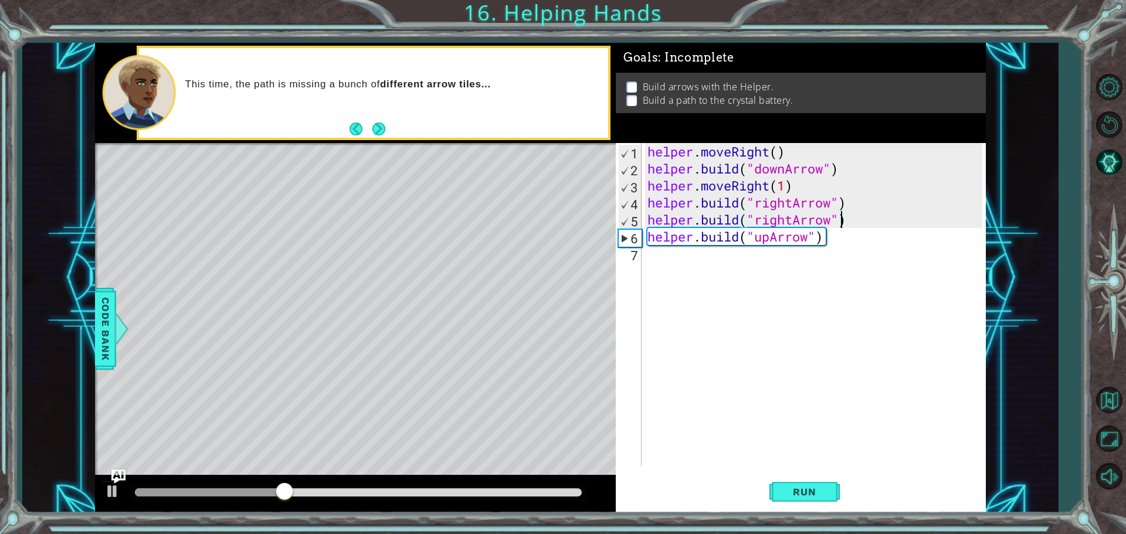
click at [840, 220] on div "helper . moveRight ( ) helper . build ( "downArrow" ) helper . moveRight ( 1 ) …" at bounding box center [816, 321] width 343 height 357
click at [646, 205] on div "helper . moveRight ( ) helper . build ( "downArrow" ) helper . moveRight ( 1 ) …" at bounding box center [816, 321] width 343 height 357
click at [789, 482] on button "Run" at bounding box center [804, 491] width 70 height 37
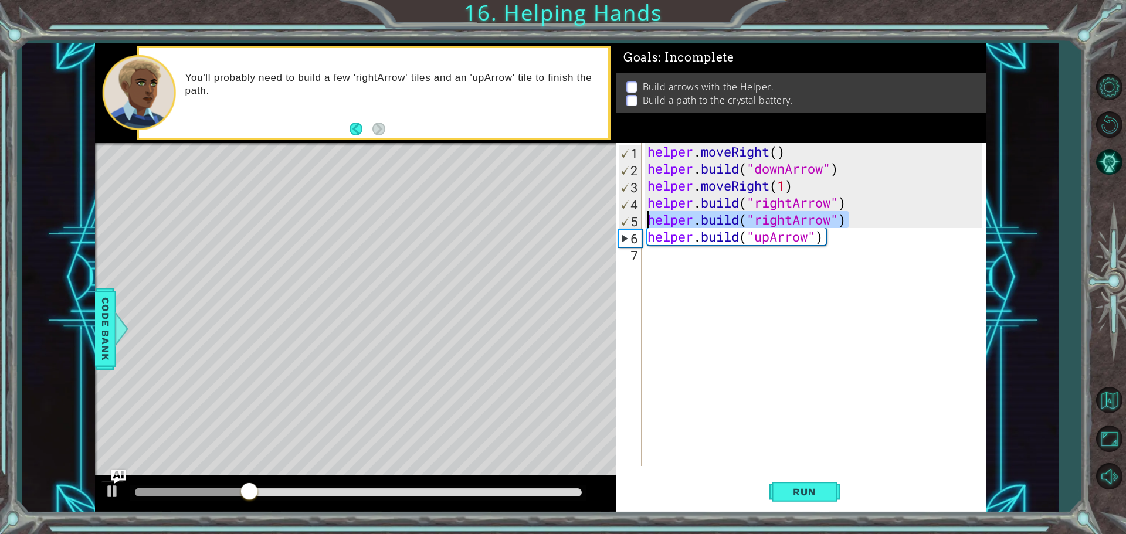
drag, startPoint x: 845, startPoint y: 220, endPoint x: 640, endPoint y: 219, distance: 205.8
click at [640, 219] on div "[DOMAIN_NAME]("rightArrow") 1 2 3 4 5 6 7 helper . moveRight ( ) helper . build…" at bounding box center [799, 304] width 366 height 323
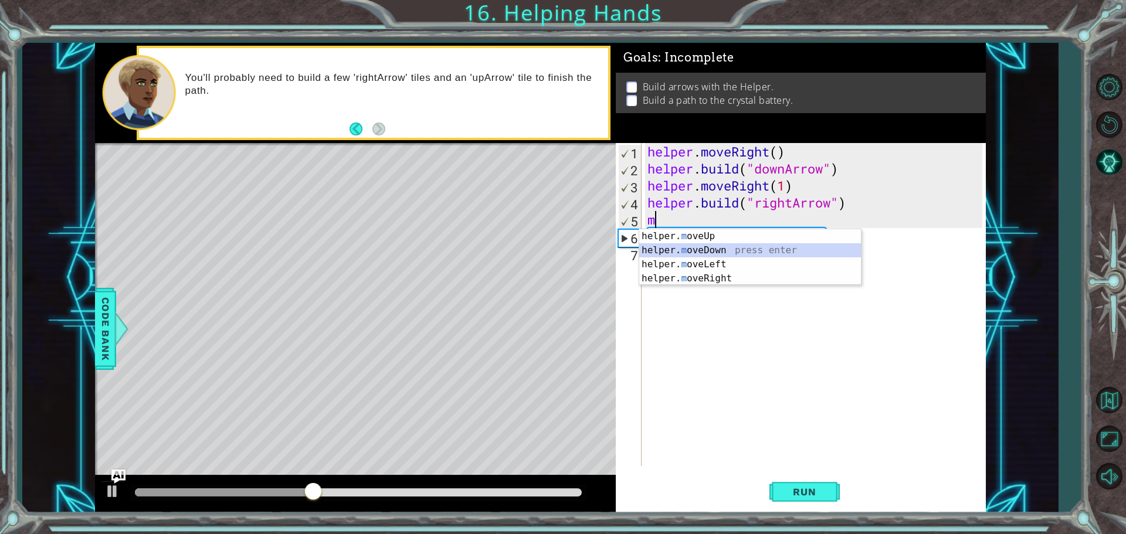
click at [671, 244] on div "helper. m oveUp press enter helper. m oveDown press enter helper. m oveLeft pre…" at bounding box center [750, 271] width 222 height 84
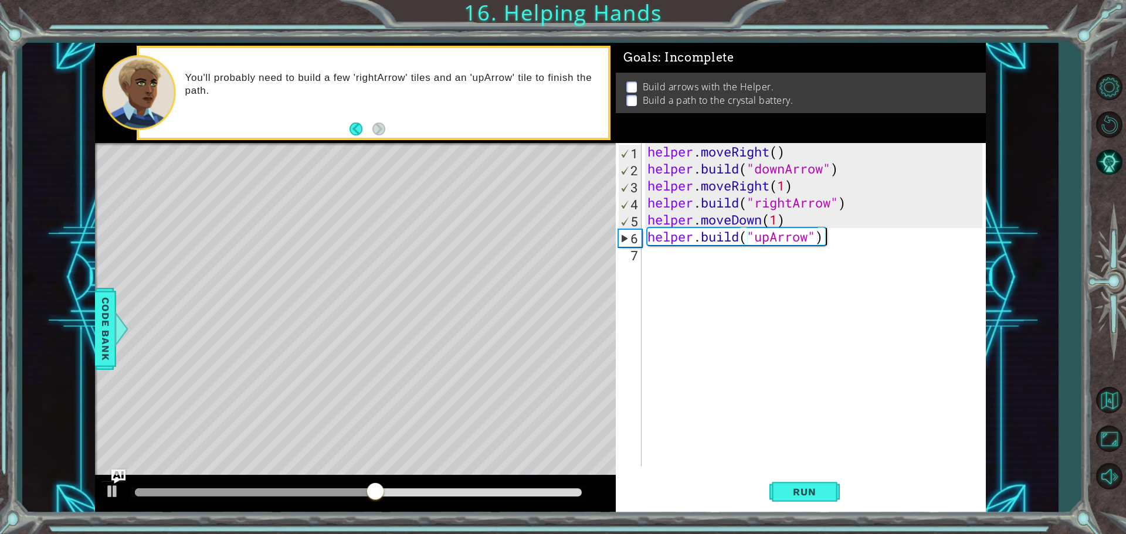
click at [861, 245] on div "helper . moveRight ( ) helper . build ( "downArrow" ) helper . moveRight ( 1 ) …" at bounding box center [816, 321] width 343 height 357
click at [669, 225] on div "helper . moveRight ( ) helper . build ( "downArrow" ) helper . moveRight ( 1 ) …" at bounding box center [816, 321] width 343 height 357
type textarea "helper.moveDown(1)"
click at [672, 245] on div "helper . moveRight ( ) helper . build ( "downArrow" ) helper . moveRight ( 1 ) …" at bounding box center [816, 321] width 343 height 357
click at [679, 233] on div "helper . moveRight ( ) helper . build ( "downArrow" ) helper . moveRight ( 1 ) …" at bounding box center [816, 321] width 343 height 357
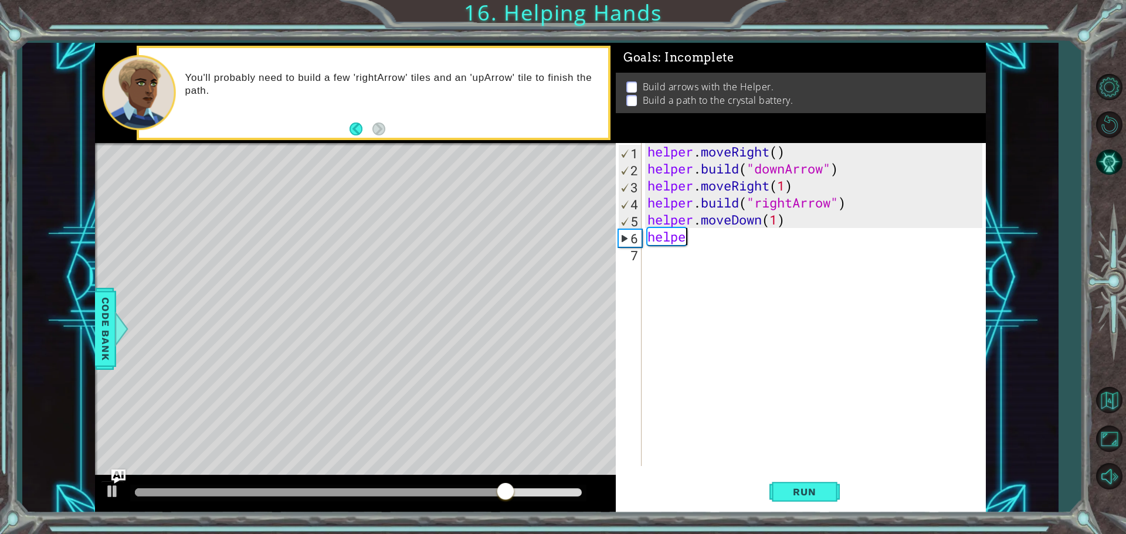
click at [696, 234] on div "helper . moveRight ( ) helper . build ( "downArrow" ) helper . moveRight ( 1 ) …" at bounding box center [816, 321] width 343 height 357
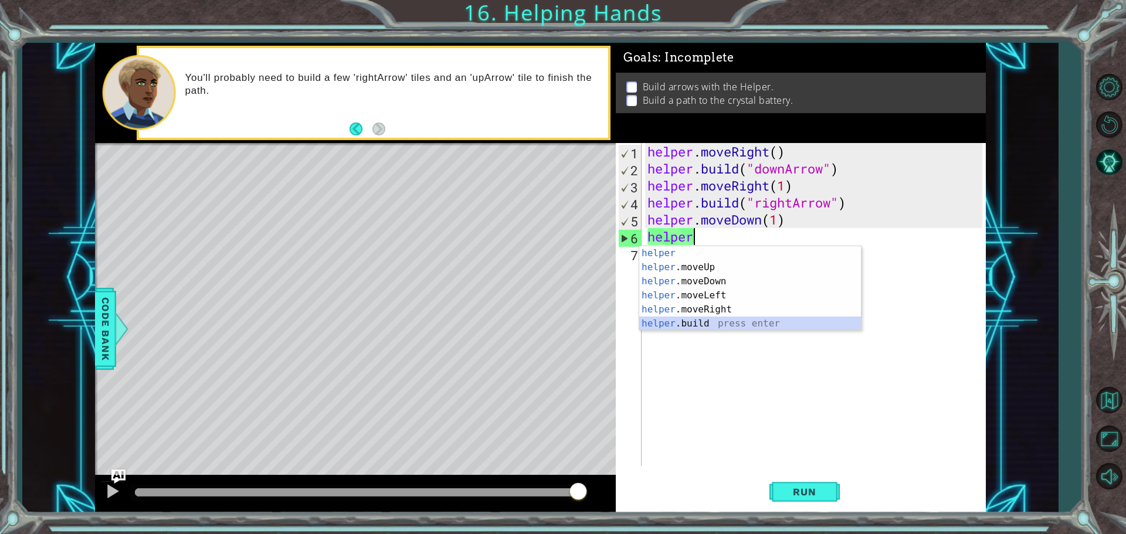
click at [693, 329] on div "helper press enter helper .moveUp press enter helper .moveDown press enter help…" at bounding box center [750, 302] width 222 height 113
type textarea "[DOMAIN_NAME]("rightArrow")"
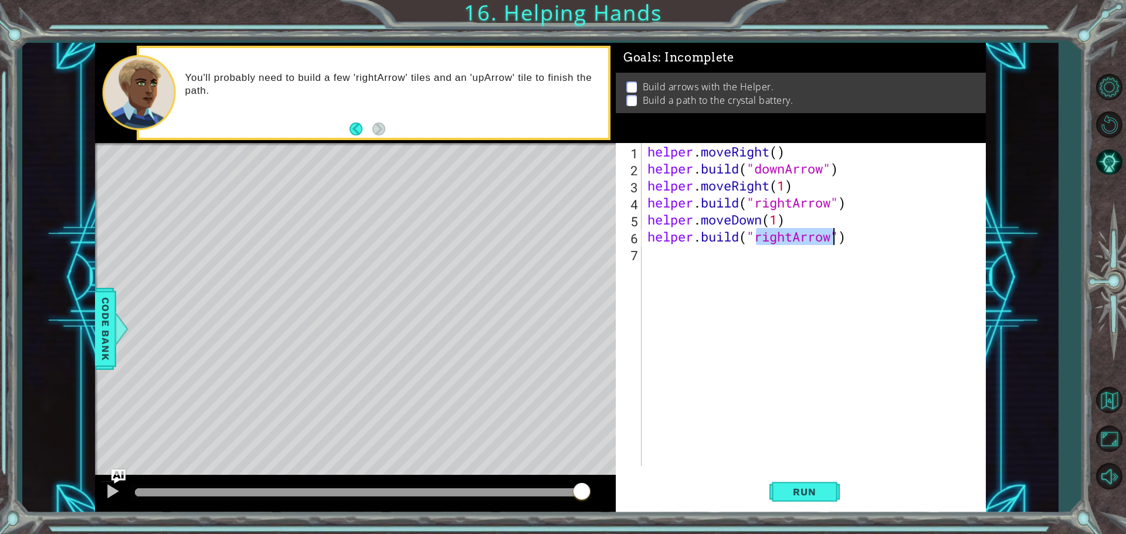
click at [654, 263] on div "helper . moveRight ( ) helper . build ( "downArrow" ) helper . moveRight ( 1 ) …" at bounding box center [816, 321] width 343 height 357
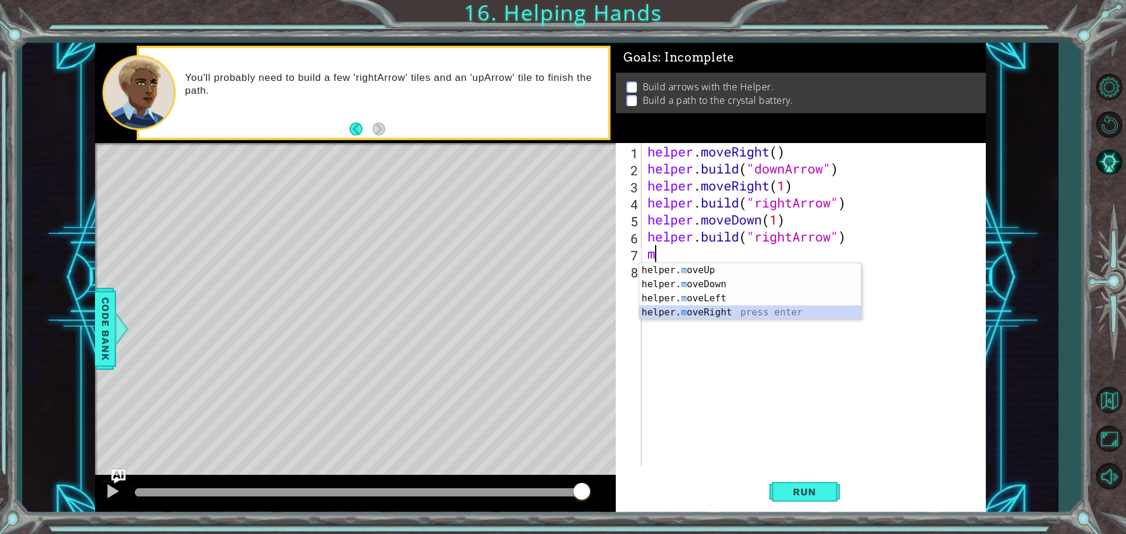
click at [651, 307] on div "helper. m oveUp press enter helper. m oveDown press enter helper. m oveLeft pre…" at bounding box center [750, 305] width 222 height 84
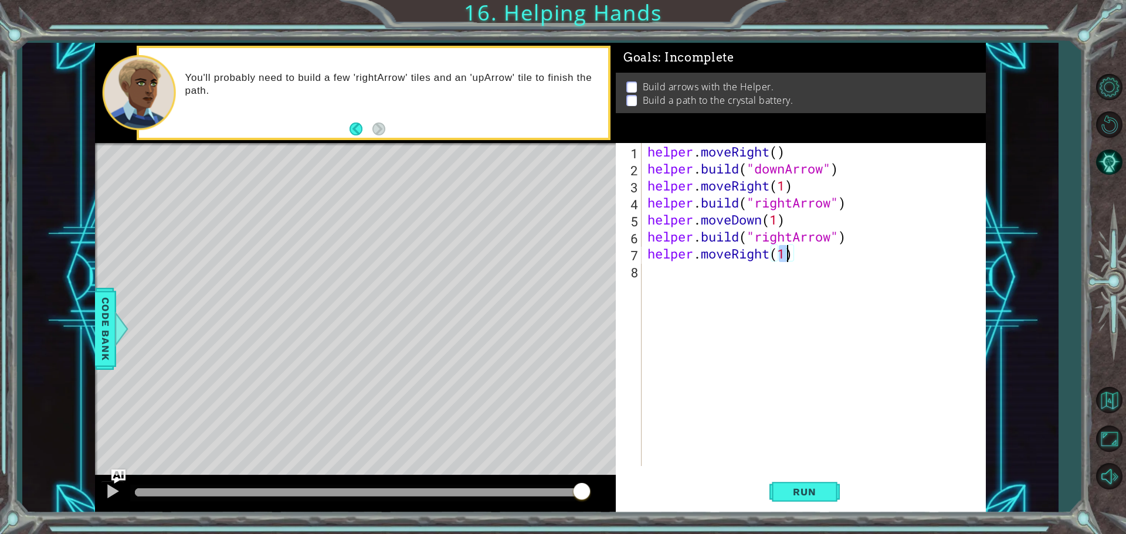
type textarea "helper.moveRight(1)"
click at [644, 273] on div "helper.moveRight(1) 1 2 3 4 5 6 7 8 helper . moveRight ( ) helper . build ( "do…" at bounding box center [799, 304] width 366 height 323
click at [658, 275] on div "helper . moveRight ( ) helper . build ( "downArrow" ) helper . moveRight ( 1 ) …" at bounding box center [816, 321] width 343 height 357
click at [772, 498] on button "Run" at bounding box center [804, 491] width 70 height 37
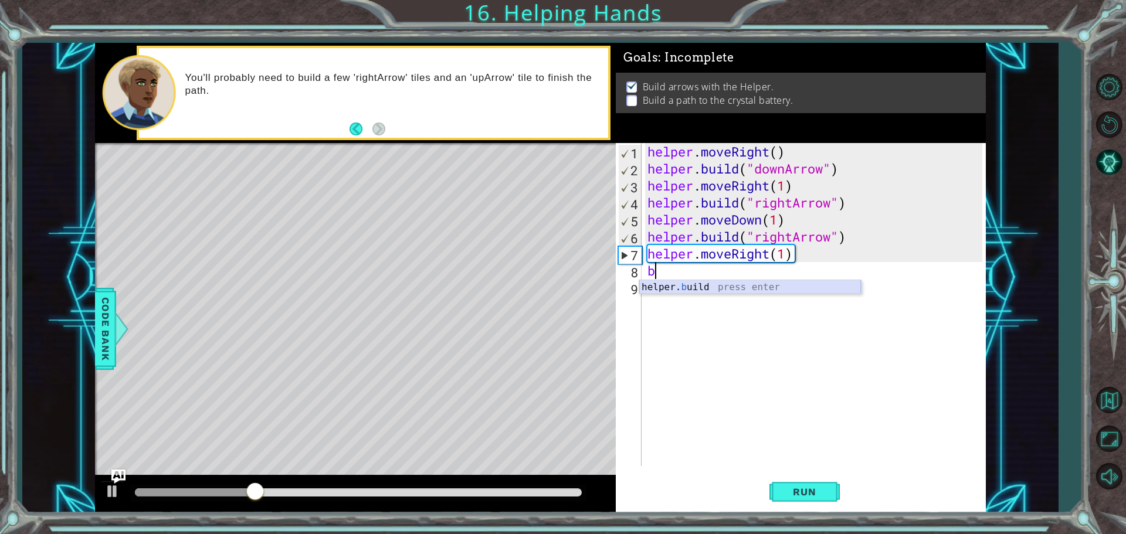
click at [690, 292] on div "helper. b uild press enter" at bounding box center [750, 301] width 222 height 42
type textarea "[DOMAIN_NAME]("rightArrow")"
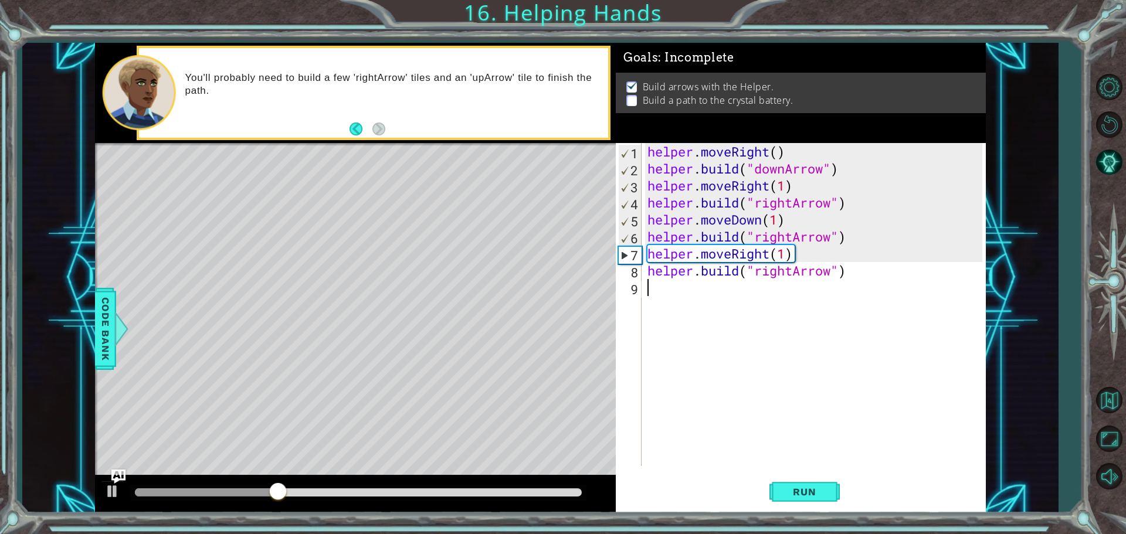
click at [662, 287] on div "helper . moveRight ( ) helper . build ( "downArrow" ) helper . moveRight ( 1 ) …" at bounding box center [816, 321] width 343 height 357
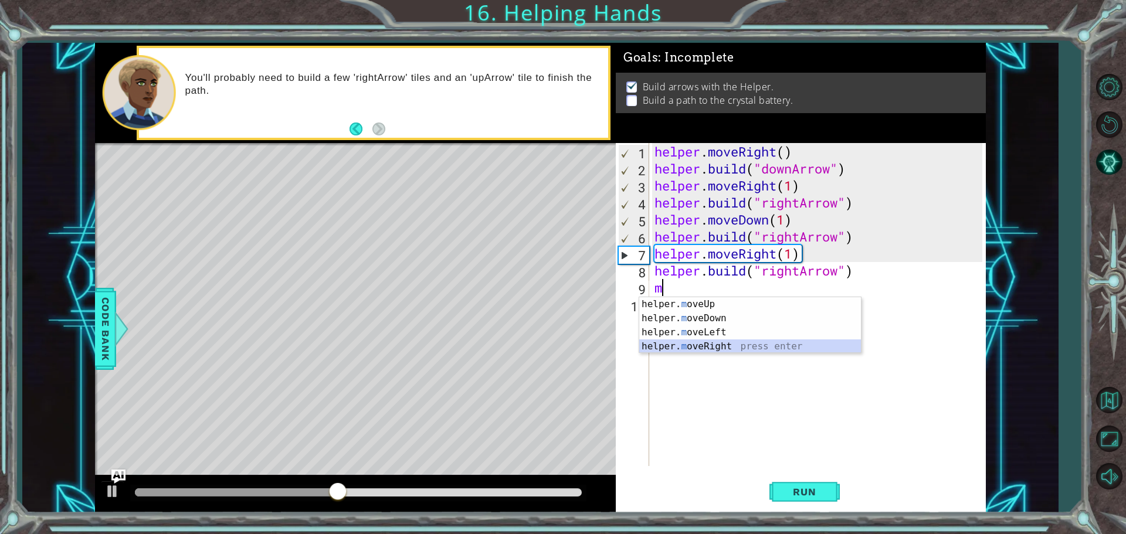
click at [729, 346] on div "helper. m oveUp press enter helper. m oveDown press enter helper. m oveLeft pre…" at bounding box center [750, 339] width 222 height 84
type textarea "helper.moveRight(1)"
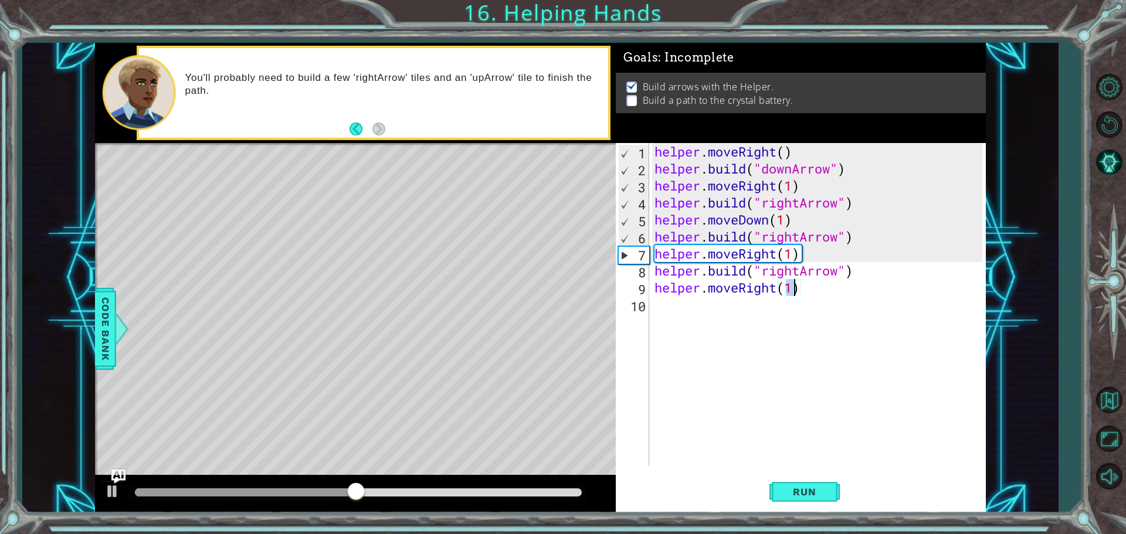
click at [656, 310] on div "helper . moveRight ( ) helper . build ( "downArrow" ) helper . moveRight ( 1 ) …" at bounding box center [820, 321] width 336 height 357
click at [699, 325] on div "helper. b uild press enter" at bounding box center [757, 335] width 222 height 42
click at [798, 303] on div "helper . moveRight ( ) helper . build ( "downArrow" ) helper . moveRight ( 1 ) …" at bounding box center [817, 304] width 330 height 323
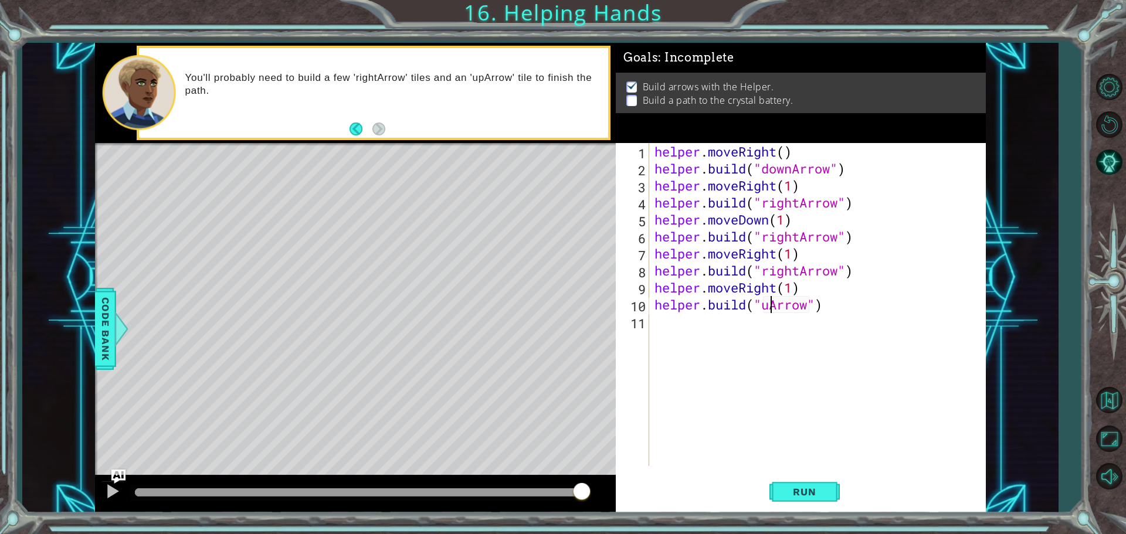
scroll to position [0, 5]
type textarea "[DOMAIN_NAME]("upArrow")"
click at [801, 482] on button "Run" at bounding box center [804, 491] width 70 height 37
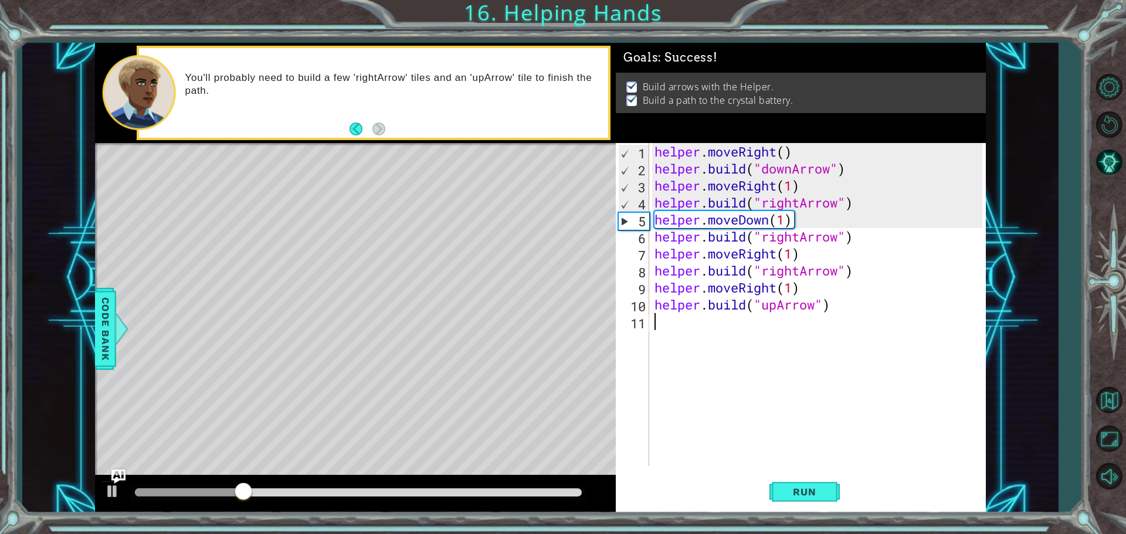
click at [653, 328] on div "helper . moveRight ( ) helper . build ( "downArrow" ) helper . moveRight ( 1 ) …" at bounding box center [820, 321] width 336 height 357
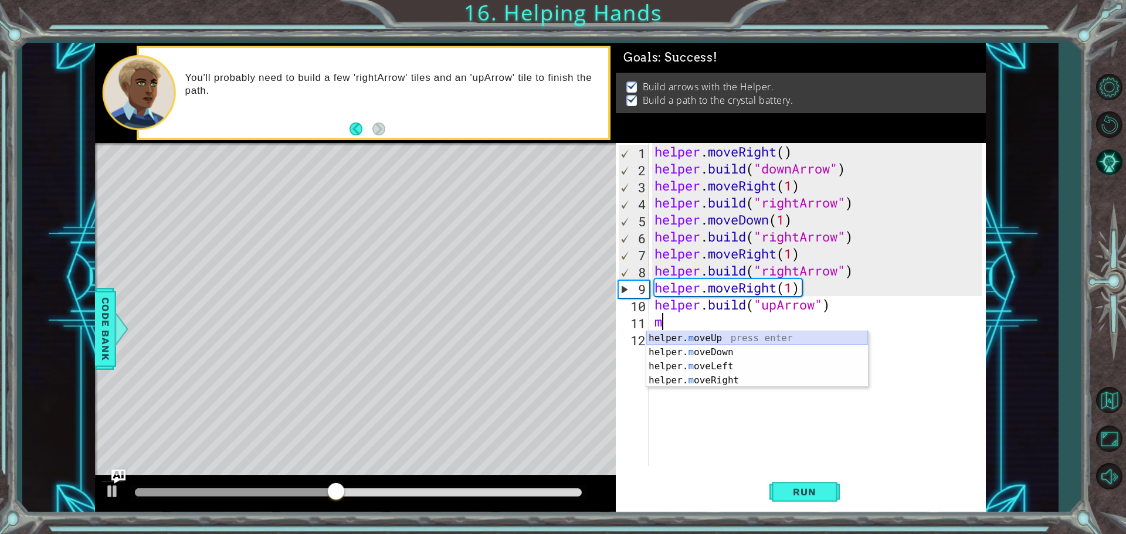
click at [720, 341] on div "helper. m oveUp press enter helper. m oveDown press enter helper. m oveLeft pre…" at bounding box center [757, 373] width 222 height 84
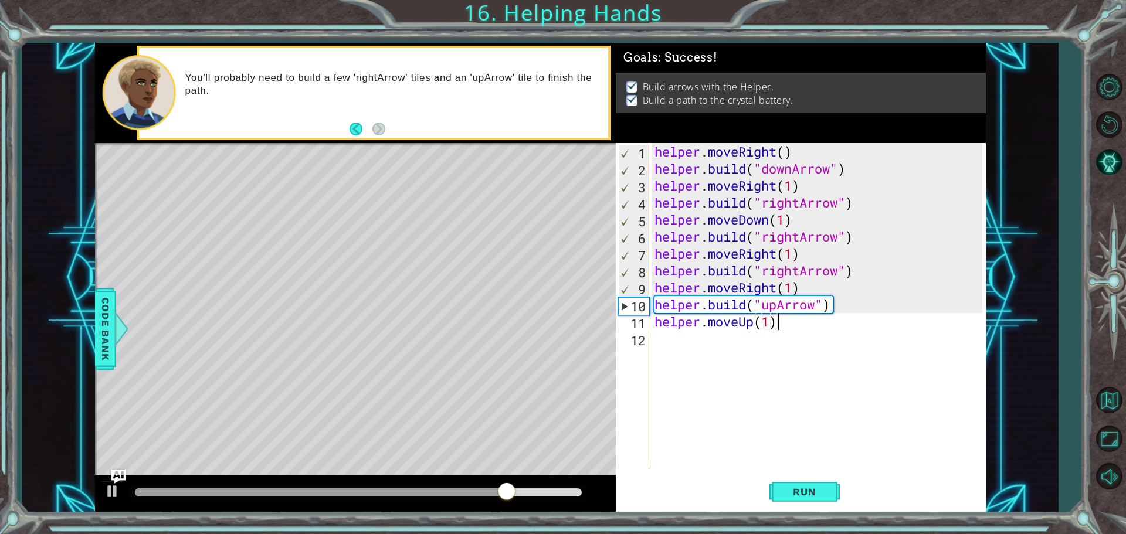
click at [780, 323] on div "helper . moveRight ( ) helper . build ( "downArrow" ) helper . moveRight ( 1 ) …" at bounding box center [820, 321] width 336 height 357
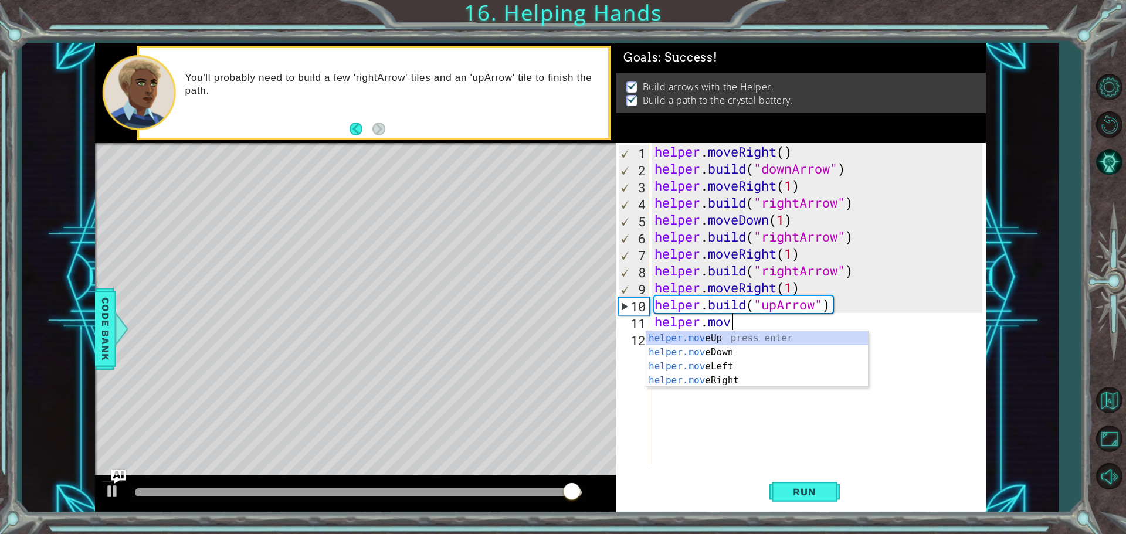
type textarea "[DOMAIN_NAME]"
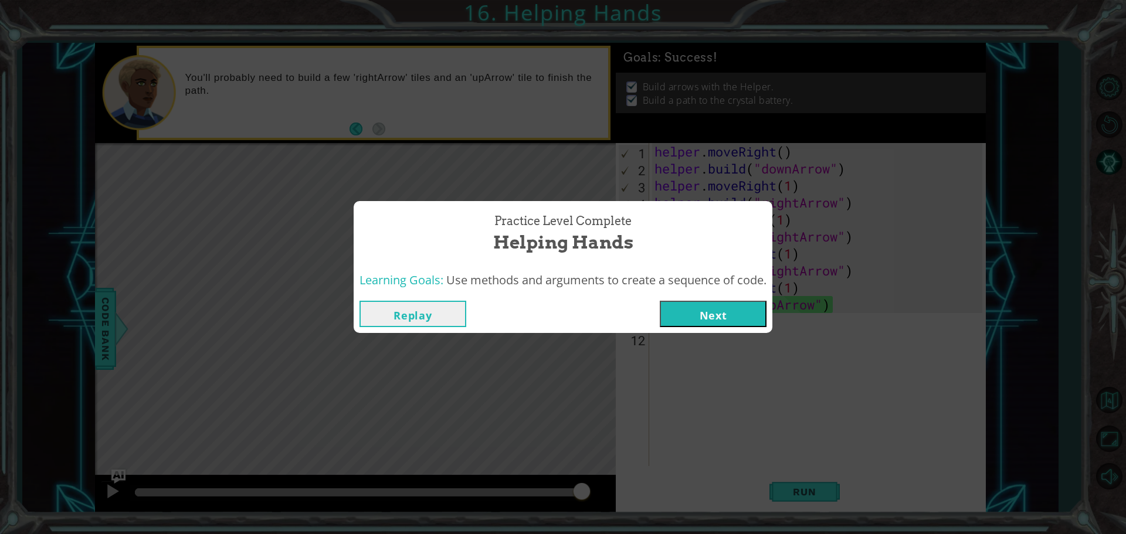
click at [723, 308] on button "Next" at bounding box center [713, 314] width 107 height 26
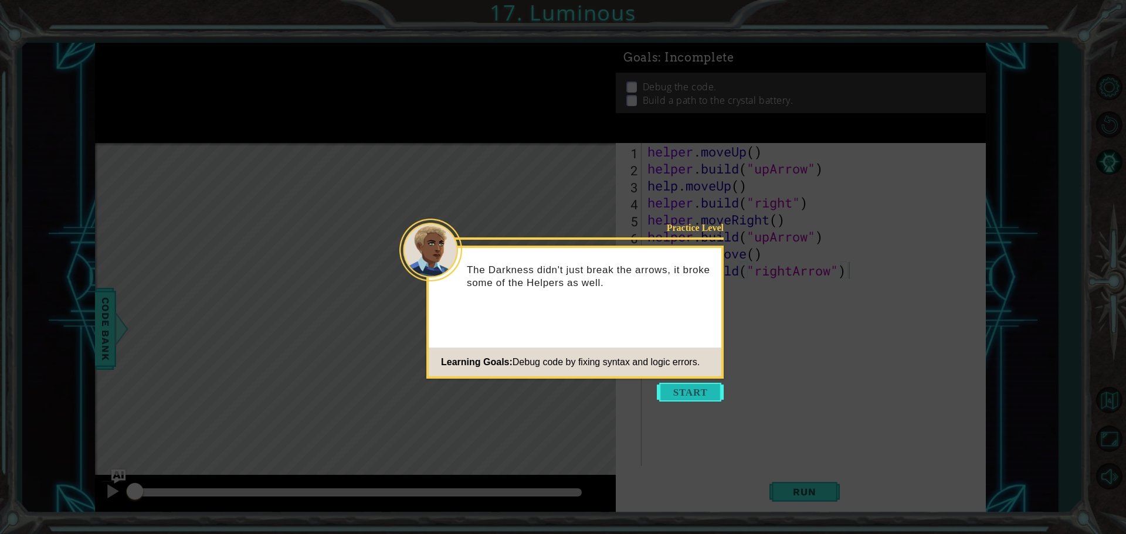
click at [713, 385] on button "Start" at bounding box center [690, 392] width 67 height 19
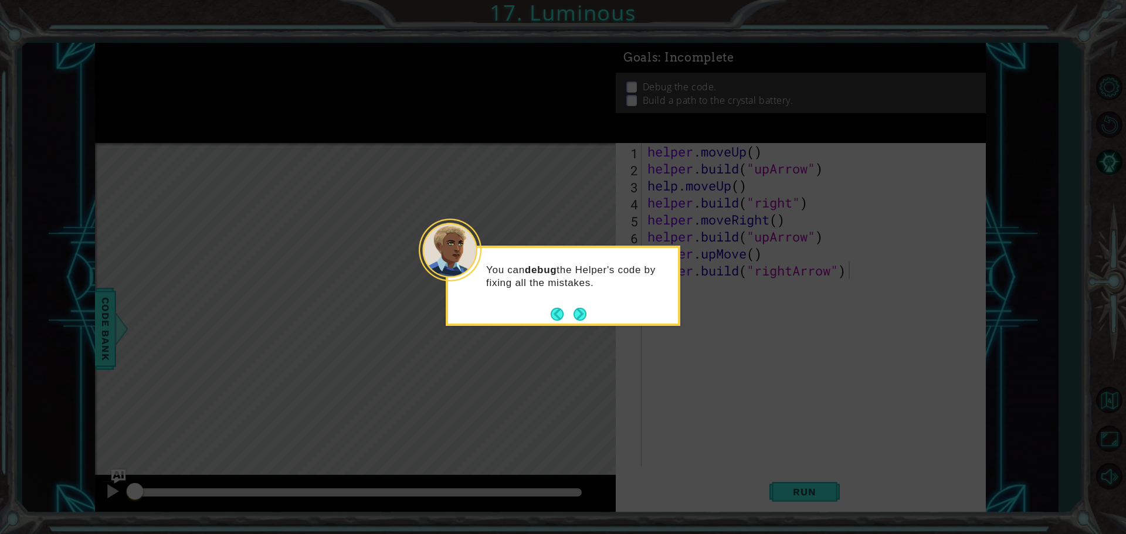
click at [582, 325] on div "You can debug the Helper's code by fixing all the mistakes." at bounding box center [563, 286] width 234 height 80
click at [584, 319] on button "Next" at bounding box center [579, 313] width 13 height 13
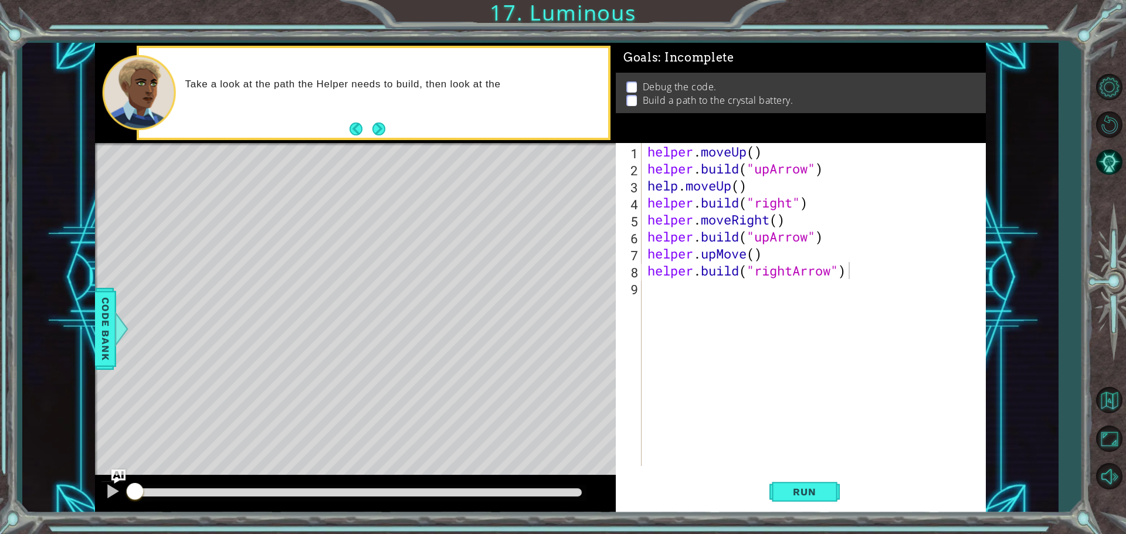
drag, startPoint x: 320, startPoint y: 413, endPoint x: 341, endPoint y: 353, distance: 64.2
click at [341, 353] on div "Level Map" at bounding box center [366, 315] width 542 height 345
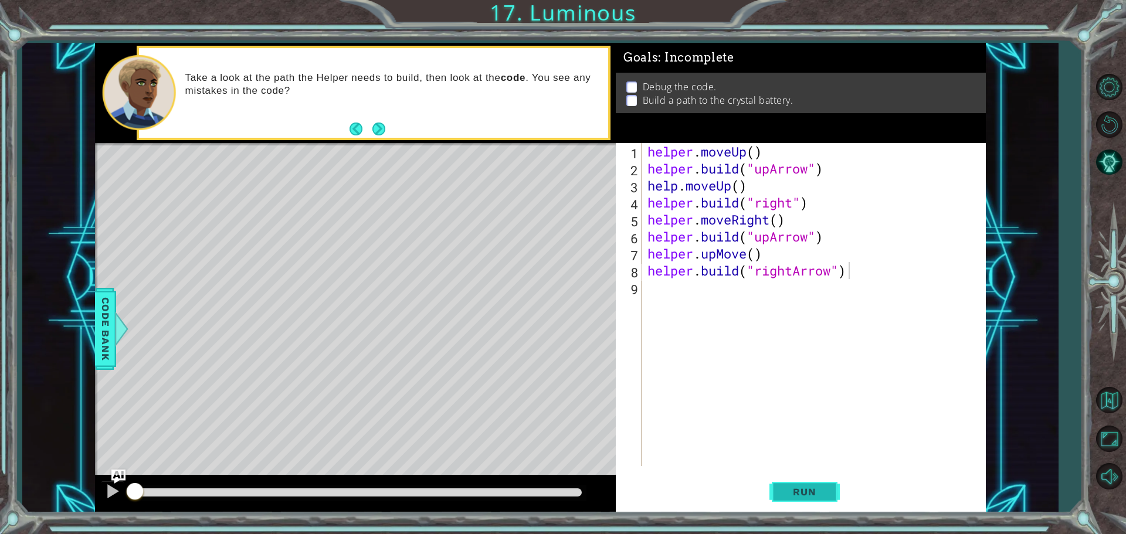
click at [825, 485] on button "Run" at bounding box center [804, 491] width 70 height 37
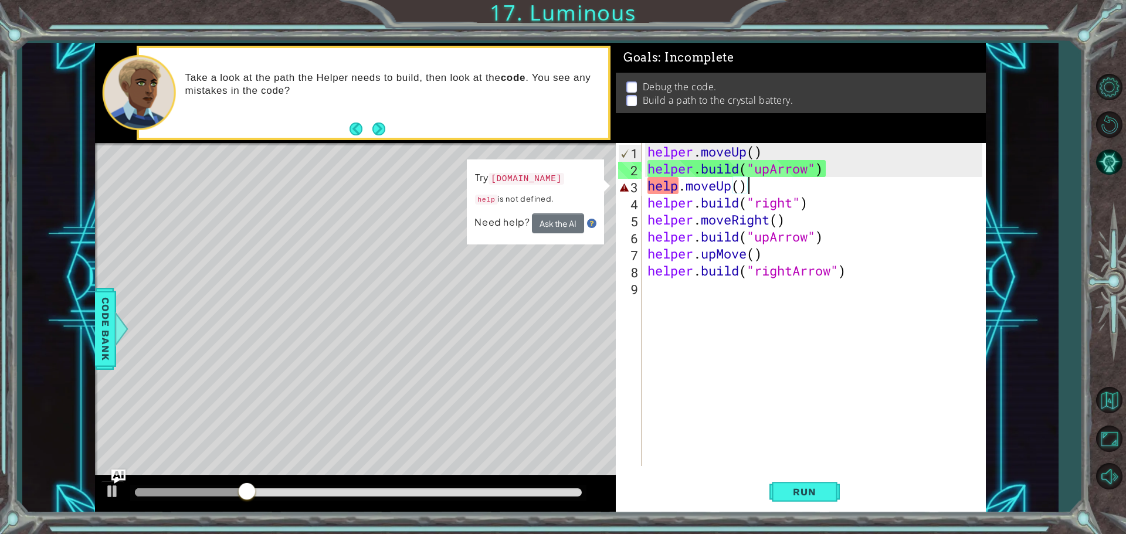
click at [759, 190] on div "helper . moveUp ( ) helper . build ( "upArrow" ) help . moveUp ( ) helper . bui…" at bounding box center [816, 321] width 343 height 357
click at [738, 183] on div "helper . moveUp ( ) helper . build ( "upArrow" ) help . moveUp ( ) helper . bui…" at bounding box center [816, 321] width 343 height 357
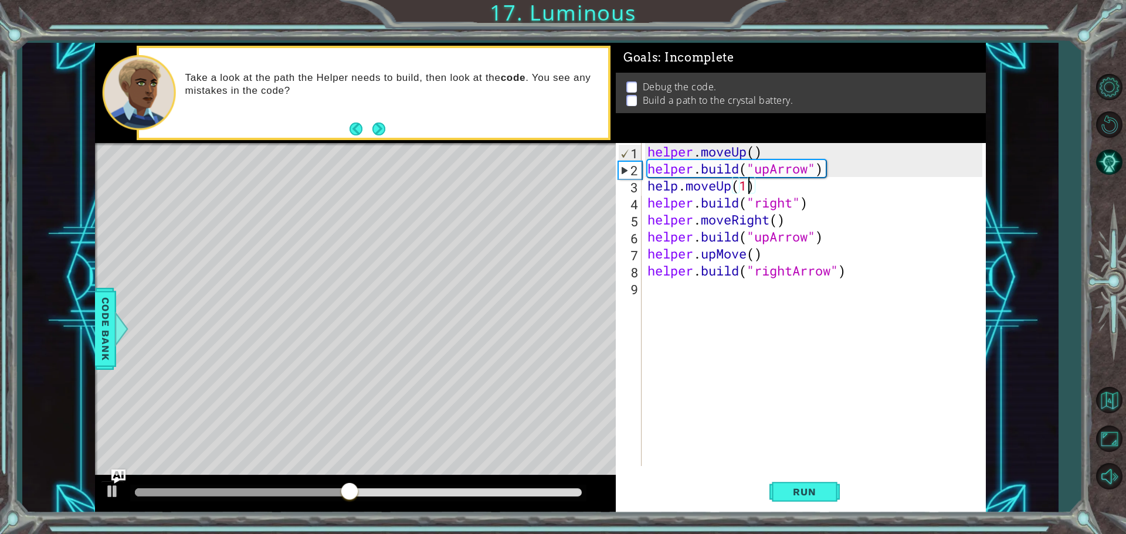
scroll to position [0, 4]
click at [814, 495] on span "Run" at bounding box center [804, 492] width 46 height 12
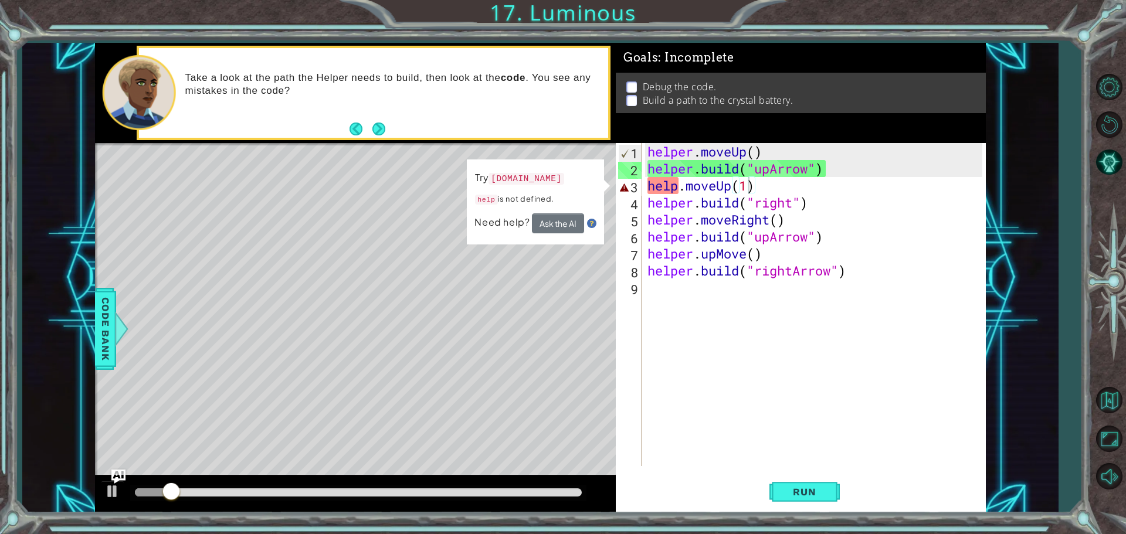
click at [548, 177] on code "[DOMAIN_NAME]" at bounding box center [525, 179] width 75 height 12
click at [485, 198] on code "help" at bounding box center [486, 200] width 22 height 10
click at [836, 187] on div "helper . moveUp ( ) helper . build ( "upArrow" ) help . moveUp ( 1 ) helper . b…" at bounding box center [816, 321] width 343 height 357
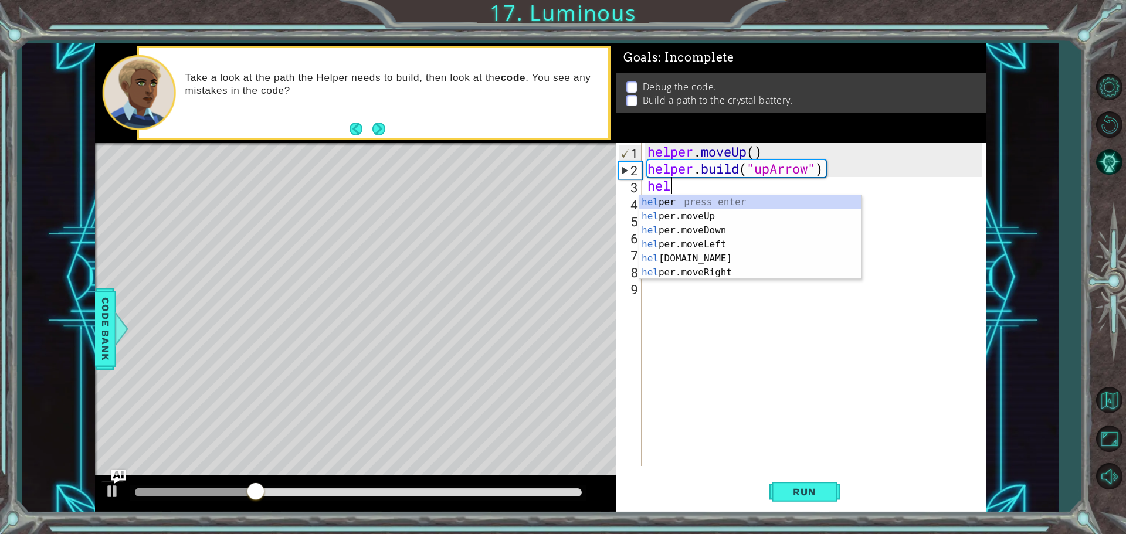
scroll to position [0, 0]
click at [754, 218] on div "he lper press enter he lper.moveUp press enter he [DOMAIN_NAME] press enter he …" at bounding box center [750, 251] width 222 height 113
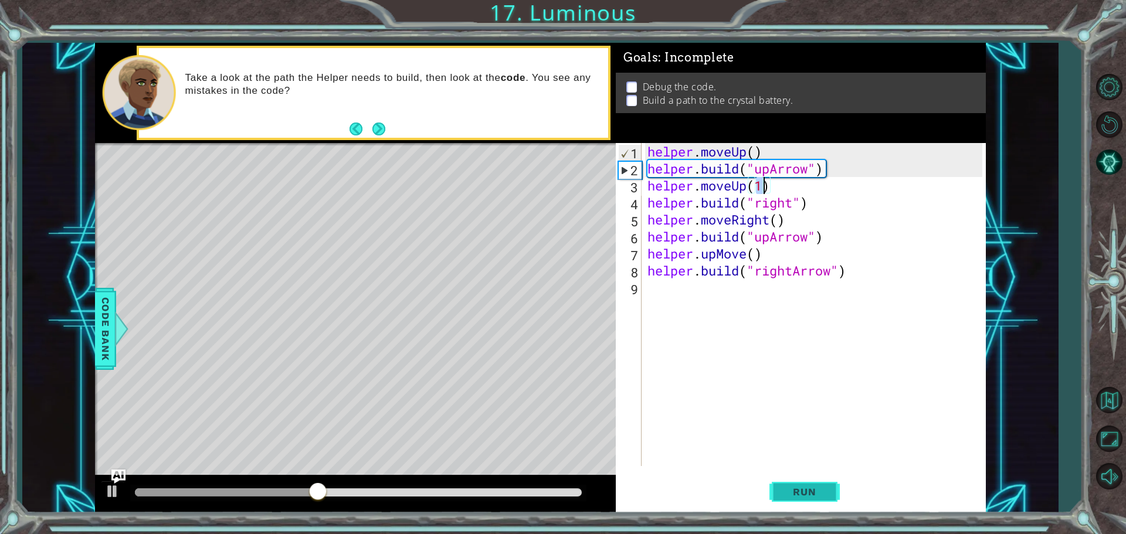
click at [796, 497] on span "Run" at bounding box center [804, 492] width 46 height 12
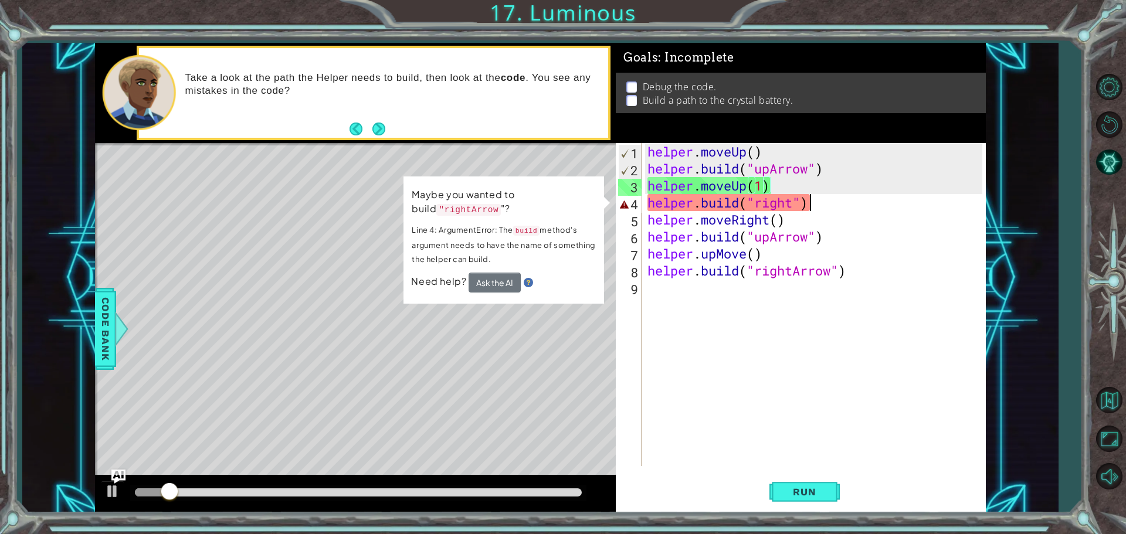
click at [814, 203] on div "helper . moveUp ( ) helper . build ( "upArrow" ) helper . moveUp ( 1 ) helper .…" at bounding box center [816, 321] width 343 height 357
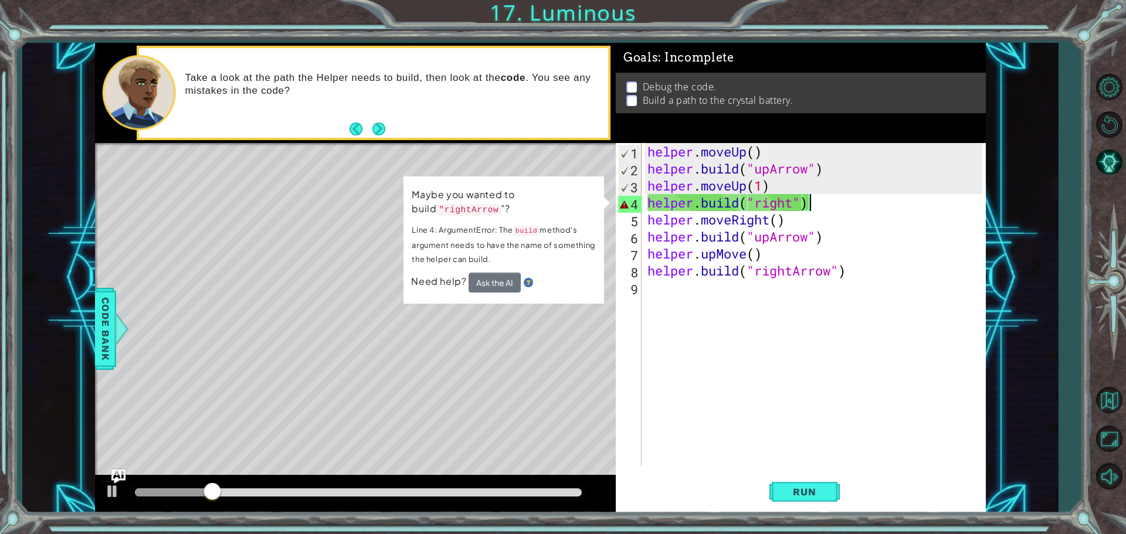
click at [808, 203] on div "helper . moveUp ( ) helper . build ( "upArrow" ) helper . moveUp ( 1 ) helper .…" at bounding box center [816, 321] width 343 height 357
click at [794, 202] on div "helper . moveUp ( ) helper . build ( "upArrow" ) helper . moveUp ( 1 ) helper .…" at bounding box center [816, 321] width 343 height 357
click at [647, 200] on div "helper . moveUp ( ) helper . build ( "upArrow" ) helper . moveUp ( 1 ) helper .…" at bounding box center [816, 321] width 343 height 357
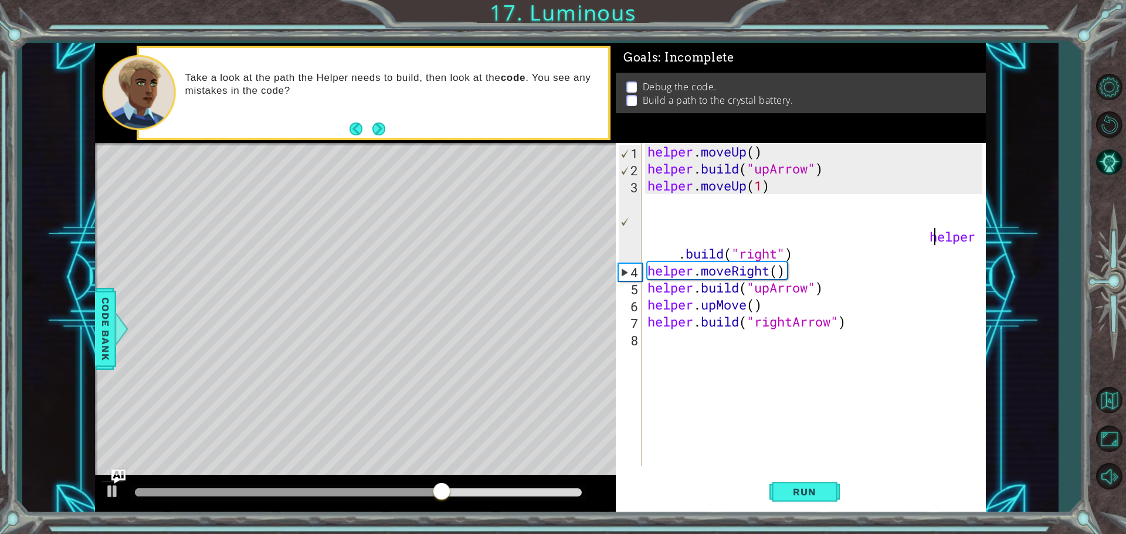
type textarea "helper.moveUp(1) [DOMAIN_NAME]("right")"
click at [804, 494] on span "Run" at bounding box center [804, 492] width 46 height 12
